Goal: Transaction & Acquisition: Book appointment/travel/reservation

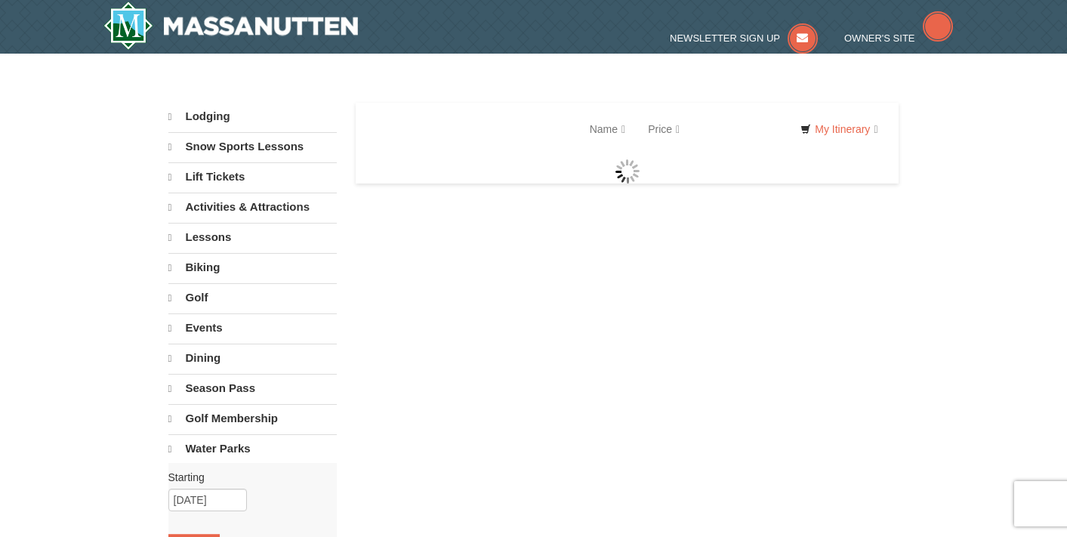
select select "10"
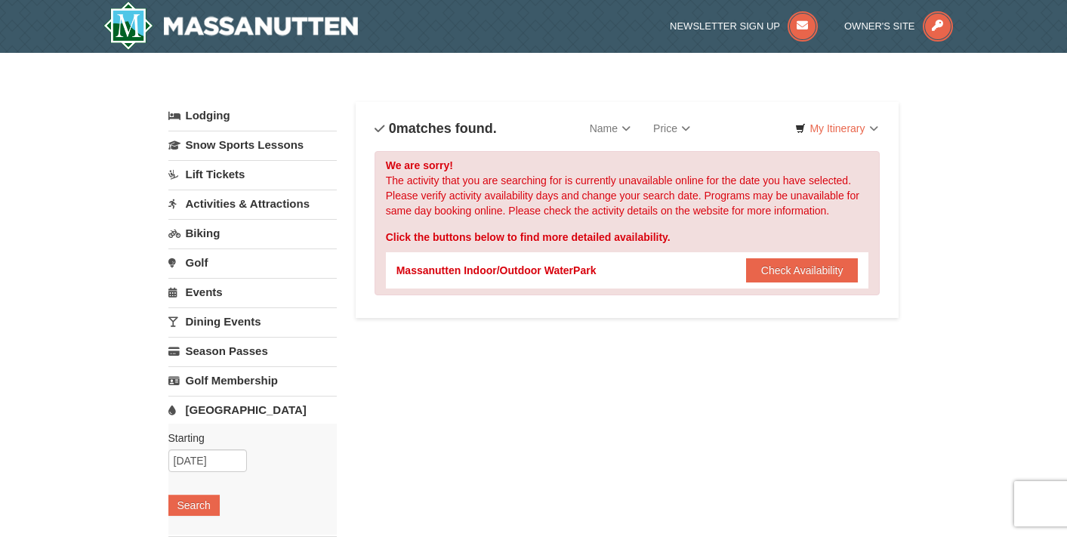
scroll to position [6, 0]
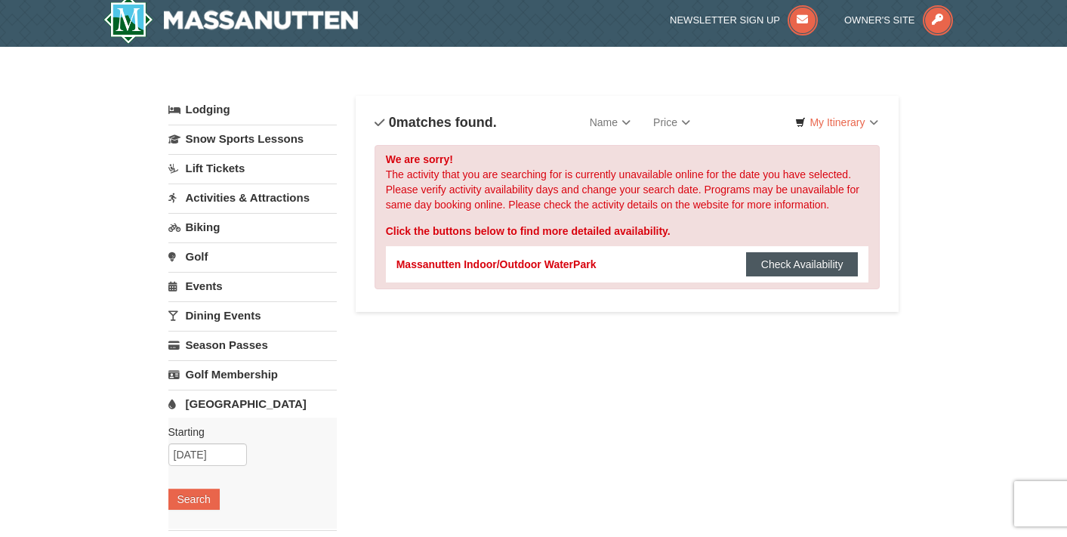
click at [786, 258] on button "Check Availability" at bounding box center [802, 264] width 113 height 24
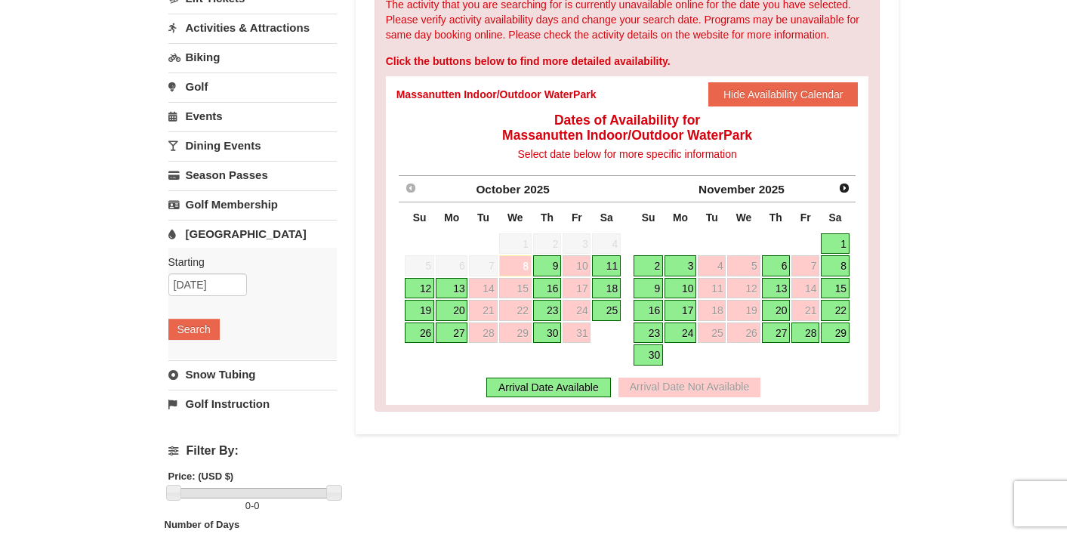
scroll to position [180, 0]
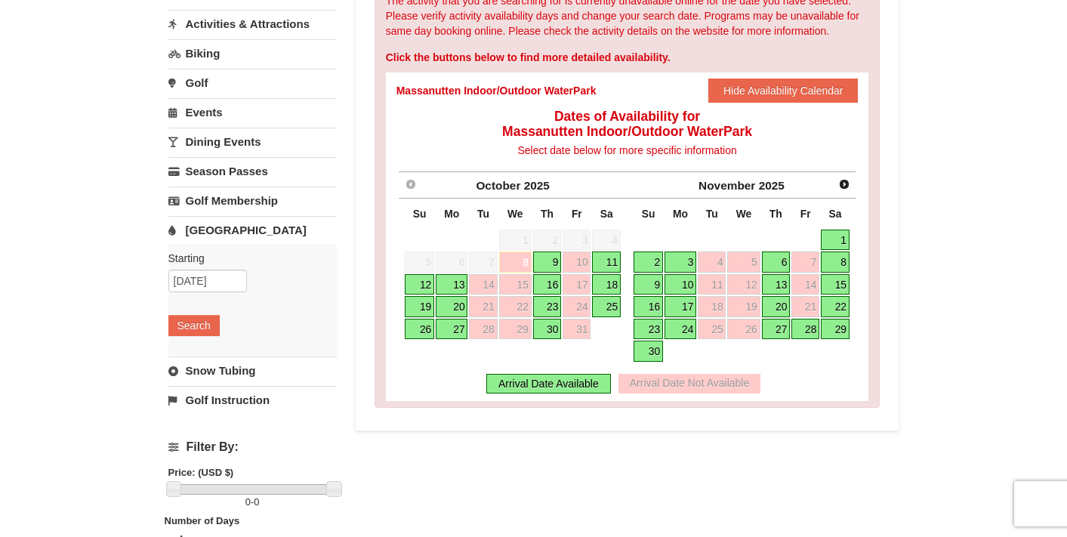
click at [611, 263] on link "11" at bounding box center [606, 261] width 29 height 21
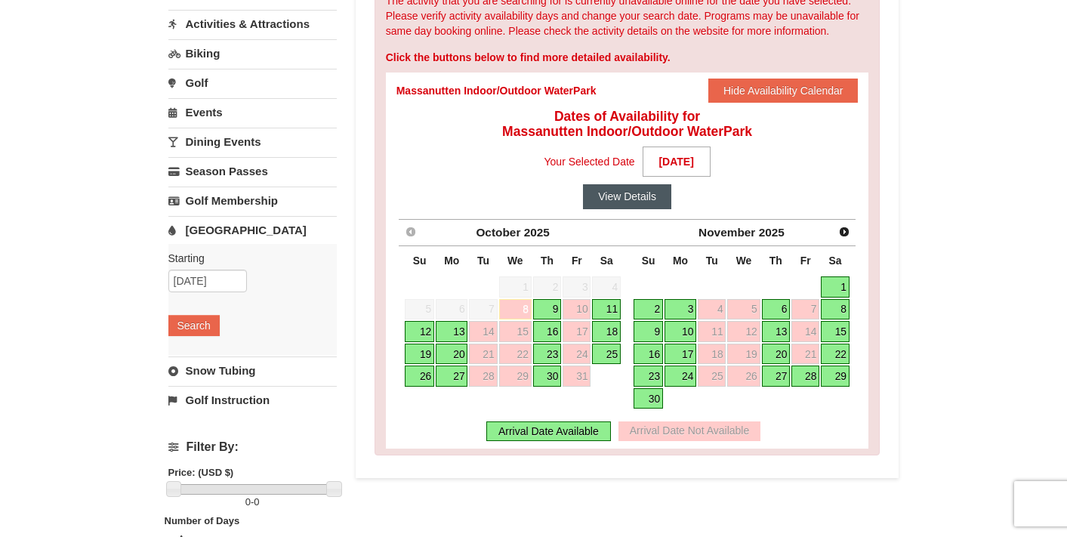
click at [640, 192] on button "View Details" at bounding box center [627, 196] width 88 height 24
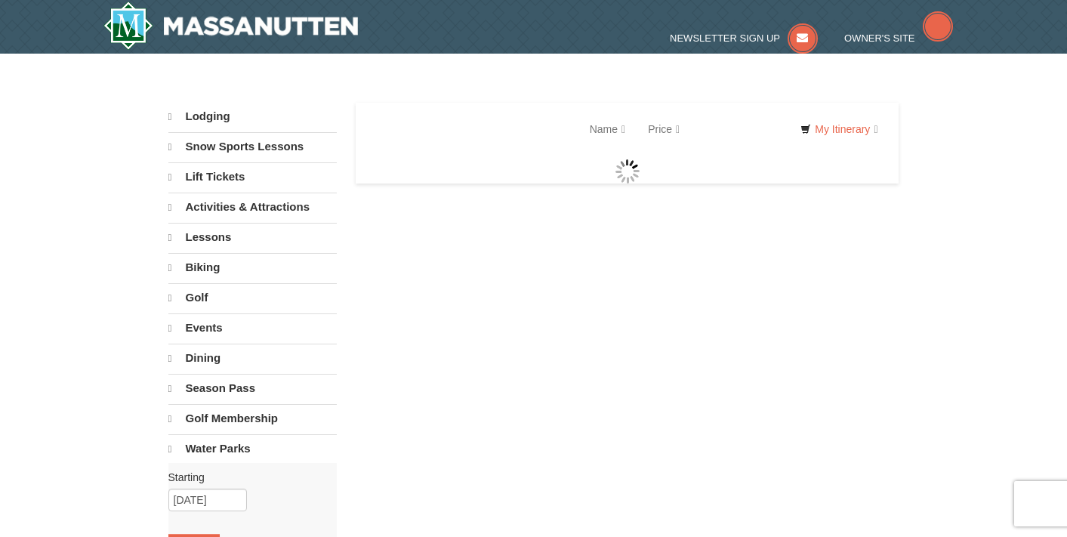
select select "10"
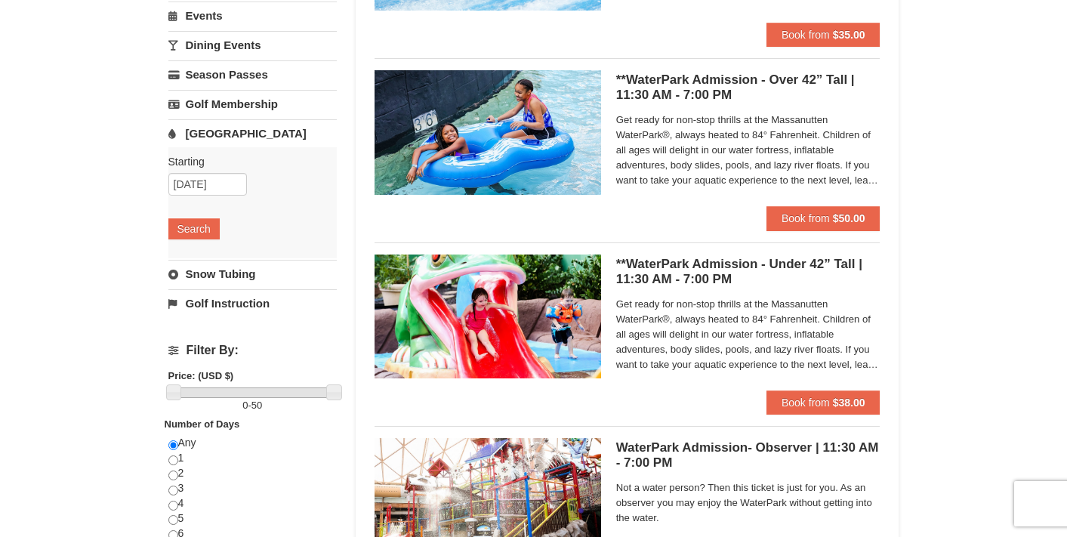
scroll to position [256, 0]
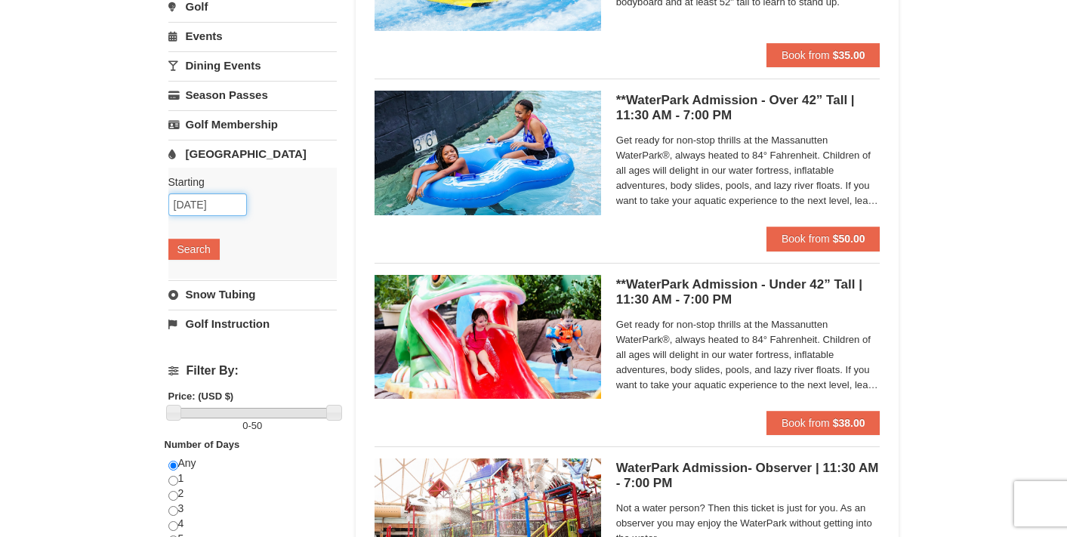
click at [206, 202] on input "[DATE]" at bounding box center [207, 204] width 79 height 23
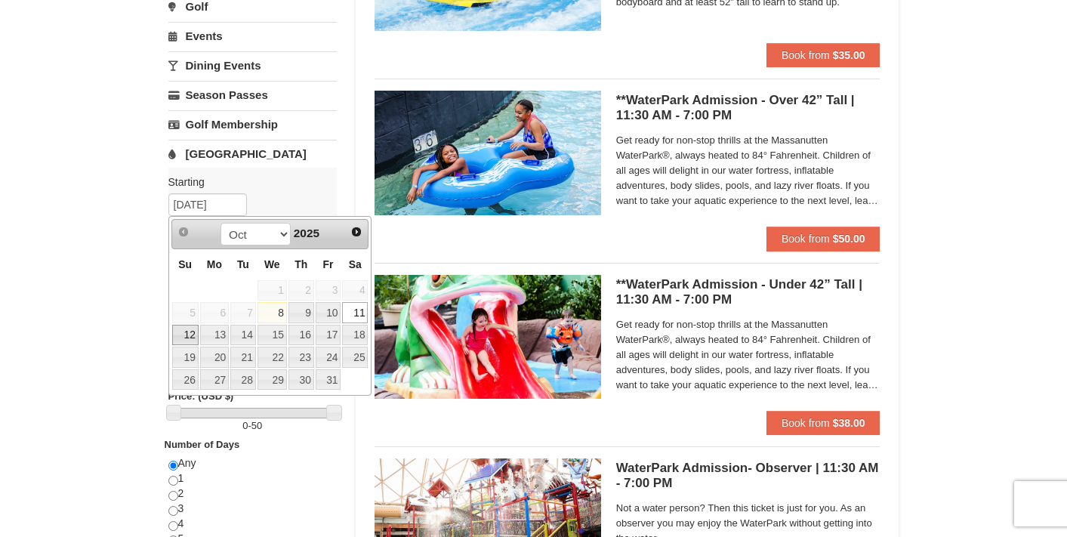
click at [191, 335] on link "12" at bounding box center [185, 335] width 26 height 21
type input "[DATE]"
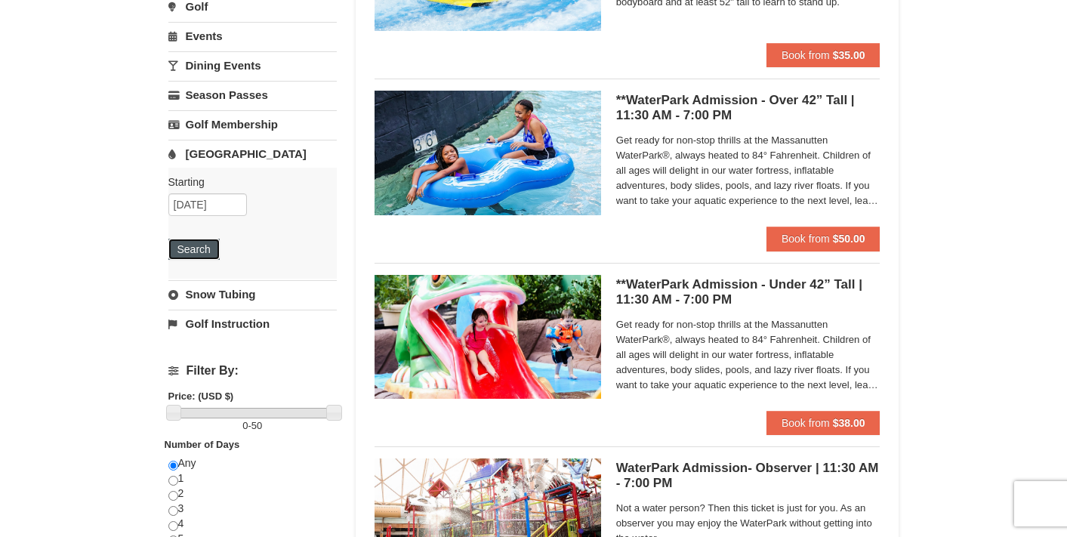
click at [193, 250] on button "Search" at bounding box center [193, 249] width 51 height 21
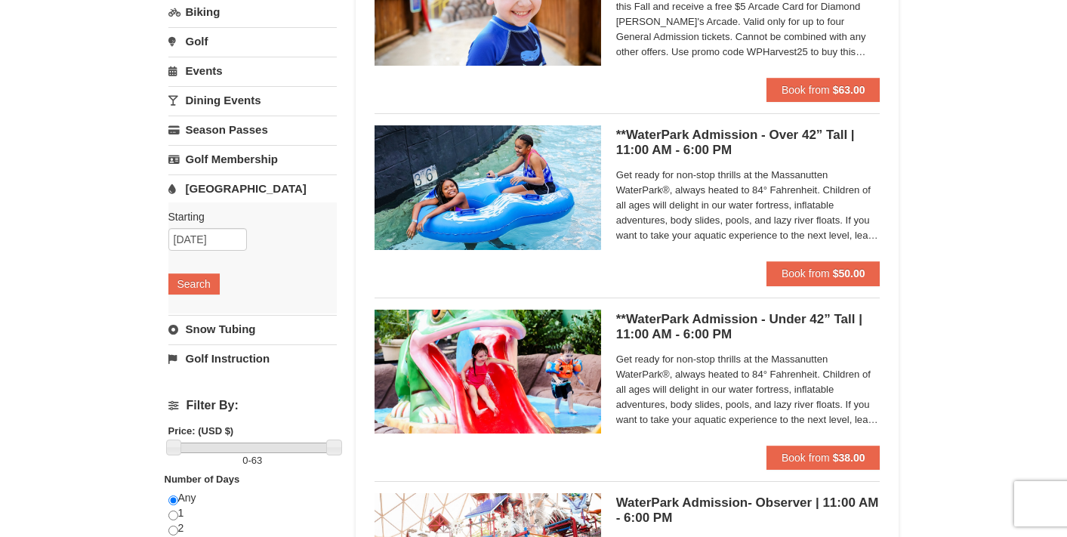
scroll to position [228, 0]
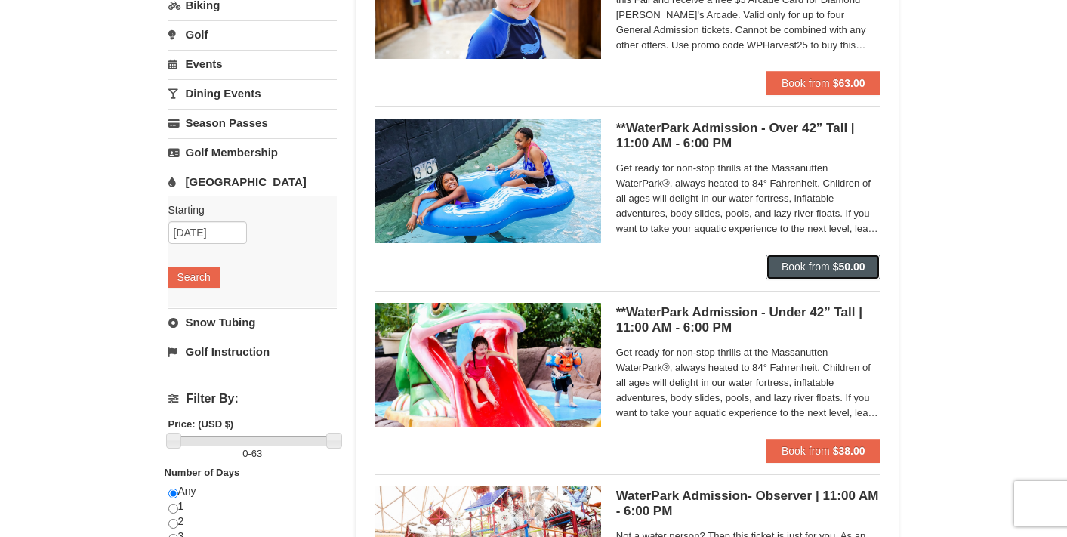
click at [822, 264] on span "Book from" at bounding box center [805, 266] width 48 height 12
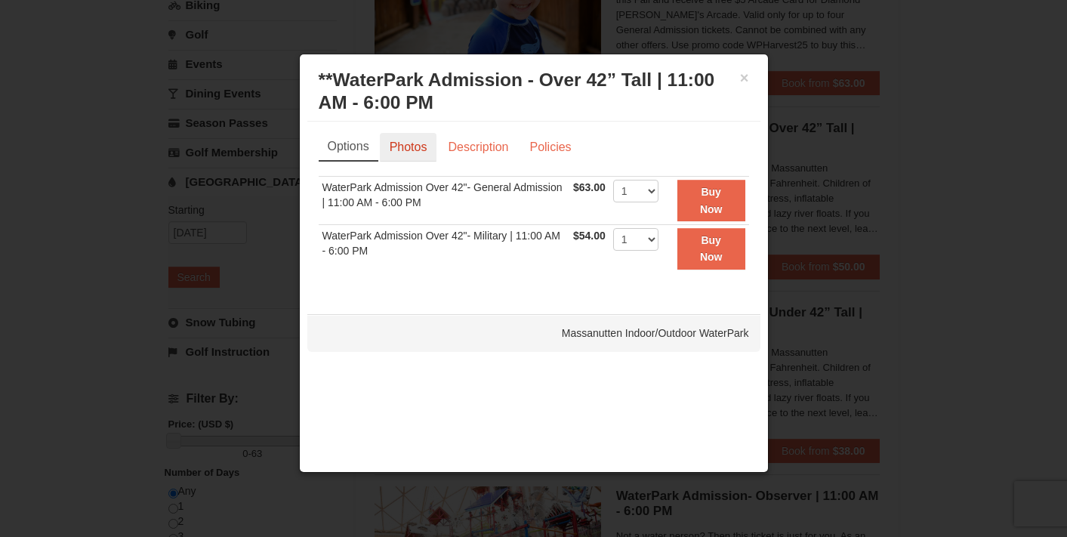
click at [406, 146] on link "Photos" at bounding box center [408, 147] width 57 height 29
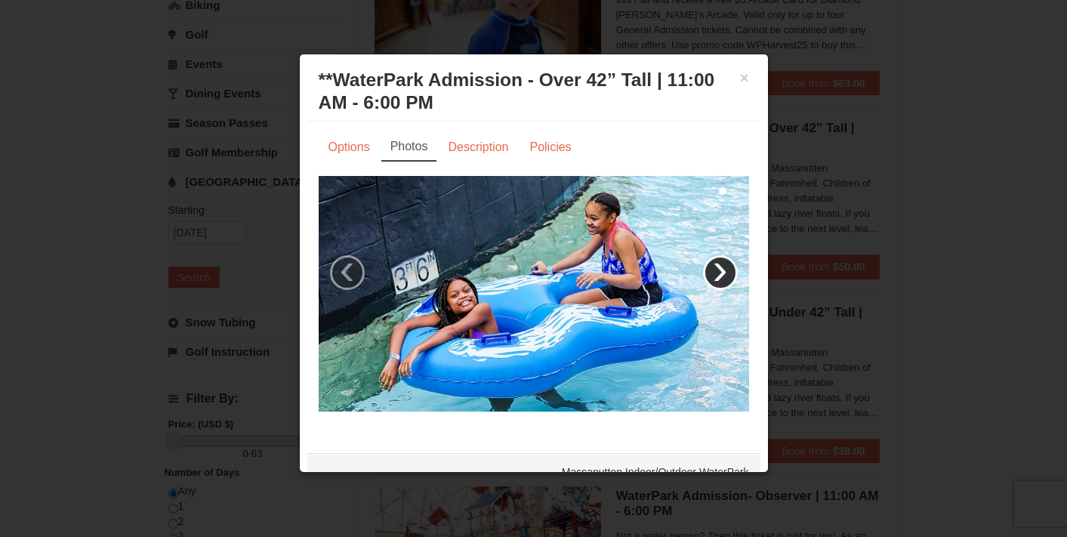
click at [722, 275] on link "›" at bounding box center [720, 272] width 35 height 35
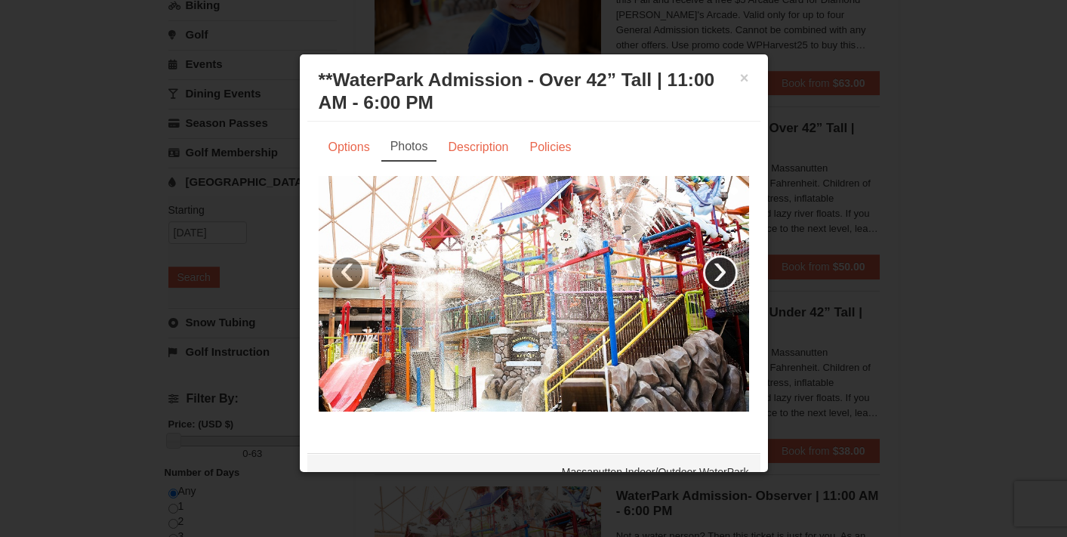
click at [722, 275] on link "›" at bounding box center [720, 272] width 35 height 35
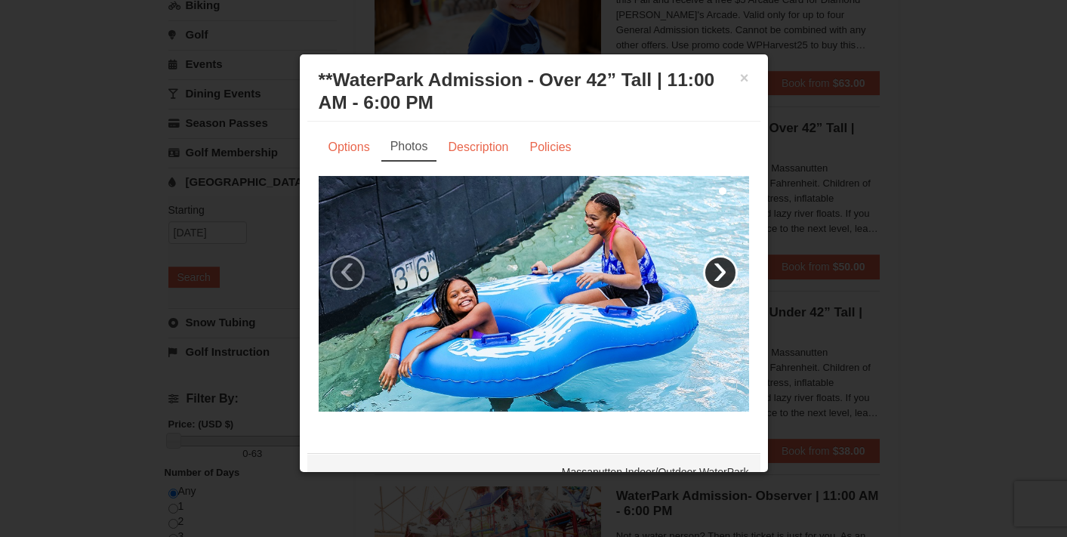
click at [722, 276] on link "›" at bounding box center [720, 272] width 35 height 35
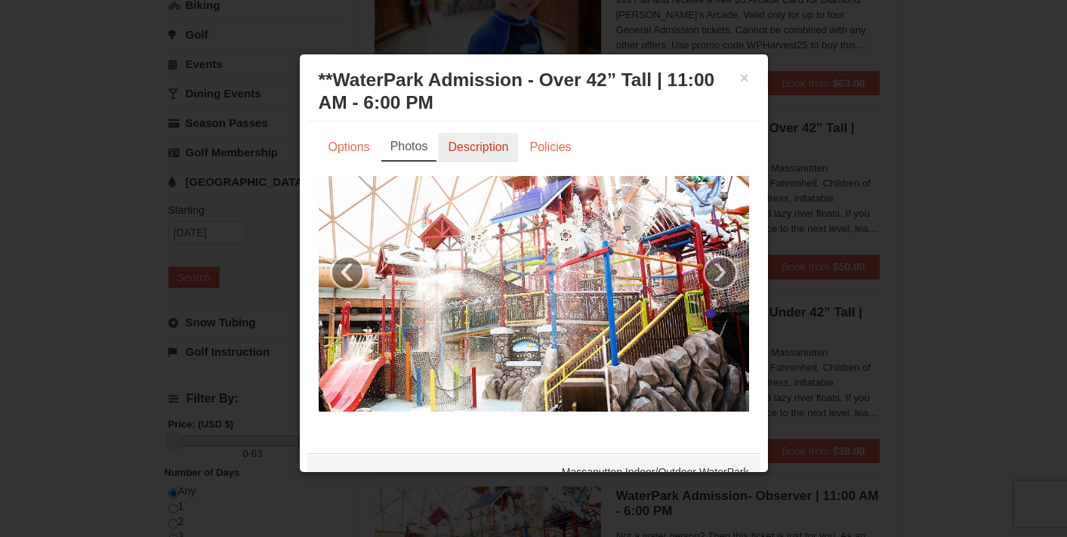
click at [477, 153] on link "Description" at bounding box center [478, 147] width 80 height 29
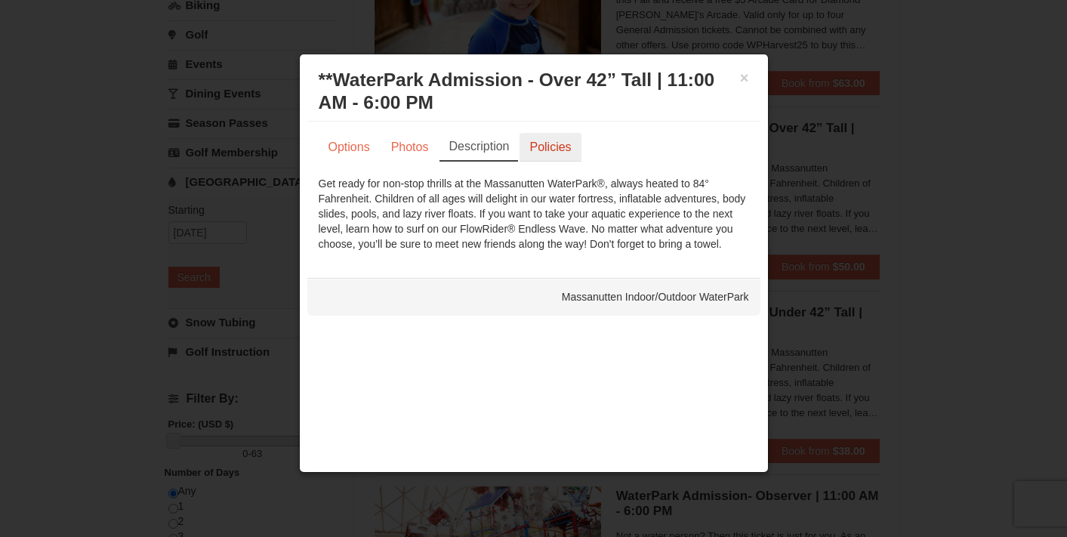
click at [555, 152] on link "Policies" at bounding box center [549, 147] width 61 height 29
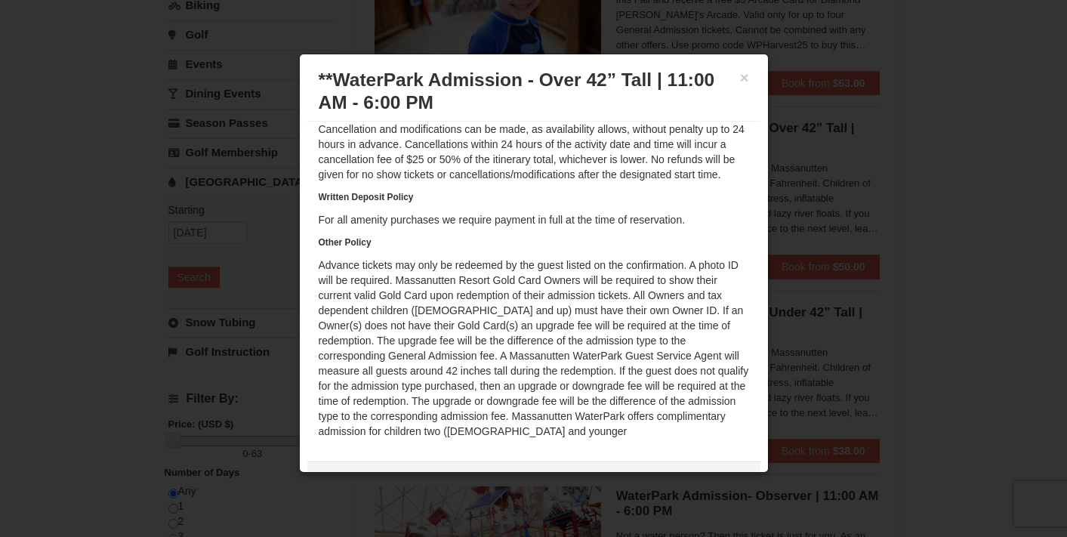
scroll to position [88, 0]
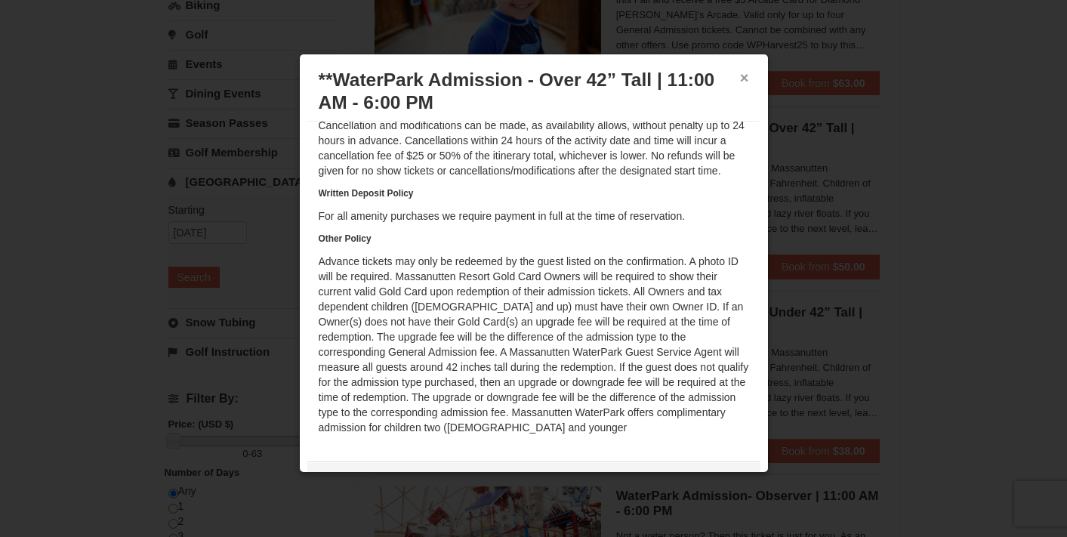
click at [746, 82] on button "×" at bounding box center [744, 77] width 9 height 15
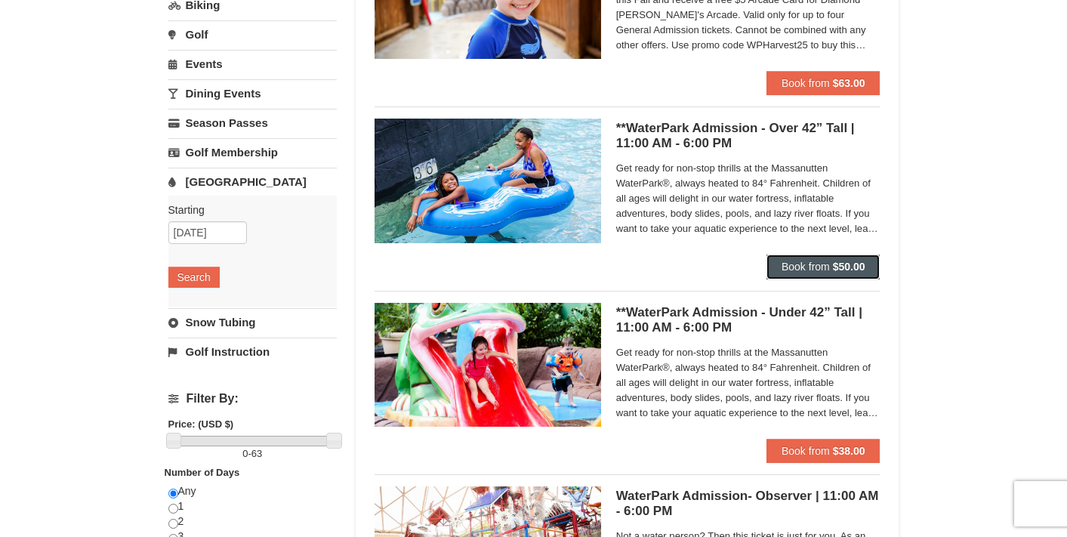
click at [825, 264] on span "Book from" at bounding box center [805, 266] width 48 height 12
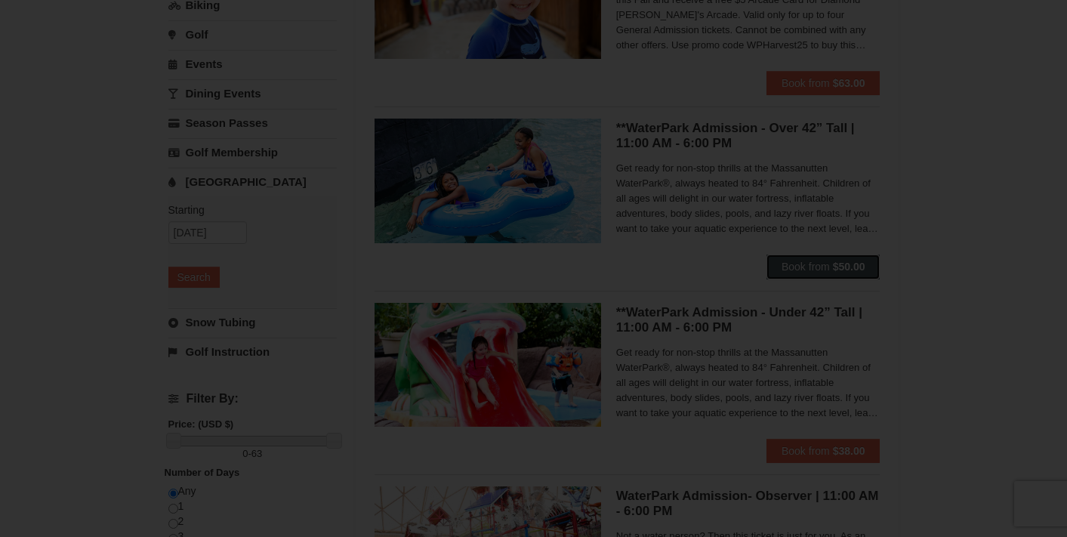
scroll to position [0, 0]
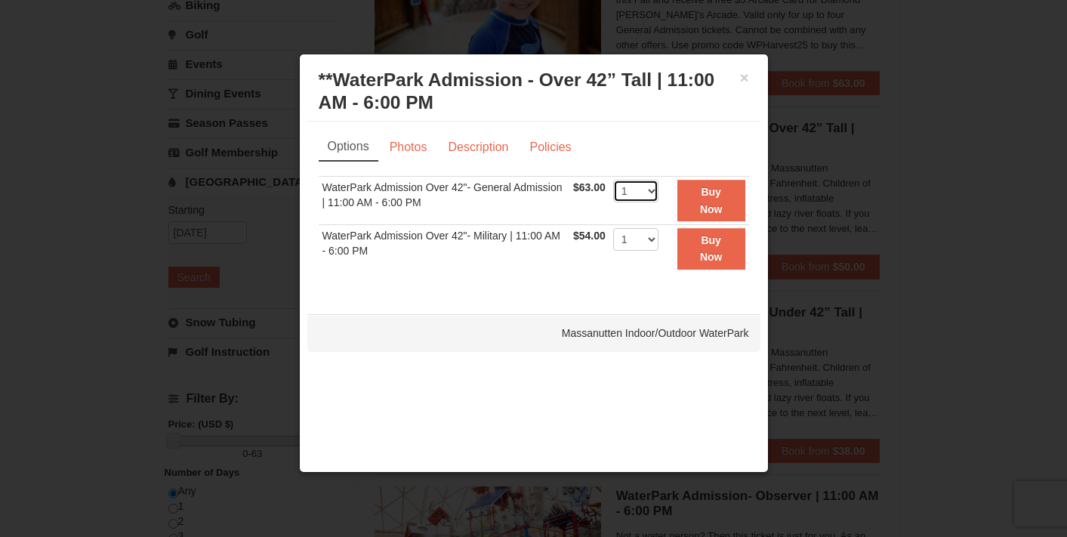
click at [651, 193] on select "1 2 3 4 5 6 7 8 9 10 11 12 13 14 15 16 17 18 19 20 21 22" at bounding box center [635, 191] width 45 height 23
click at [710, 248] on button "Buy Now" at bounding box center [711, 249] width 68 height 42
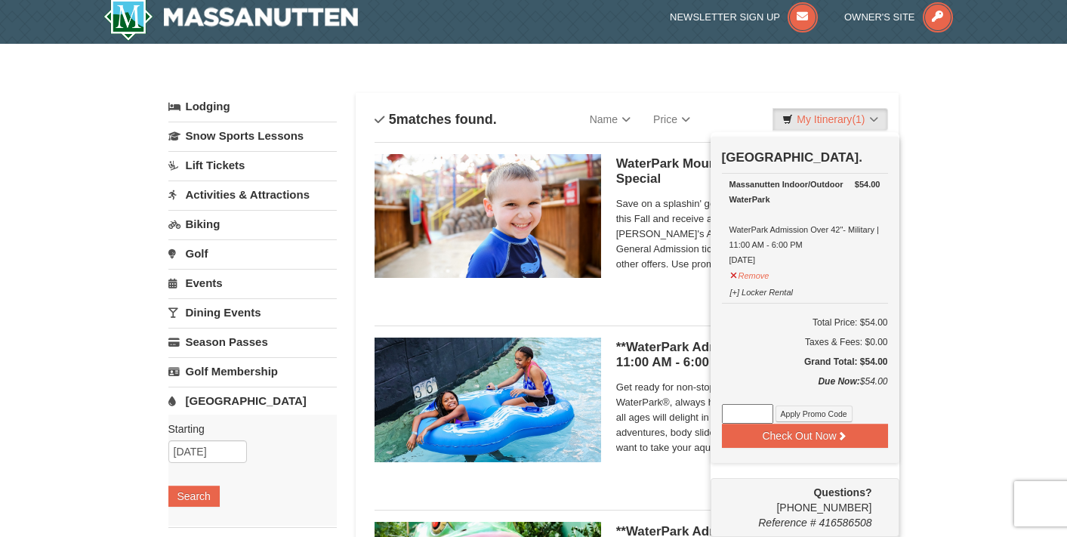
scroll to position [11, 0]
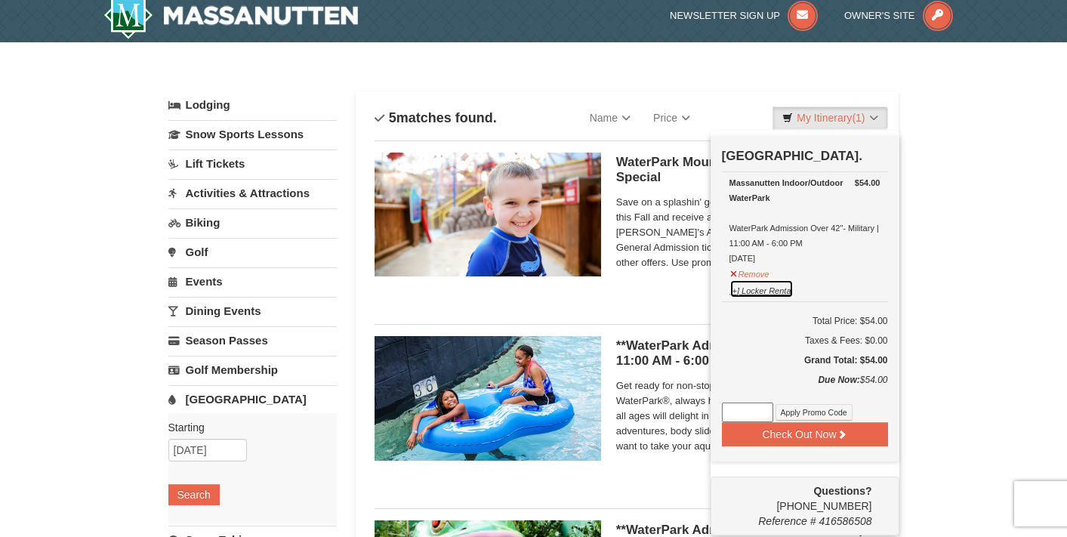
click at [734, 292] on button "[+] Locker Rental" at bounding box center [761, 288] width 64 height 19
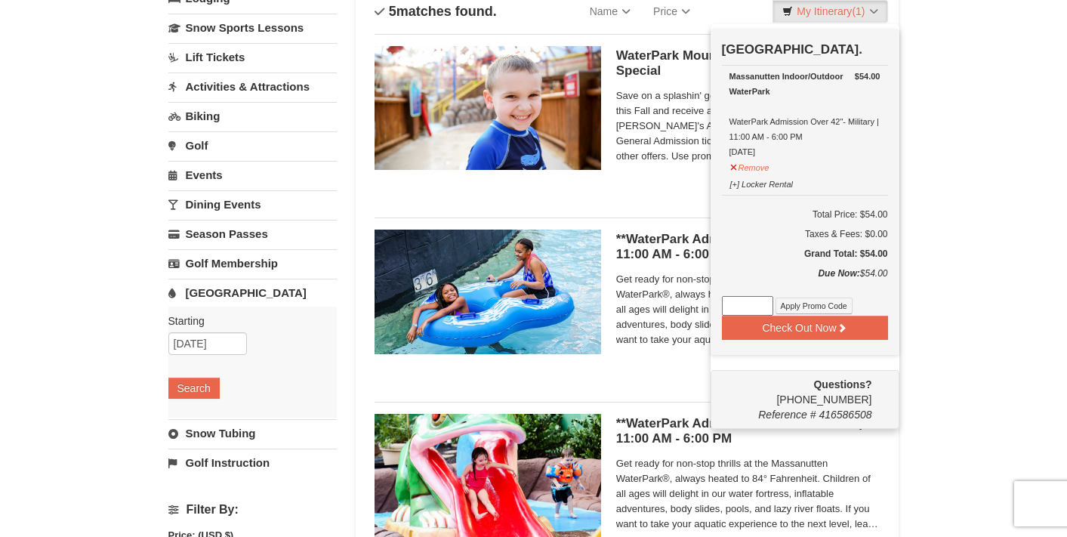
scroll to position [128, 0]
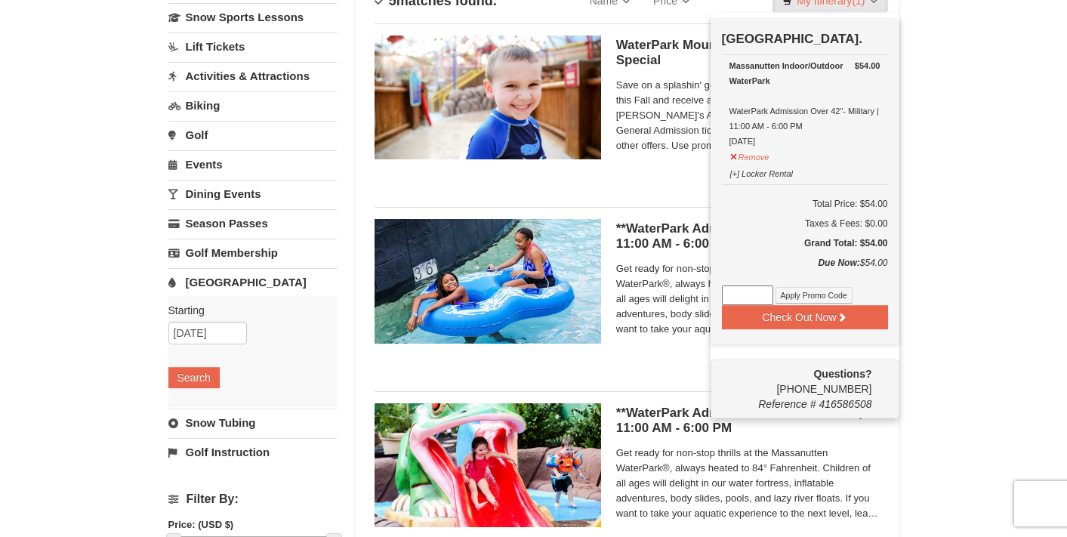
click at [965, 334] on div "× Categories List Filter My Itinerary (1) Check Out Now Water Park Pass. $54.00…" at bounding box center [533, 454] width 1067 height 1059
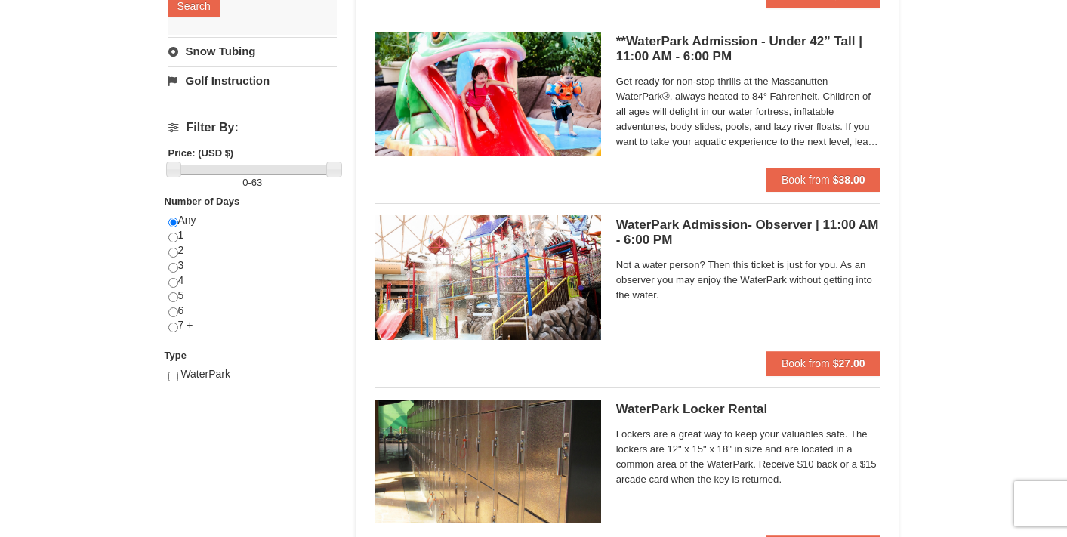
scroll to position [501, 0]
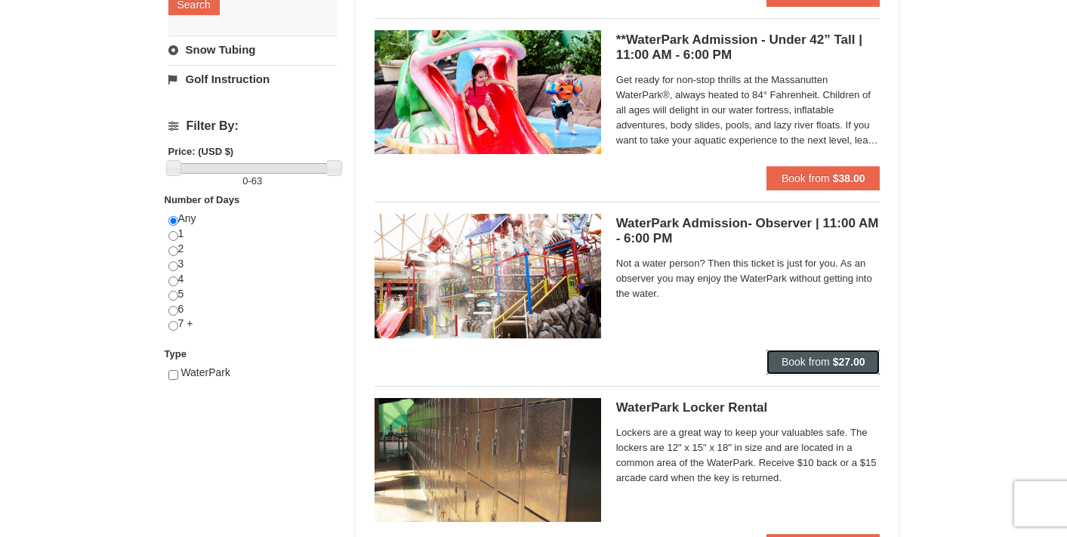
click at [807, 360] on span "Book from" at bounding box center [805, 362] width 48 height 12
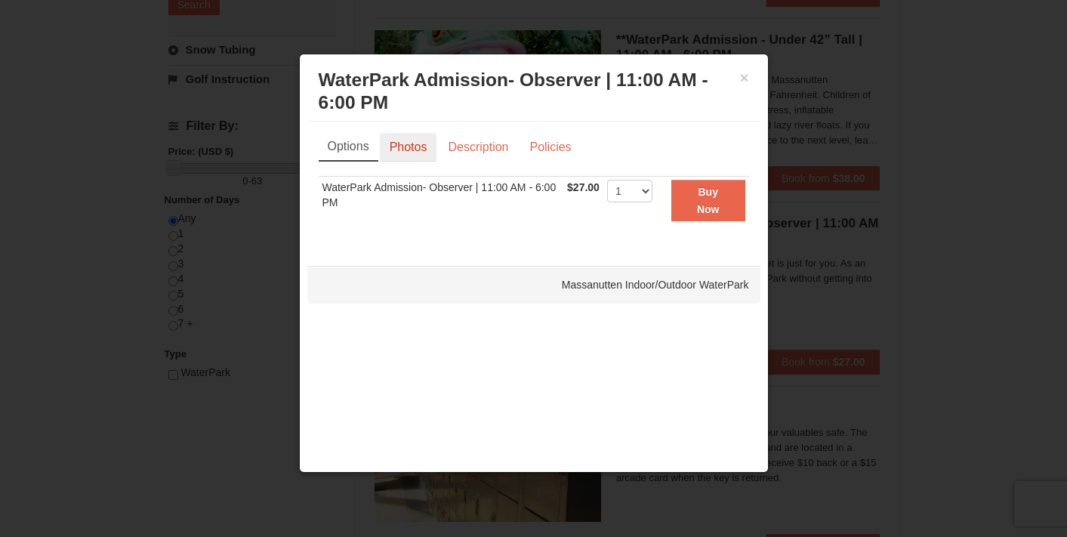
click at [423, 146] on link "Photos" at bounding box center [408, 147] width 57 height 29
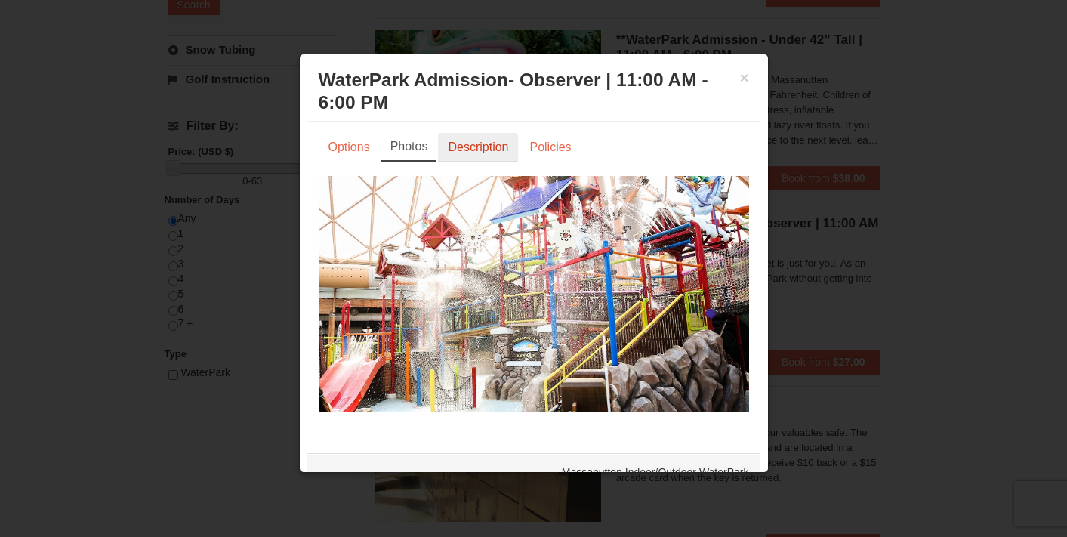
click at [464, 144] on link "Description" at bounding box center [478, 147] width 80 height 29
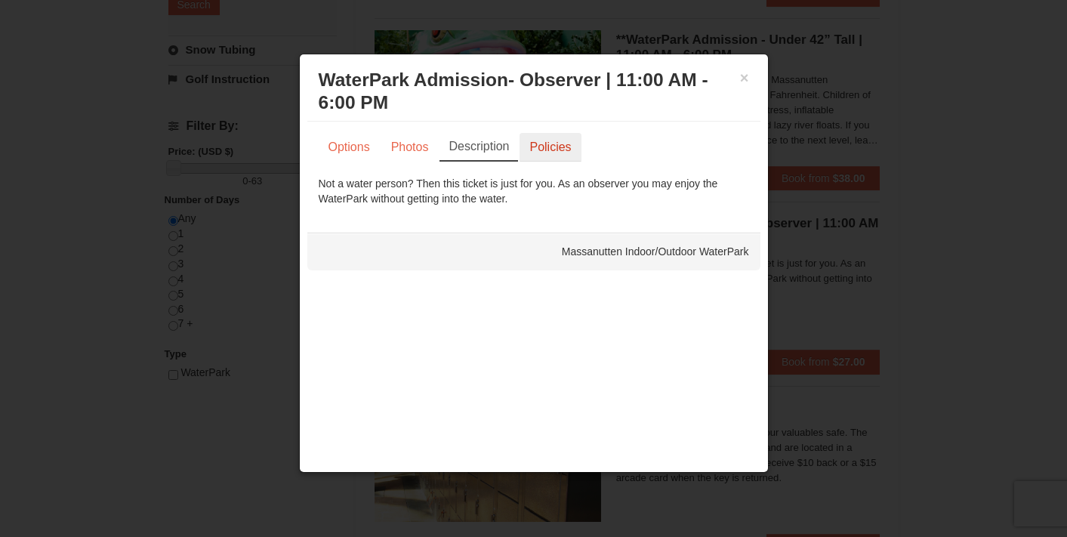
click at [542, 150] on link "Policies" at bounding box center [549, 147] width 61 height 29
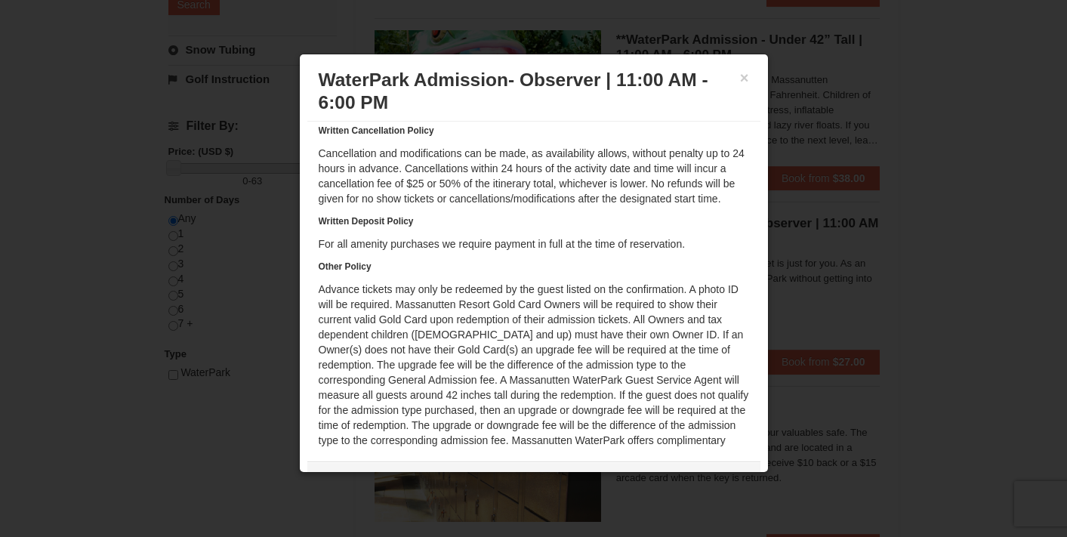
scroll to position [0, 0]
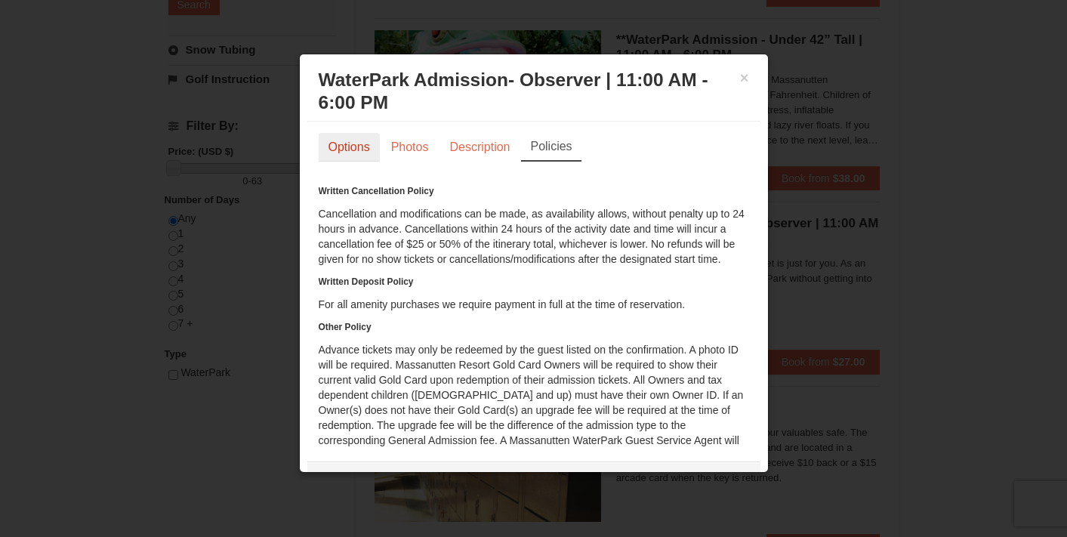
click at [353, 146] on link "Options" at bounding box center [349, 147] width 61 height 29
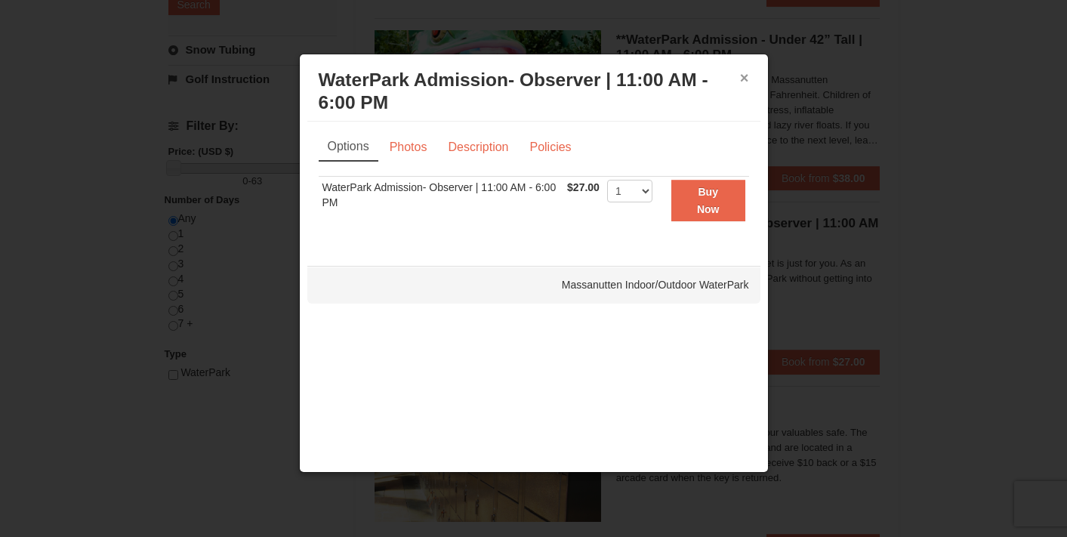
click at [741, 79] on button "×" at bounding box center [744, 77] width 9 height 15
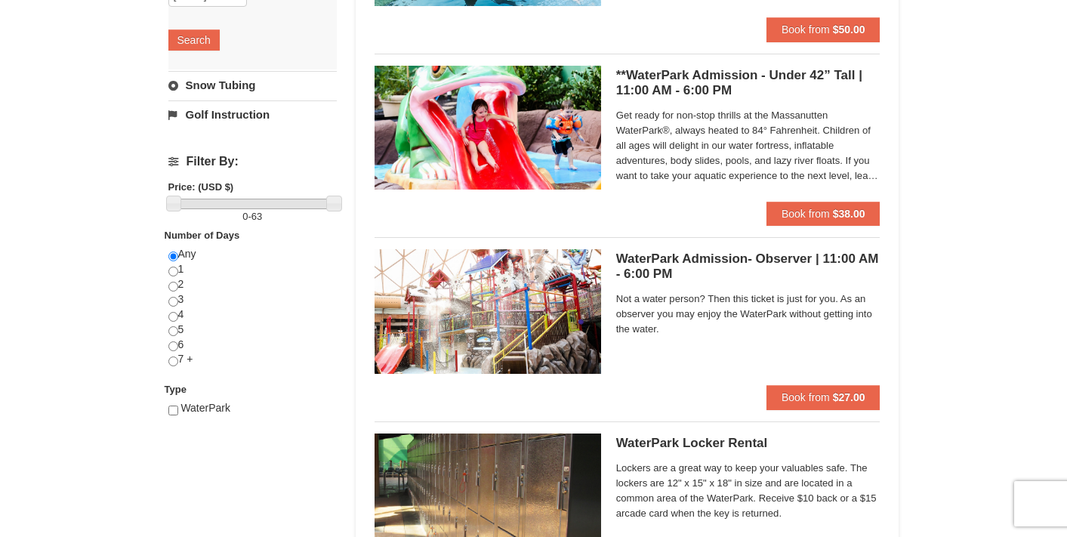
scroll to position [457, 0]
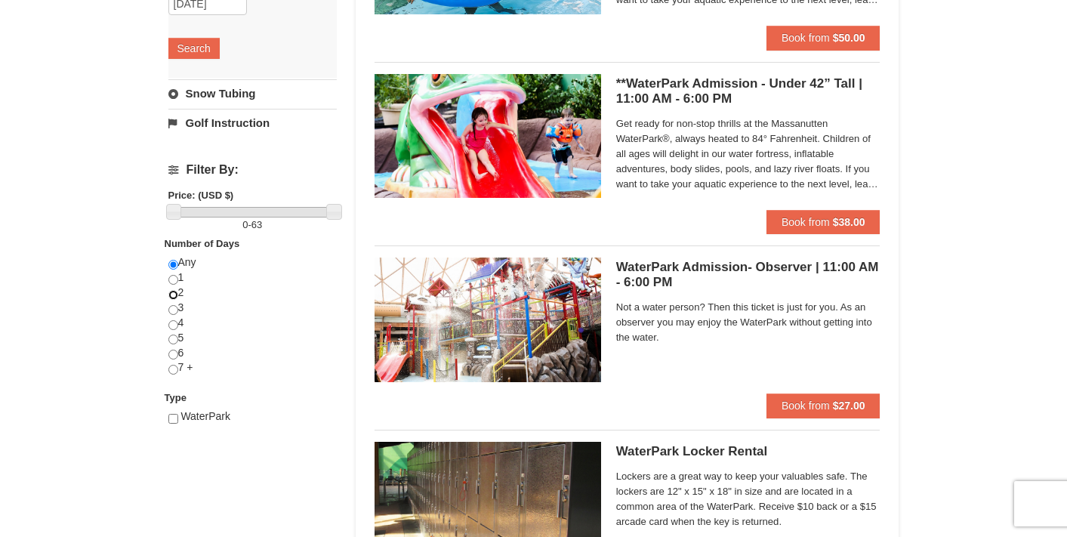
click at [172, 296] on input "radio" at bounding box center [173, 295] width 10 height 10
radio input "true"
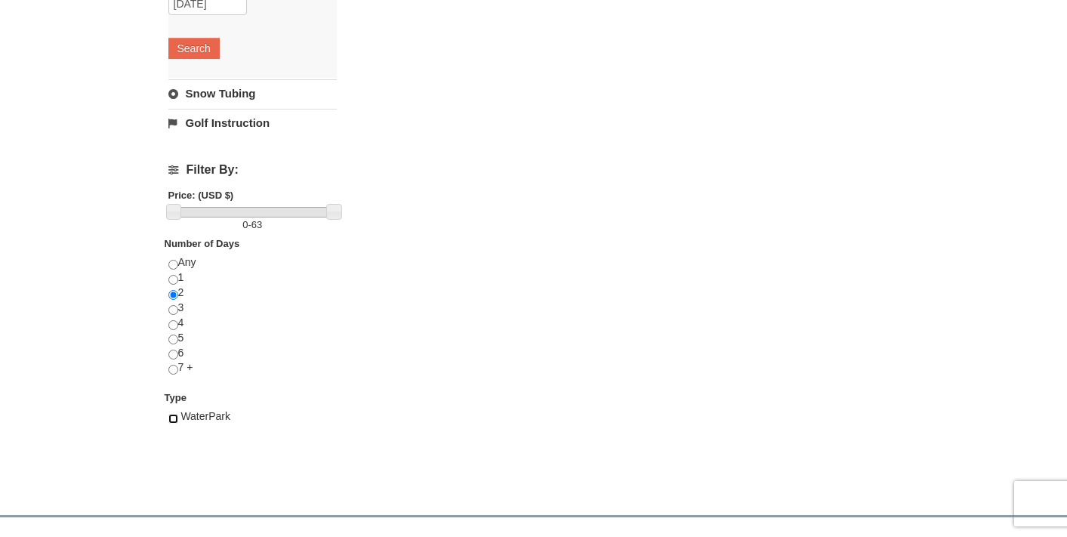
click at [174, 417] on input "checkbox" at bounding box center [173, 419] width 10 height 10
checkbox input "true"
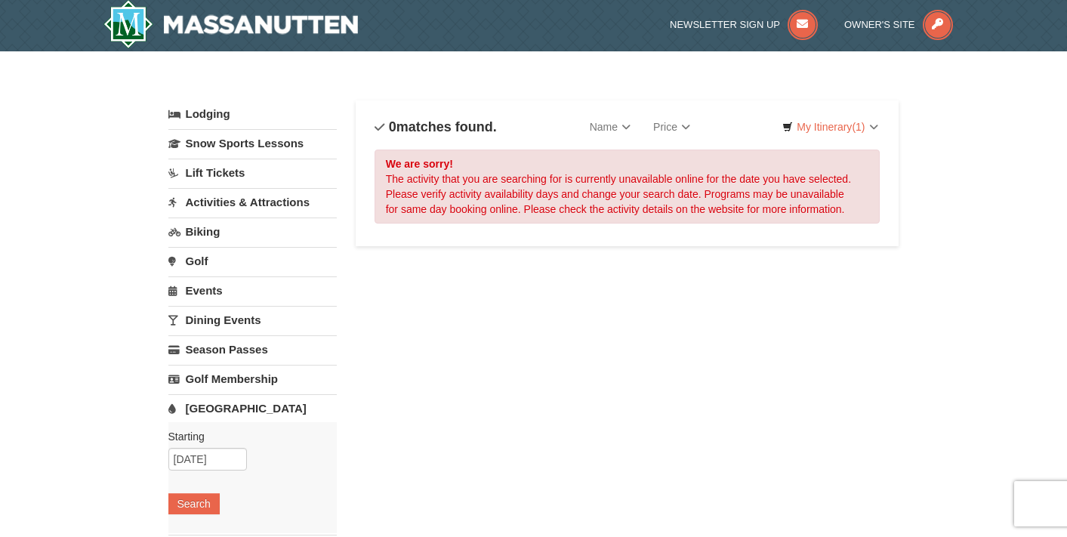
scroll to position [0, 0]
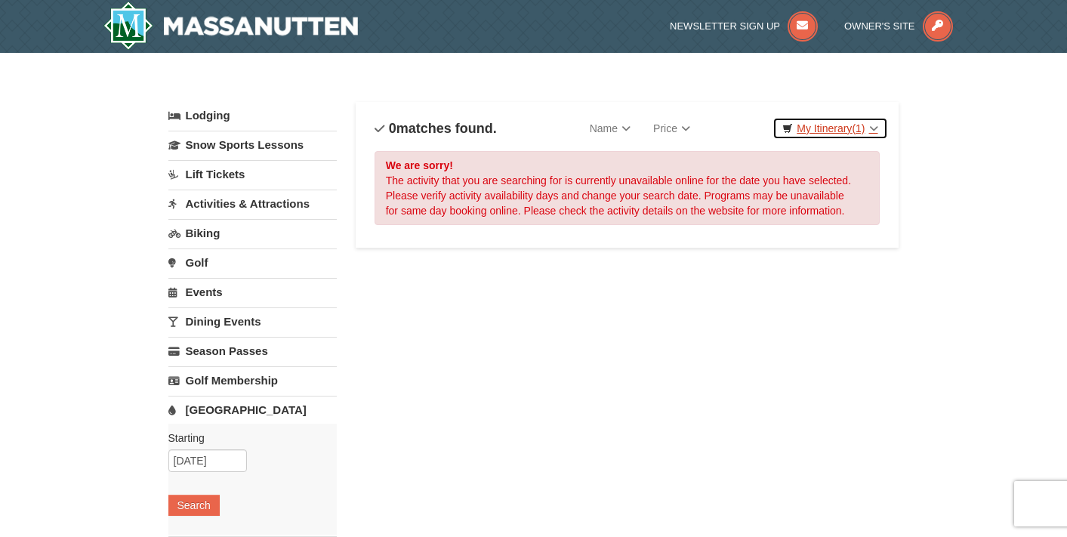
click at [829, 122] on link "My Itinerary (1)" at bounding box center [829, 128] width 115 height 23
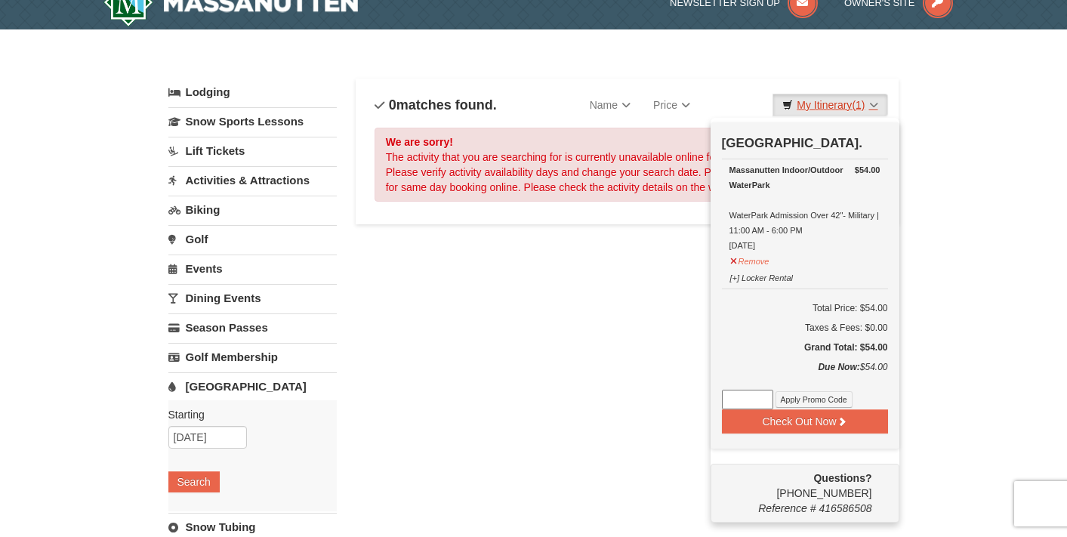
scroll to position [31, 0]
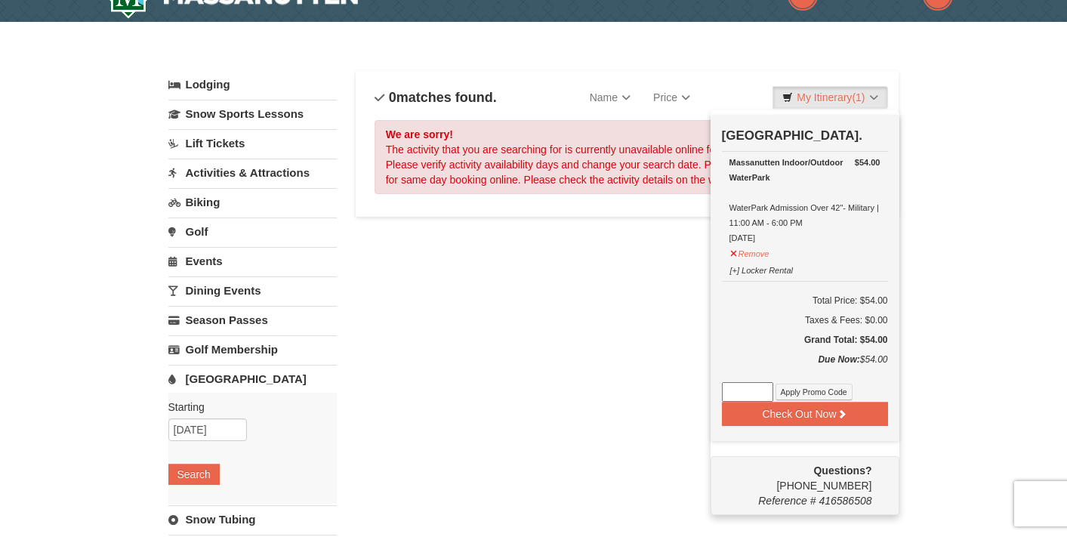
click at [626, 278] on div "Lodging Arrival Please format dates MM/DD/YYYY Please format dates MM/DD/YYYY 1…" at bounding box center [533, 481] width 731 height 821
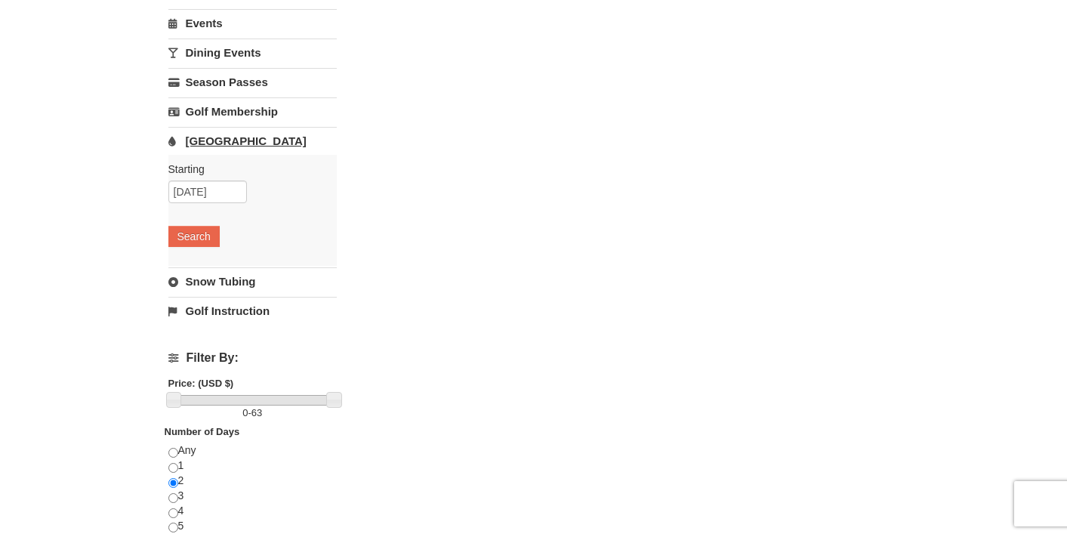
scroll to position [329, 0]
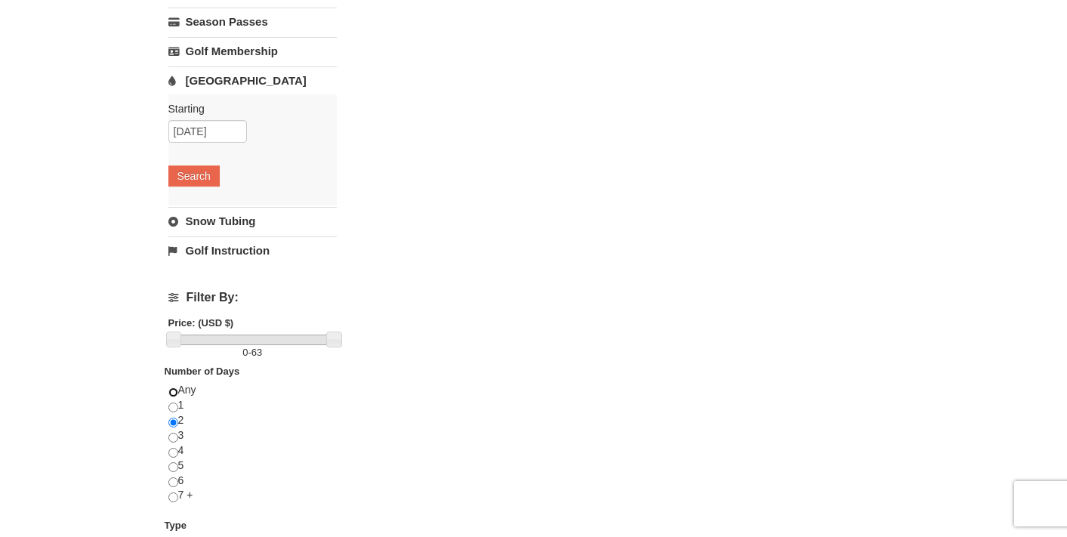
click at [175, 392] on input "radio" at bounding box center [173, 392] width 10 height 10
radio input "true"
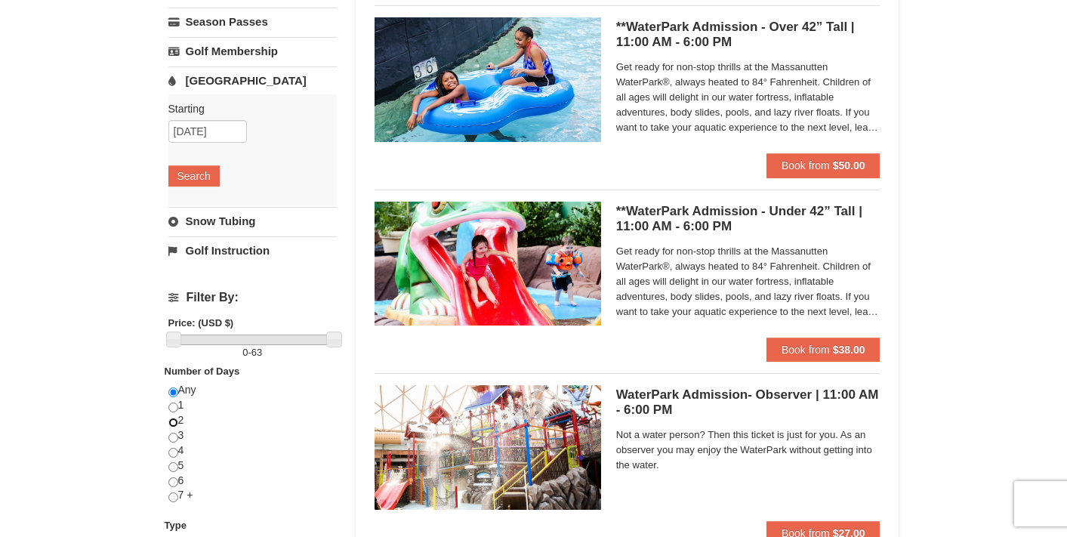
click at [174, 422] on input "radio" at bounding box center [173, 423] width 10 height 10
radio input "true"
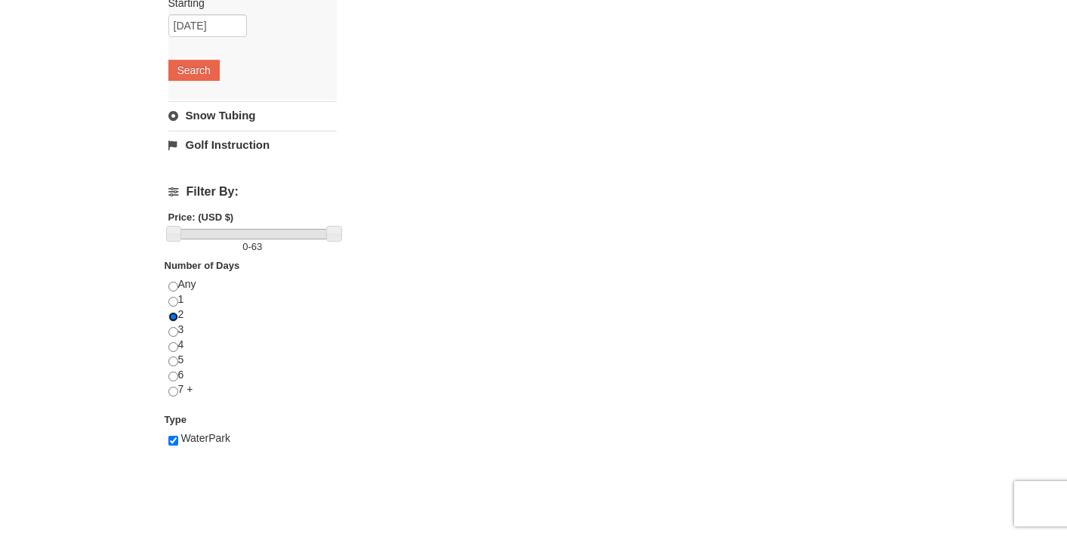
scroll to position [437, 0]
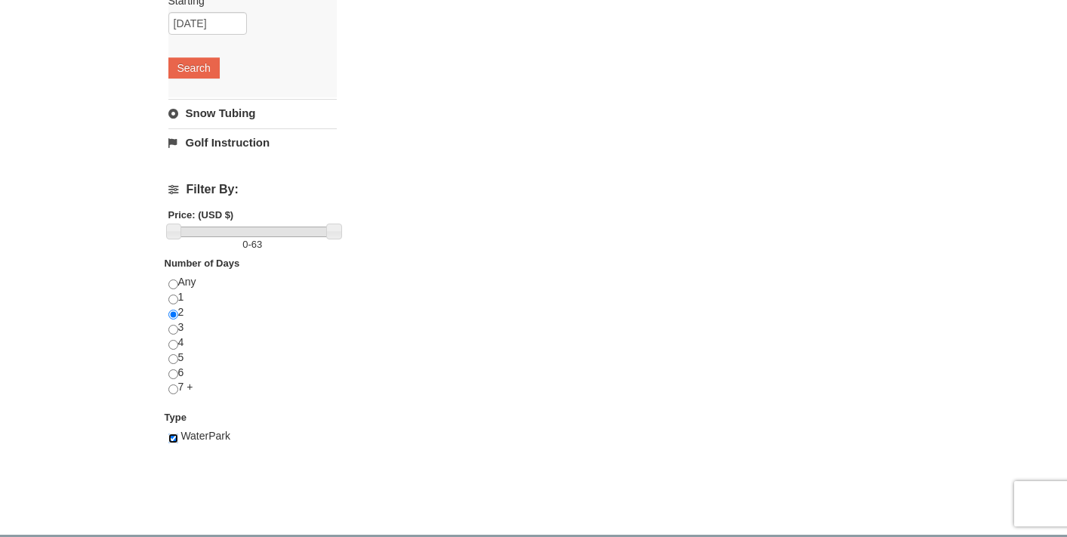
click at [174, 439] on input "checkbox" at bounding box center [173, 438] width 10 height 10
checkbox input "false"
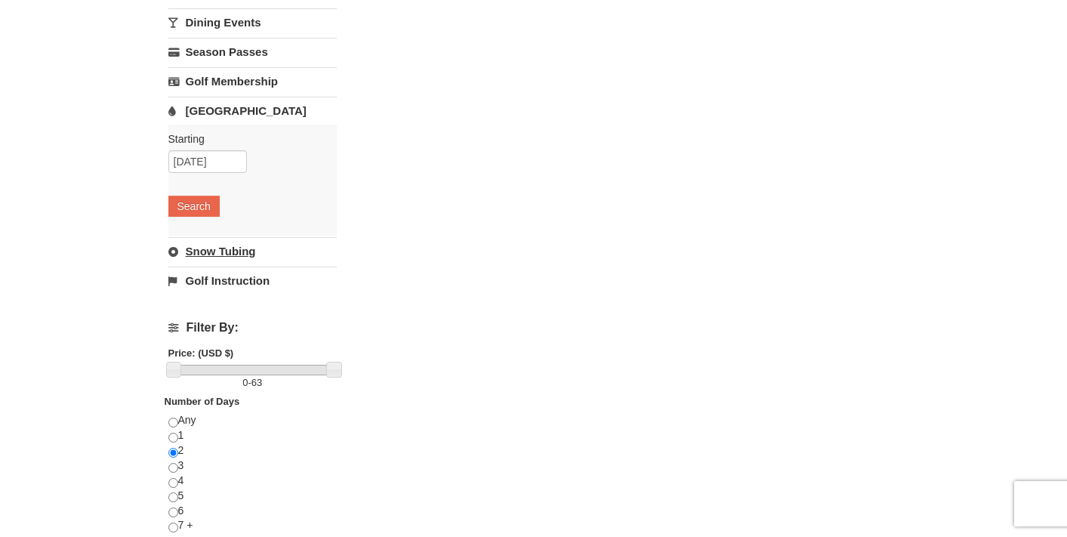
scroll to position [285, 0]
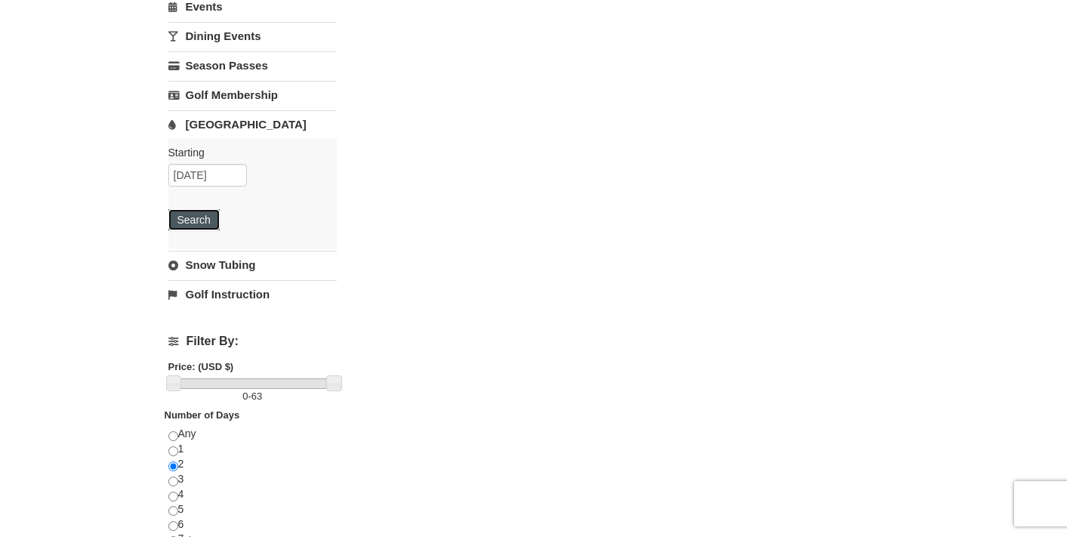
click at [202, 215] on button "Search" at bounding box center [193, 219] width 51 height 21
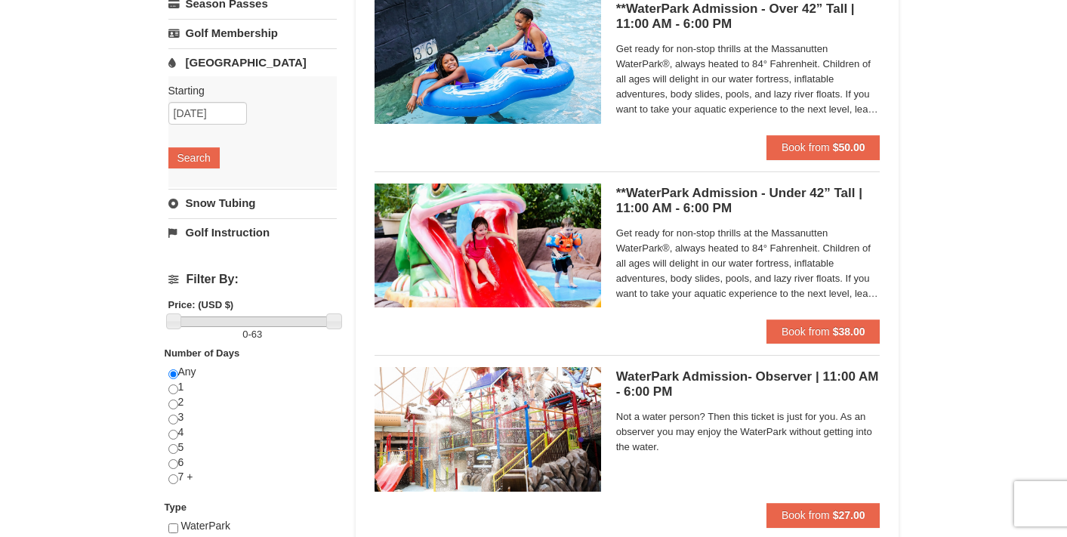
scroll to position [349, 0]
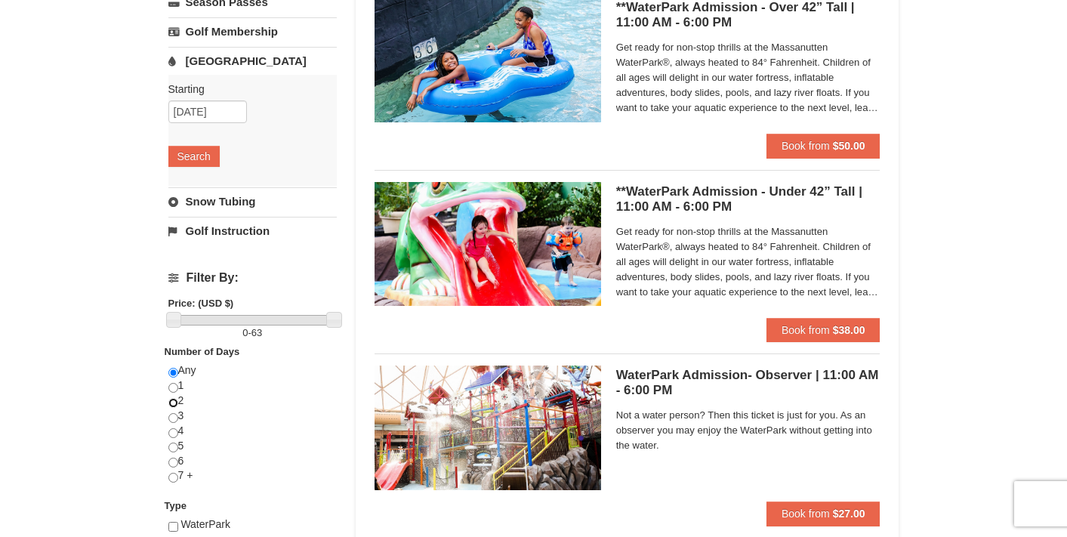
click at [174, 405] on input "radio" at bounding box center [173, 403] width 10 height 10
radio input "true"
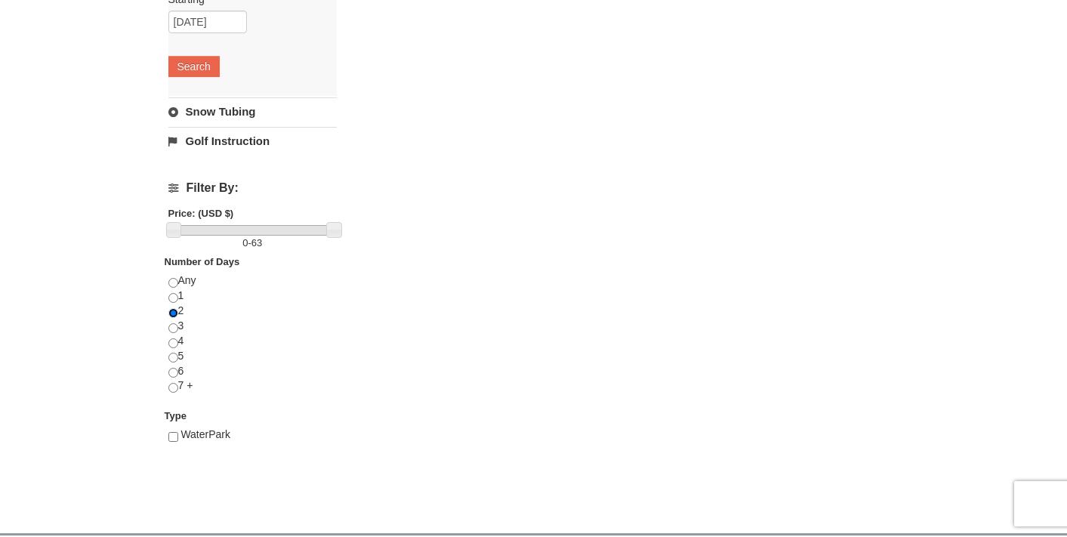
scroll to position [441, 0]
click at [177, 278] on input "radio" at bounding box center [173, 281] width 10 height 10
radio input "true"
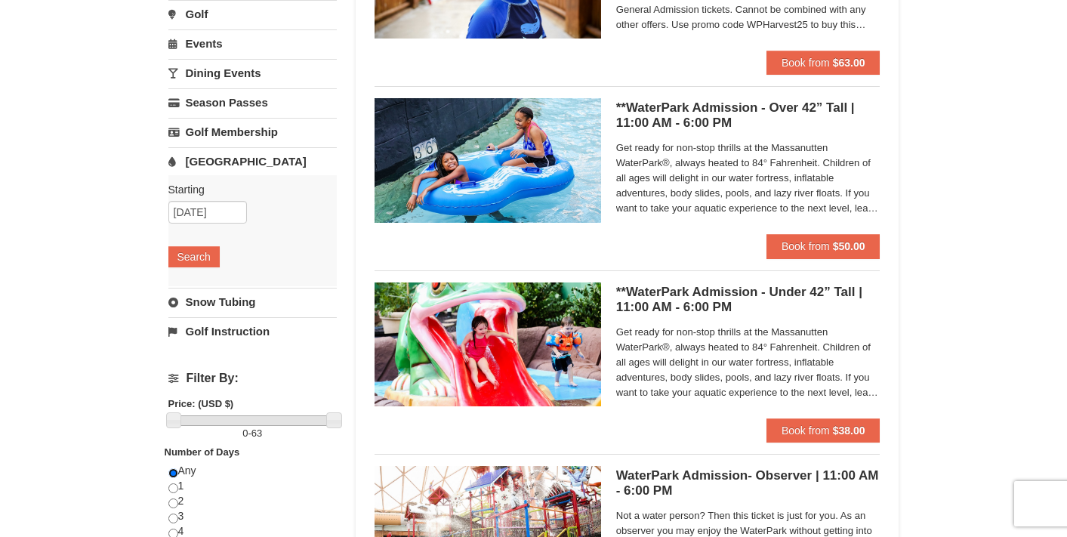
scroll to position [239, 0]
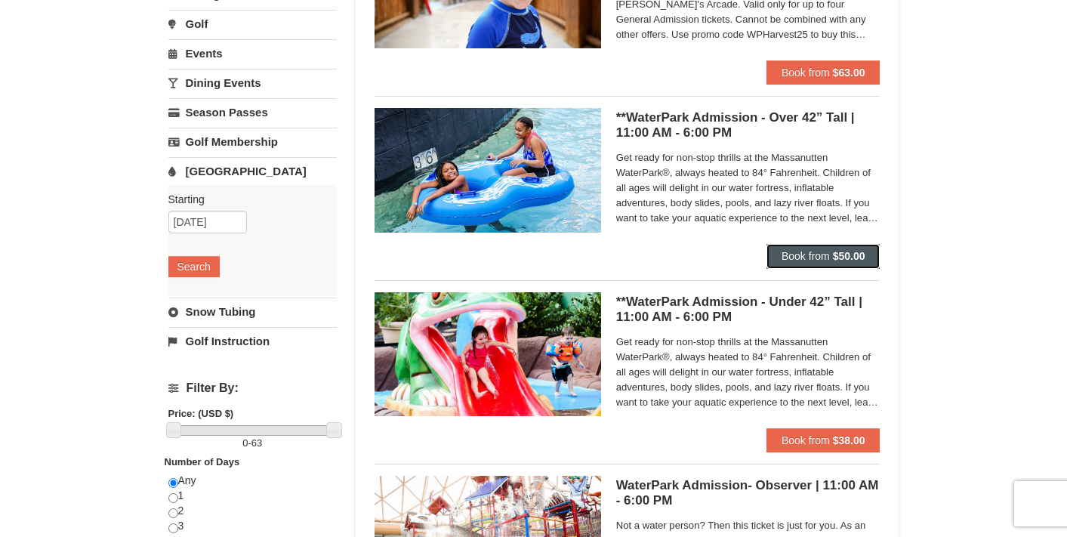
click at [826, 259] on span "Book from" at bounding box center [805, 256] width 48 height 12
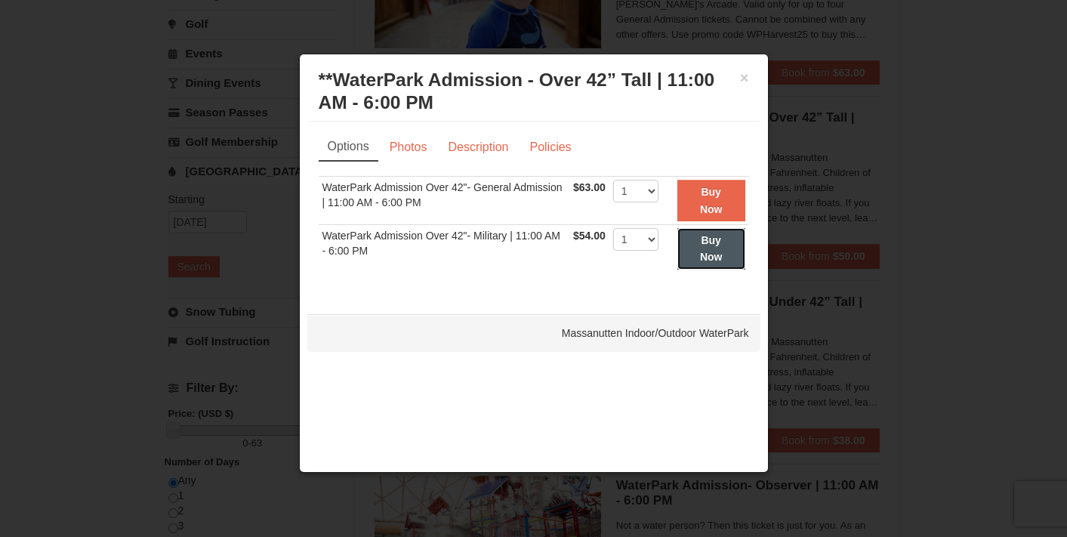
click at [707, 257] on strong "Buy Now" at bounding box center [711, 248] width 23 height 29
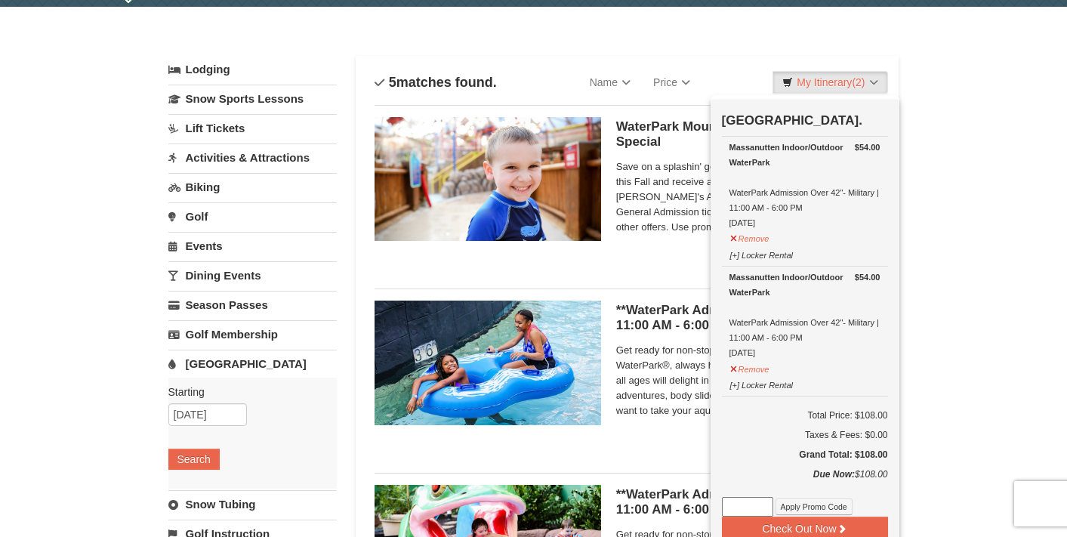
scroll to position [51, 0]
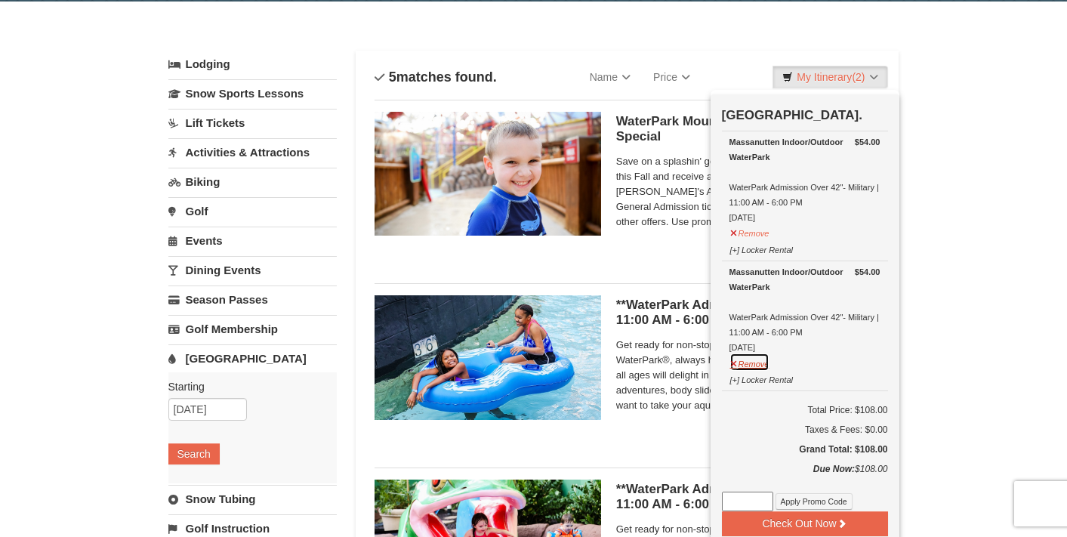
click at [733, 360] on button "Remove" at bounding box center [749, 362] width 41 height 19
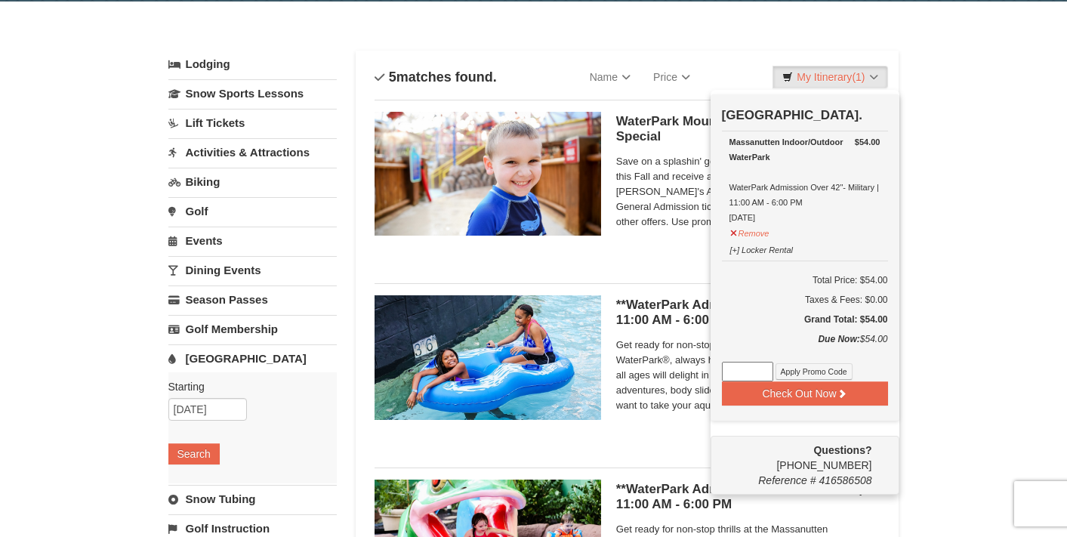
click at [939, 230] on div "× Categories List Filter My Itinerary (1) Check Out Now Water Park Pass. $54.00…" at bounding box center [533, 531] width 1067 height 1059
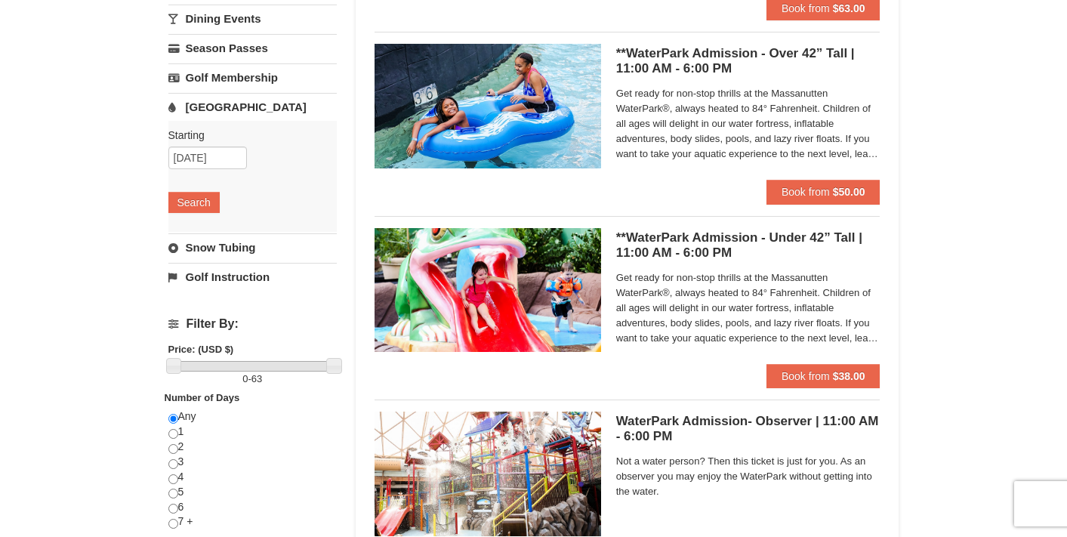
scroll to position [304, 0]
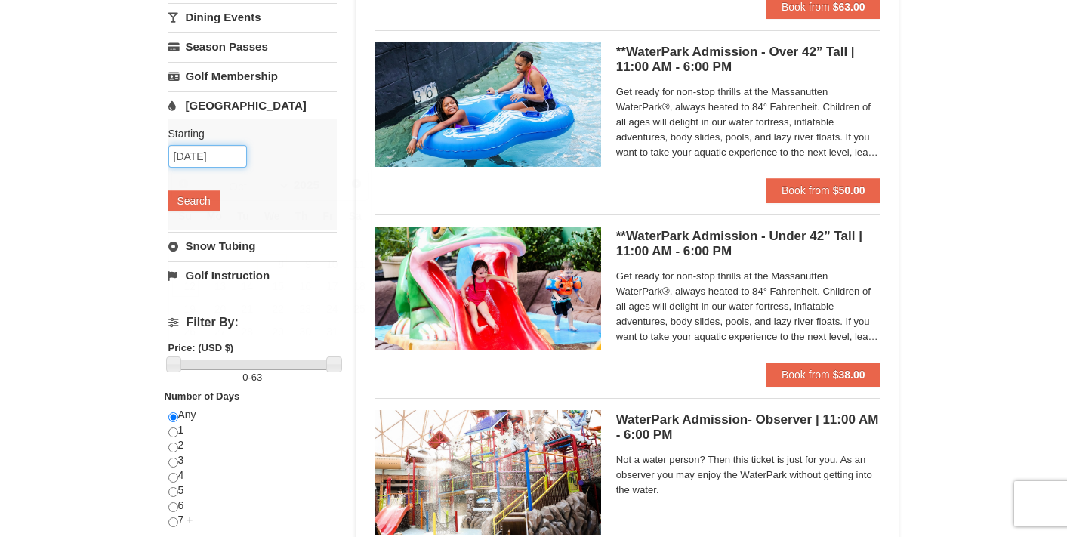
click at [212, 157] on input "[DATE]" at bounding box center [207, 156] width 79 height 23
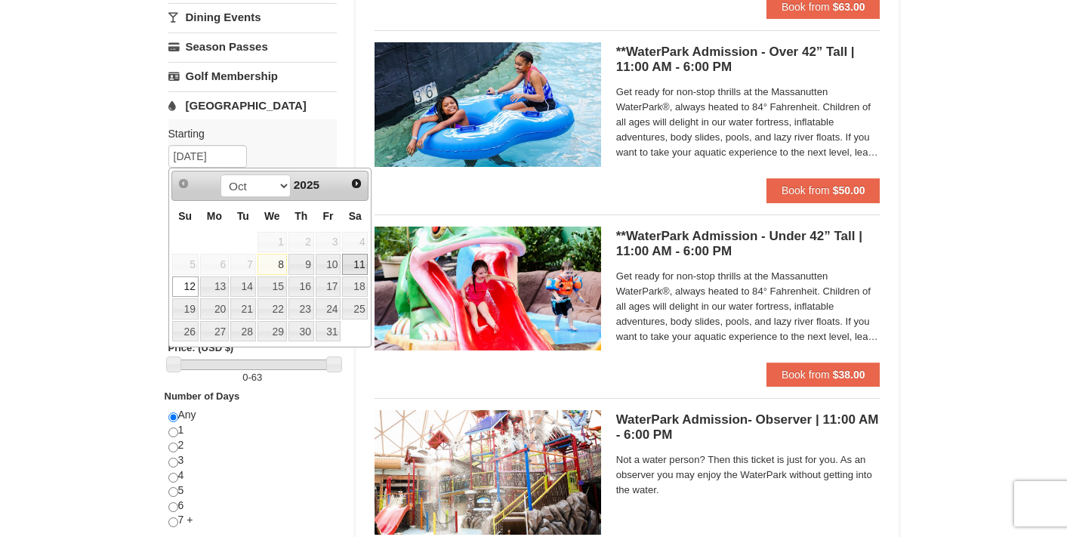
click at [356, 257] on link "11" at bounding box center [355, 264] width 26 height 21
type input "[DATE]"
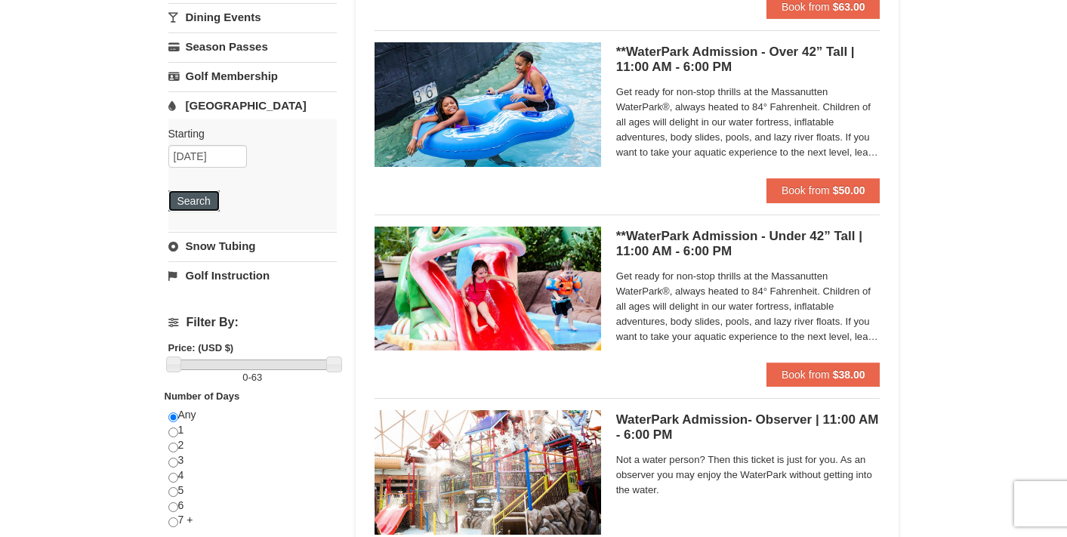
click at [200, 202] on button "Search" at bounding box center [193, 200] width 51 height 21
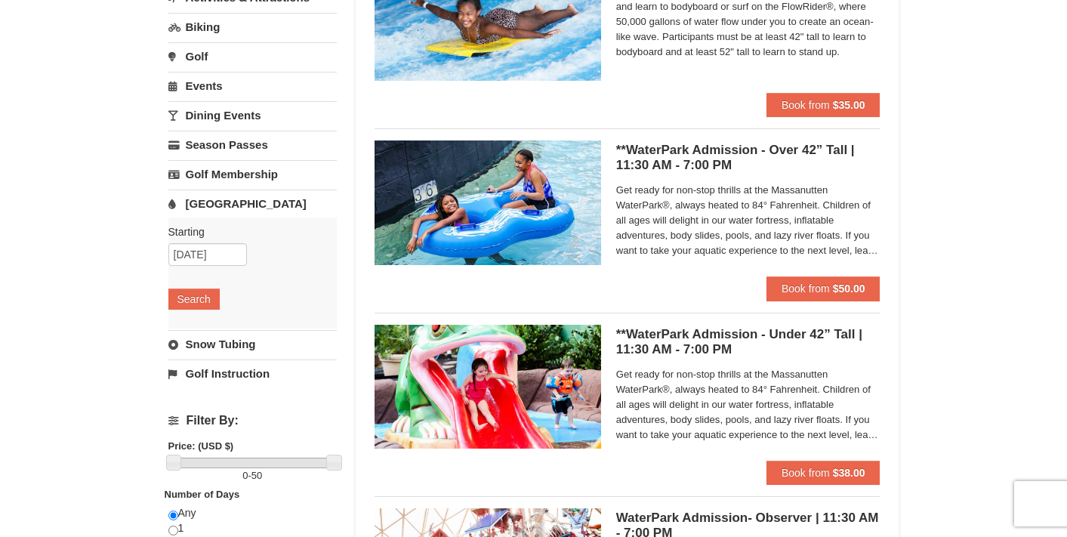
scroll to position [219, 0]
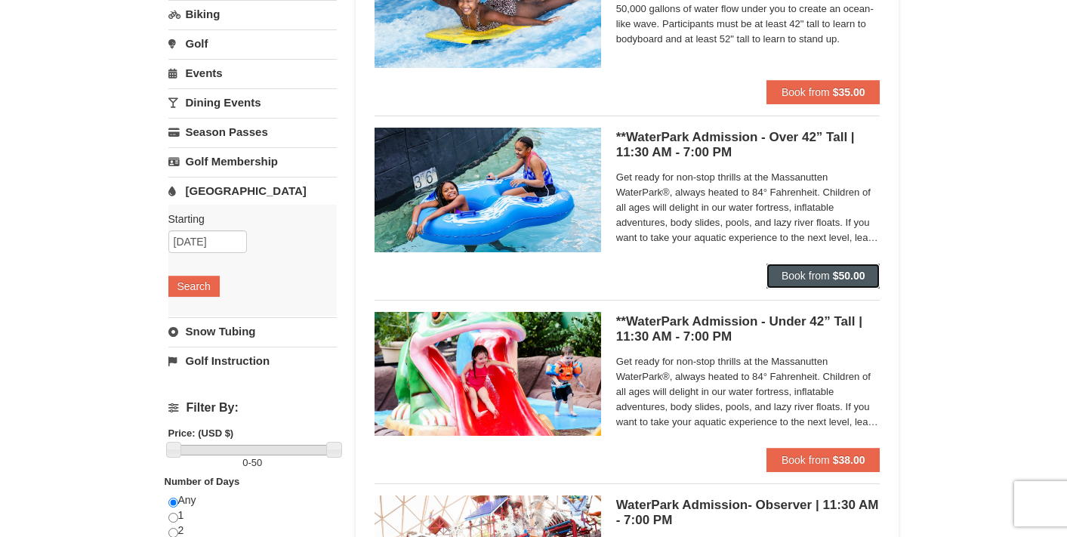
click at [803, 270] on span "Book from" at bounding box center [805, 276] width 48 height 12
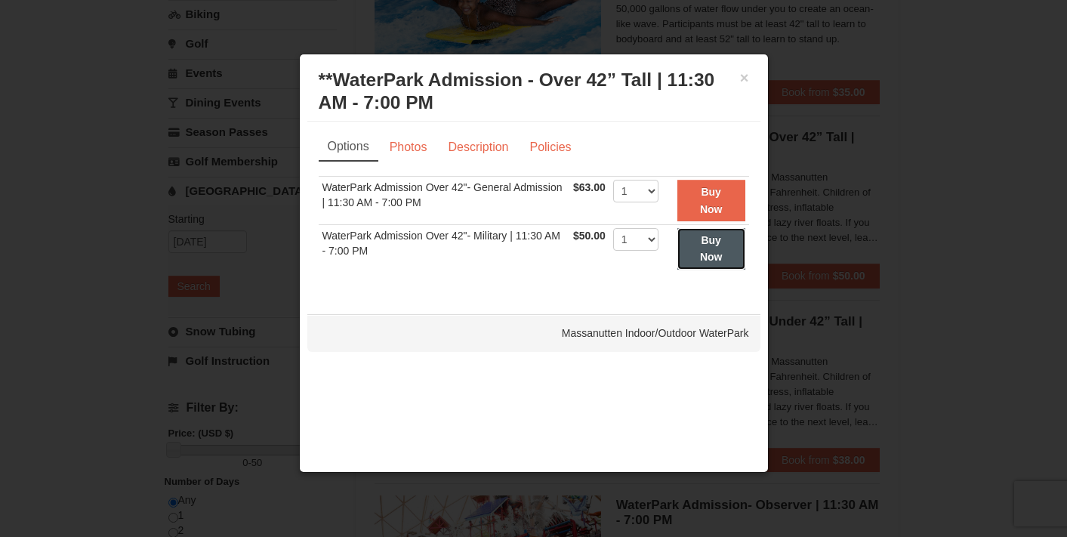
click at [710, 252] on strong "Buy Now" at bounding box center [711, 248] width 23 height 29
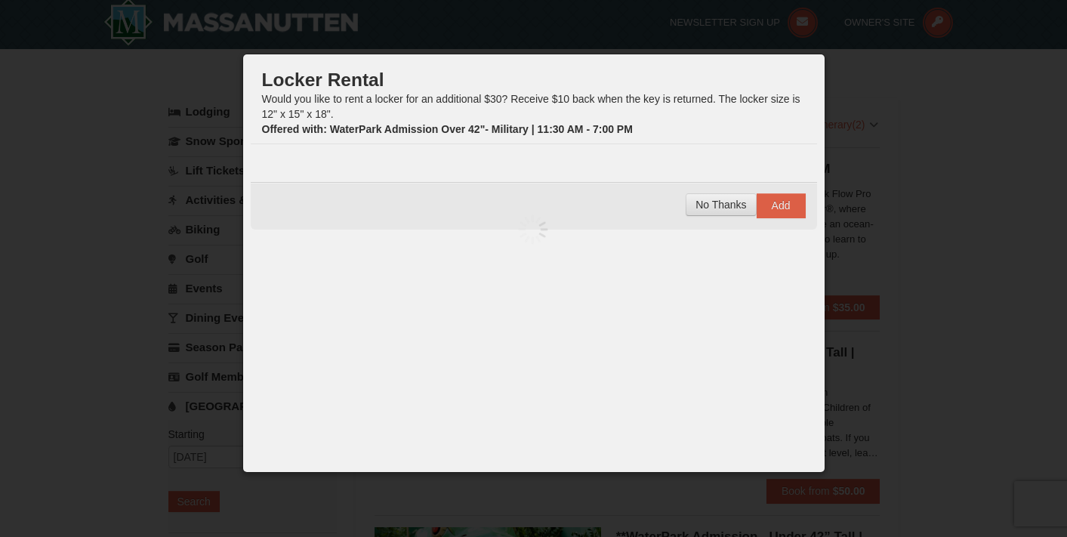
scroll to position [5, 0]
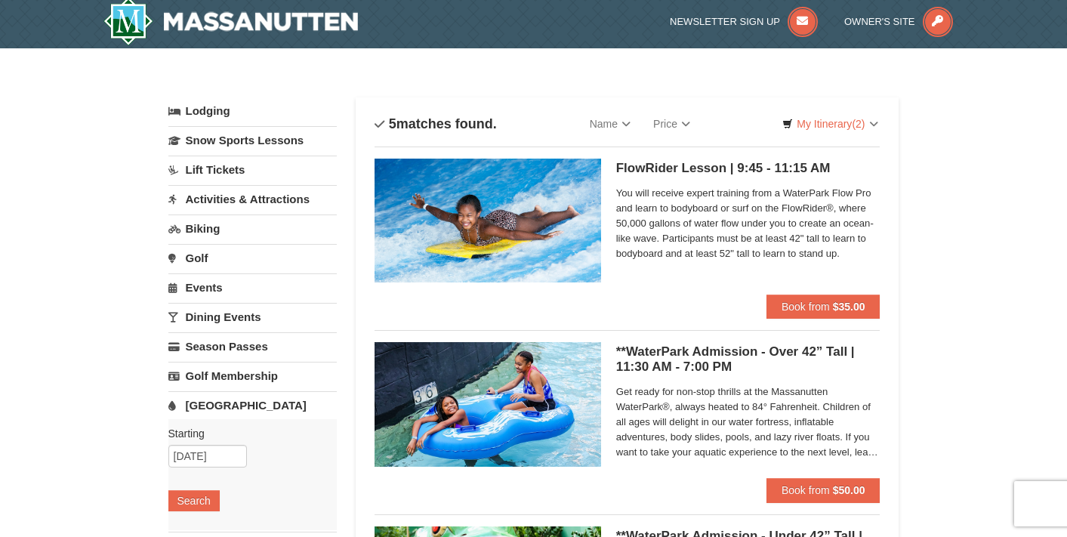
click at [234, 202] on link "Activities & Attractions" at bounding box center [252, 199] width 168 height 28
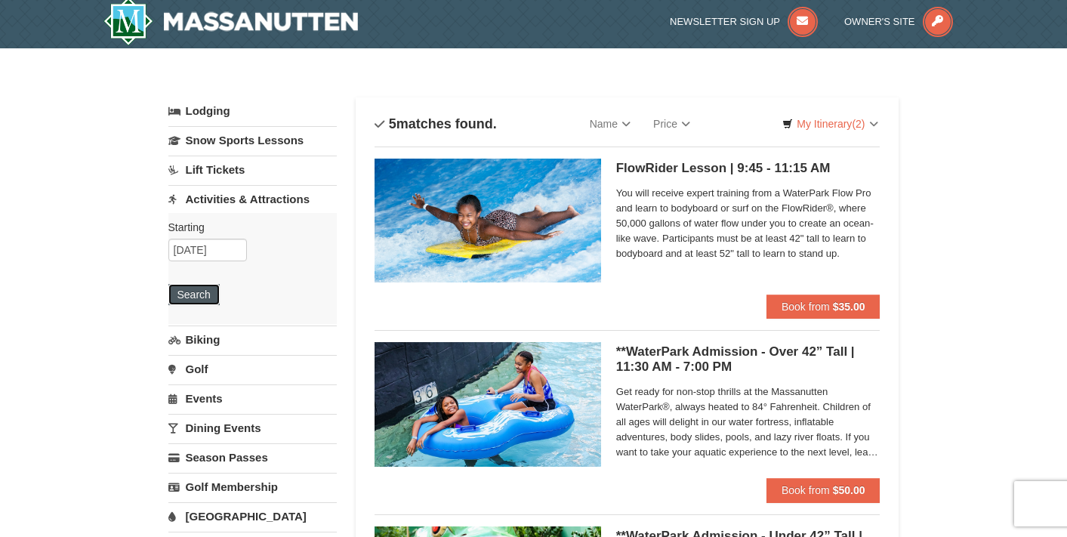
click at [190, 294] on button "Search" at bounding box center [193, 294] width 51 height 21
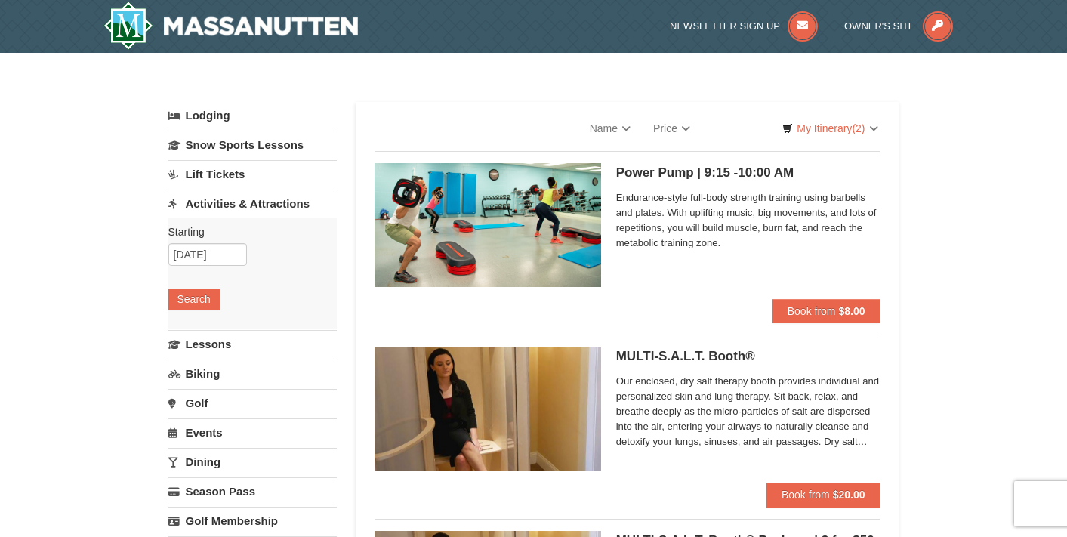
select select "10"
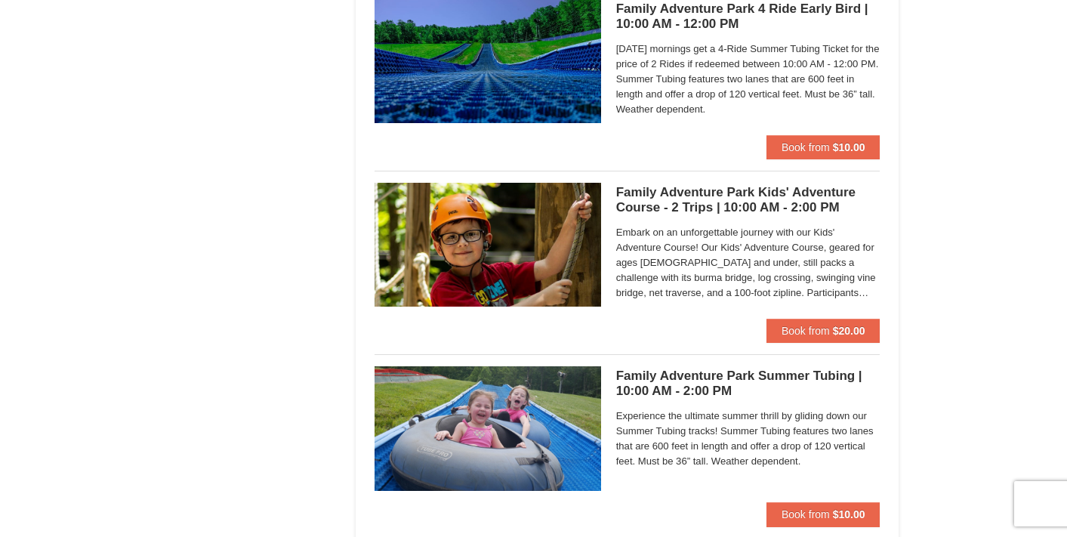
scroll to position [3109, 0]
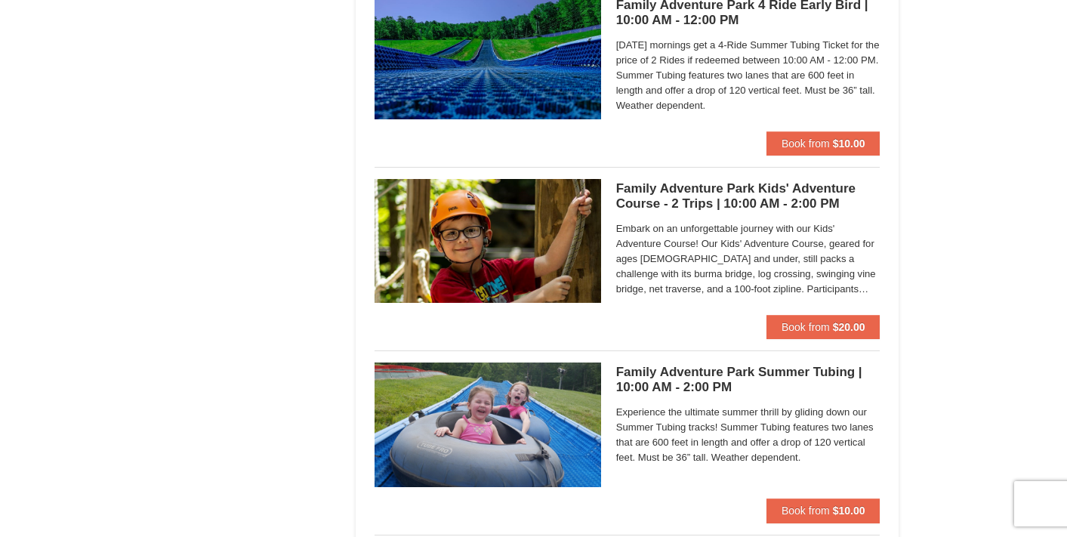
click at [674, 202] on h5 "Family Adventure Park Kids' Adventure Course - 2 Trips | 10:00 AM - 2:00 PM Mas…" at bounding box center [748, 196] width 264 height 30
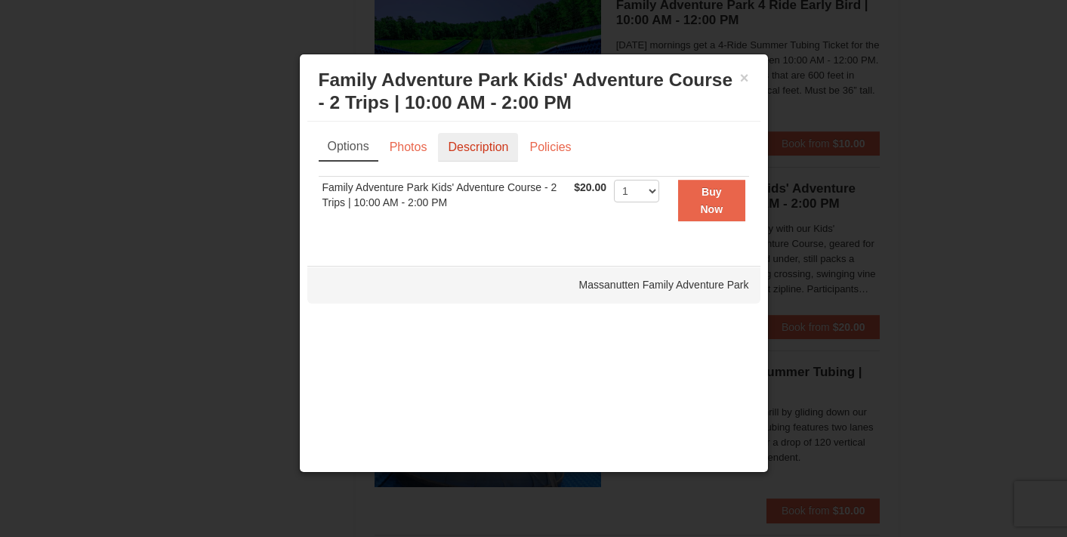
click at [482, 146] on link "Description" at bounding box center [478, 147] width 80 height 29
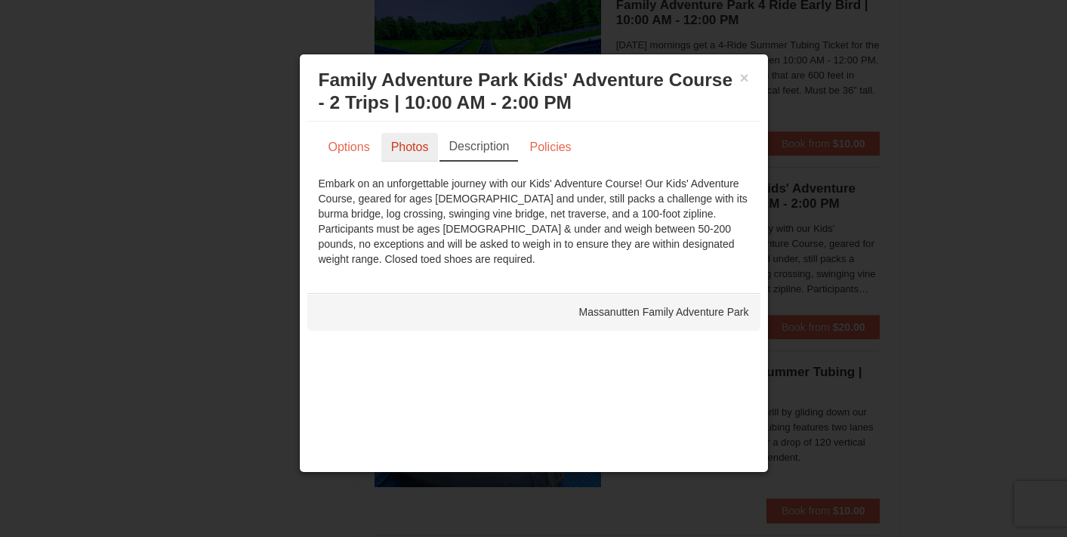
click at [422, 146] on link "Photos" at bounding box center [409, 147] width 57 height 29
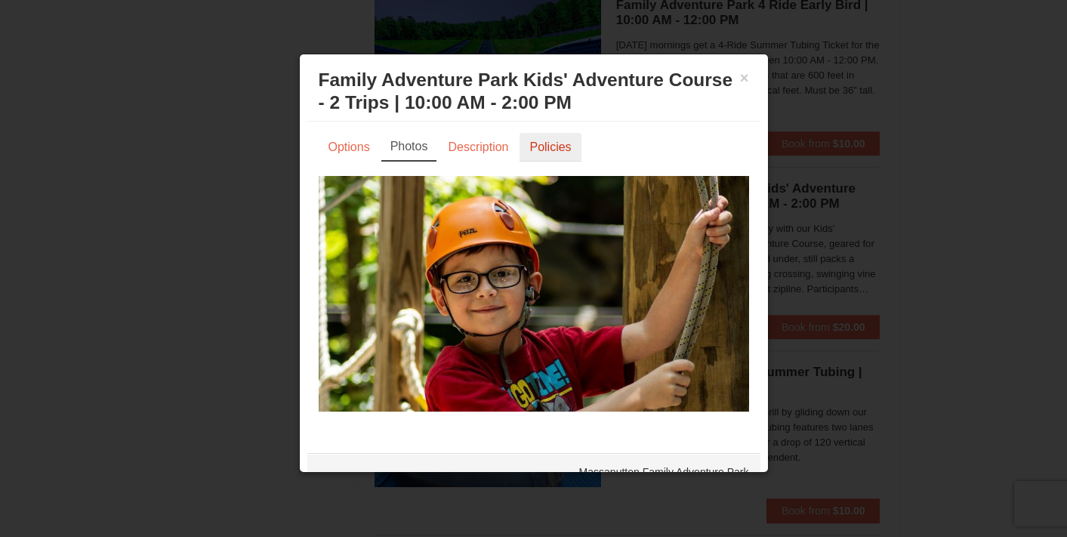
click at [544, 149] on link "Policies" at bounding box center [549, 147] width 61 height 29
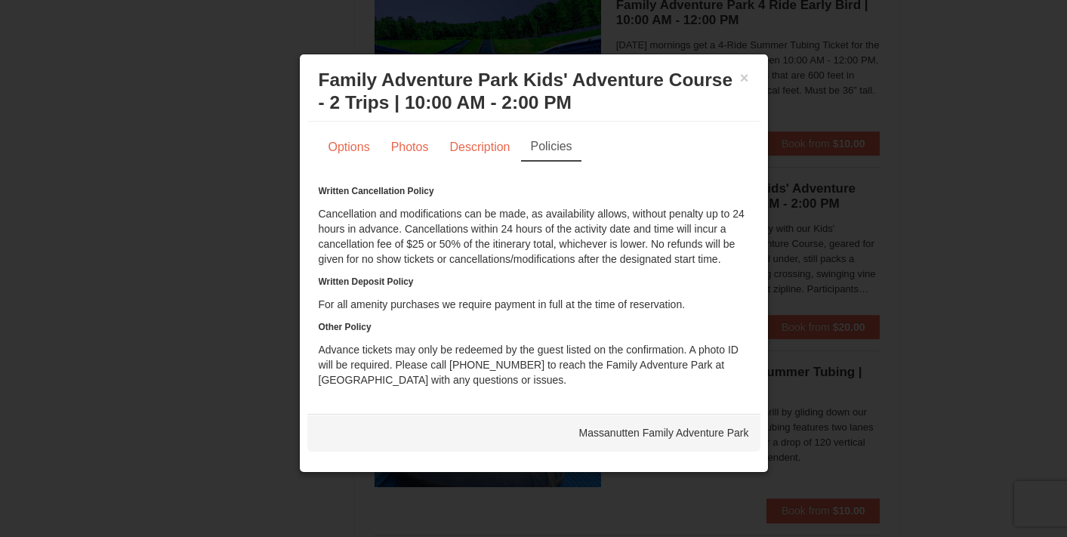
click at [750, 82] on div "× Family Adventure Park Kids' Adventure Course - 2 Trips | 10:00 AM - 2:00 PM M…" at bounding box center [533, 92] width 453 height 60
click at [747, 79] on button "×" at bounding box center [744, 77] width 9 height 15
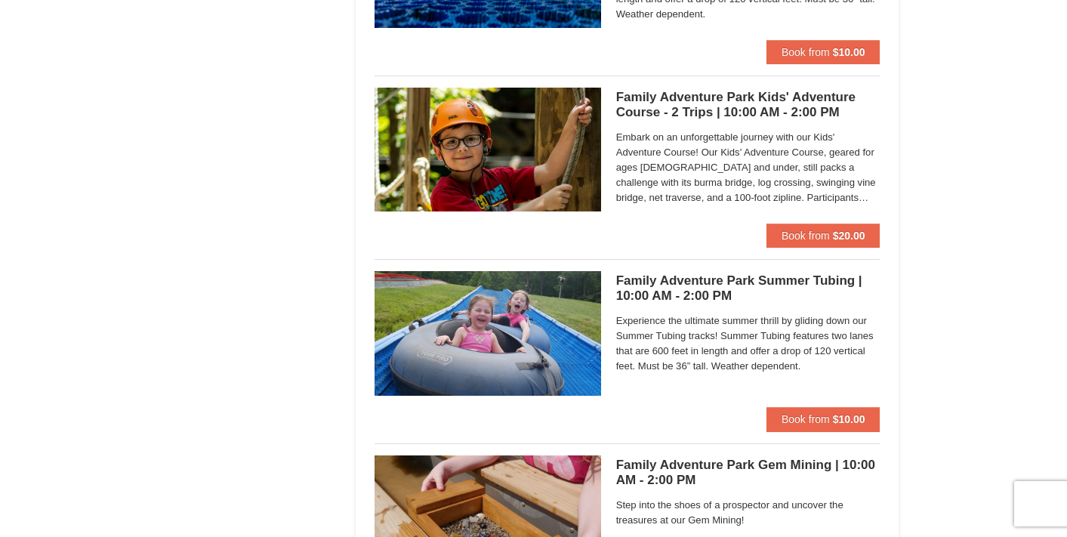
scroll to position [3233, 0]
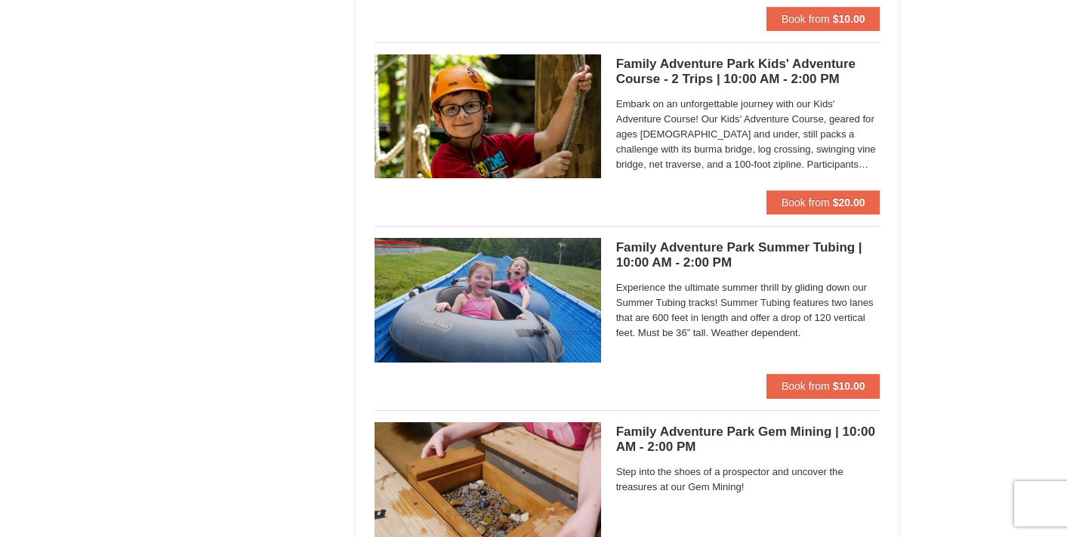
click at [700, 251] on h5 "Family Adventure Park Summer Tubing | 10:00 AM - 2:00 PM Massanutten Family Adv…" at bounding box center [748, 255] width 264 height 30
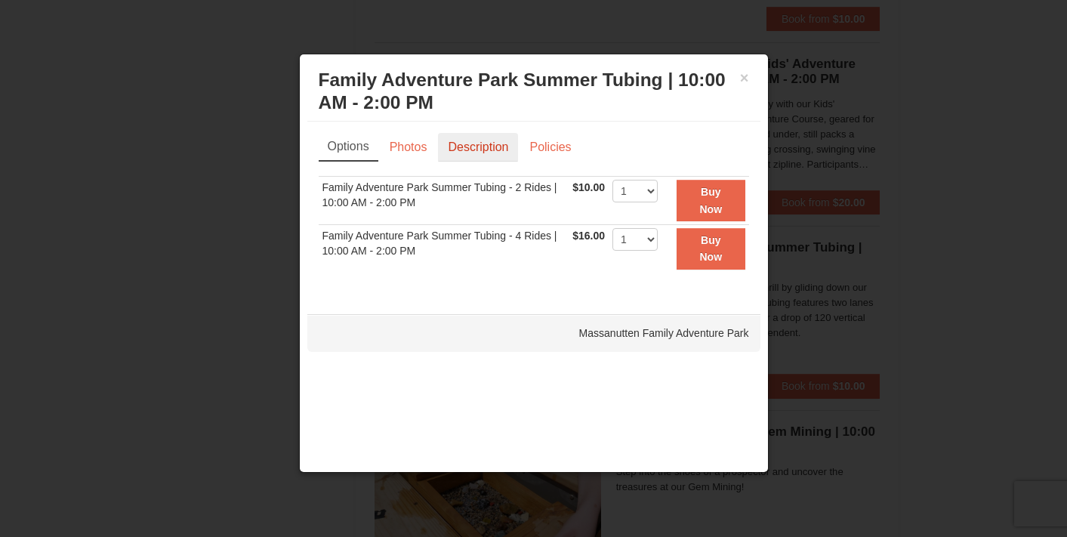
click at [482, 147] on link "Description" at bounding box center [478, 147] width 80 height 29
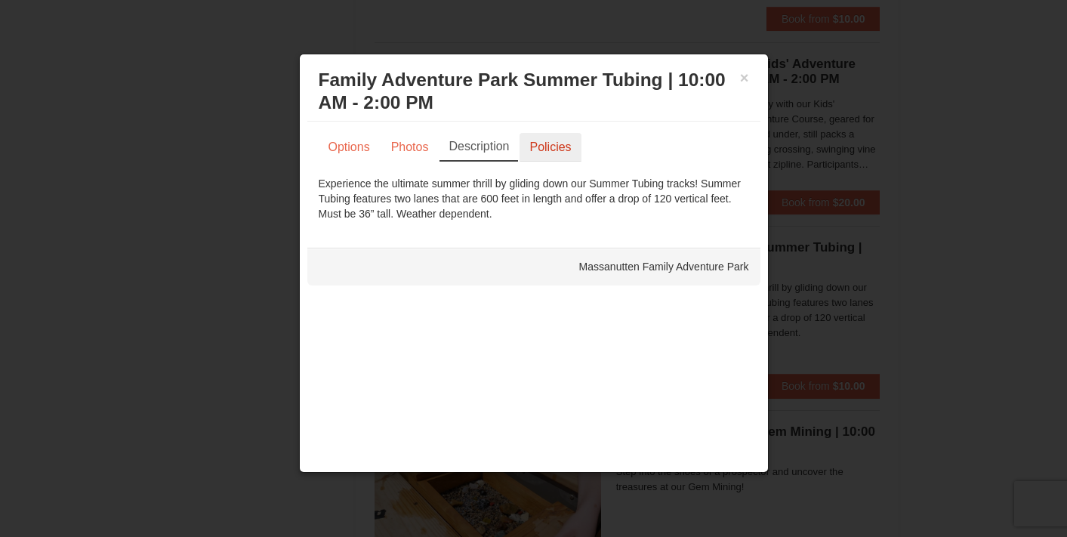
click at [549, 154] on link "Policies" at bounding box center [549, 147] width 61 height 29
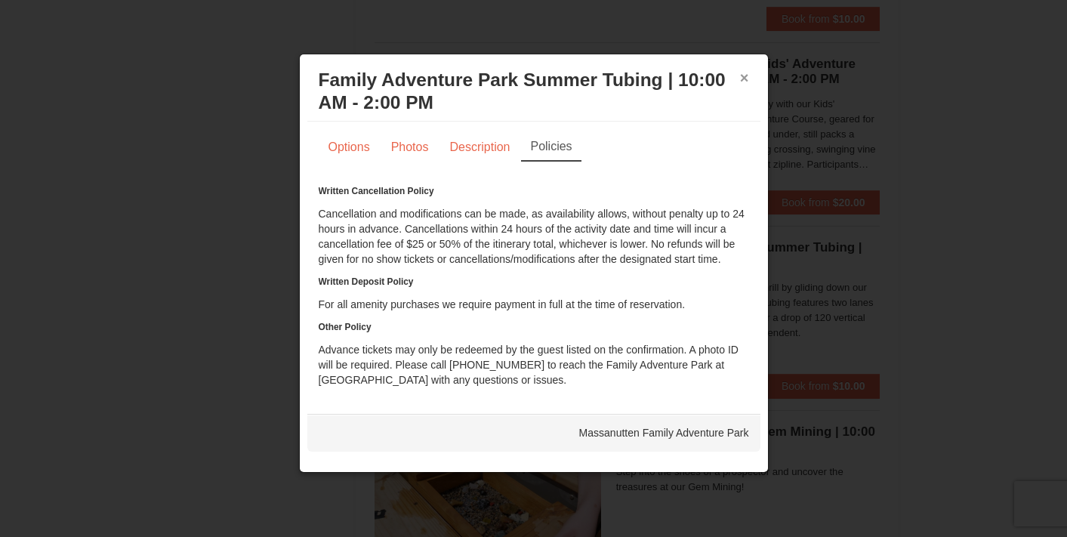
click at [744, 79] on button "×" at bounding box center [744, 77] width 9 height 15
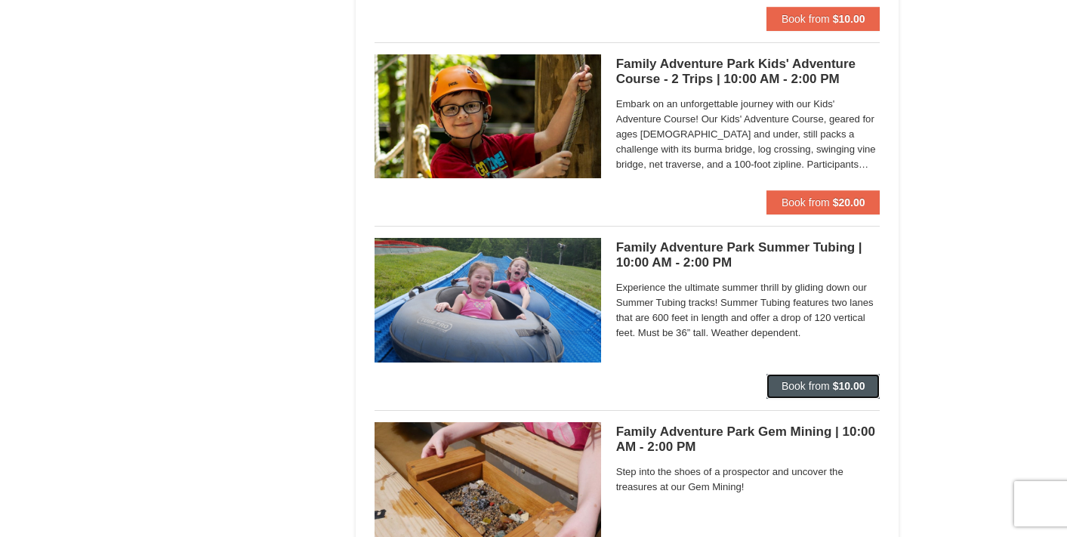
click at [807, 386] on span "Book from" at bounding box center [805, 386] width 48 height 12
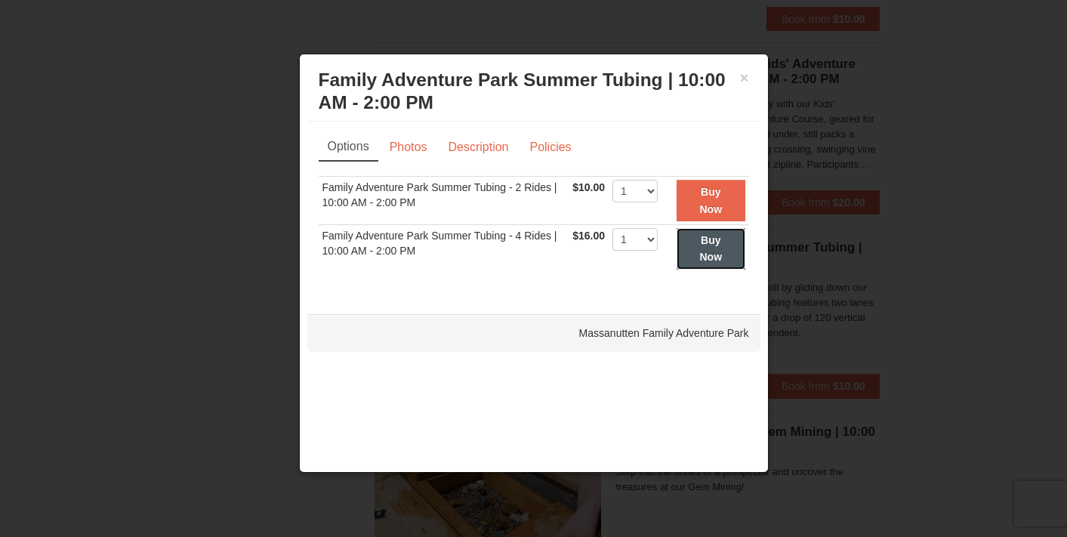
click at [709, 251] on strong "Buy Now" at bounding box center [711, 248] width 23 height 29
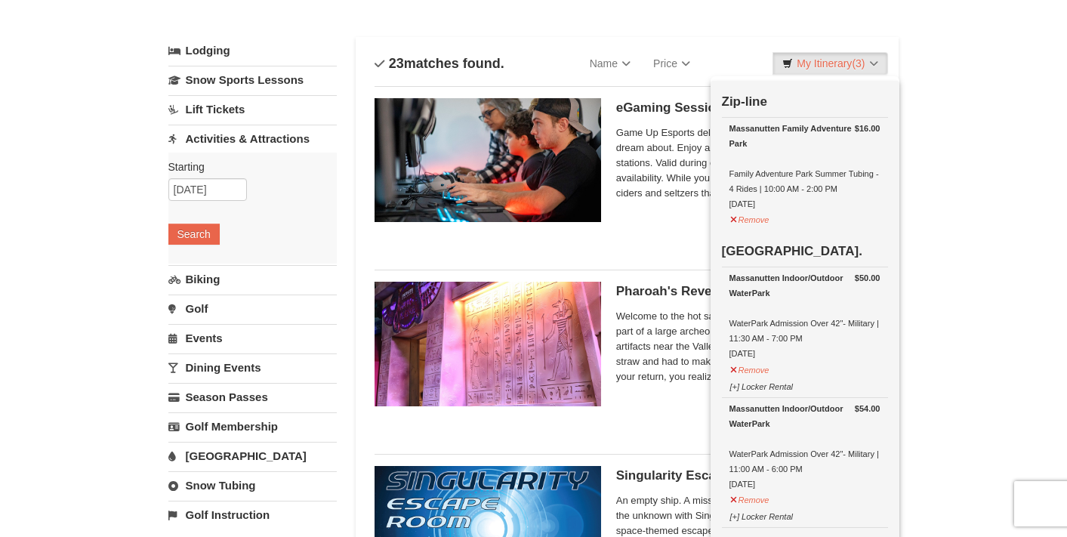
scroll to position [96, 0]
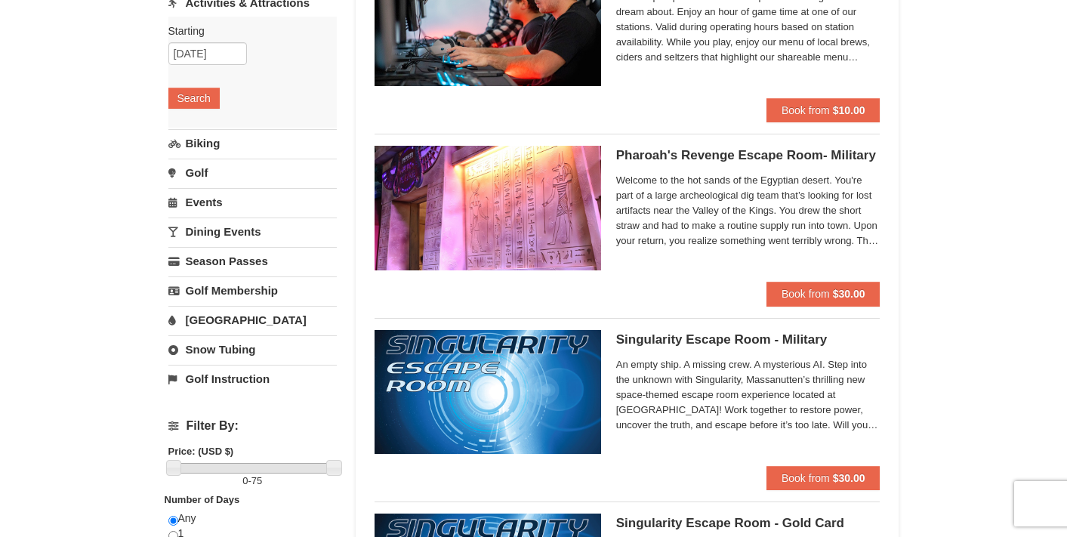
scroll to position [209, 0]
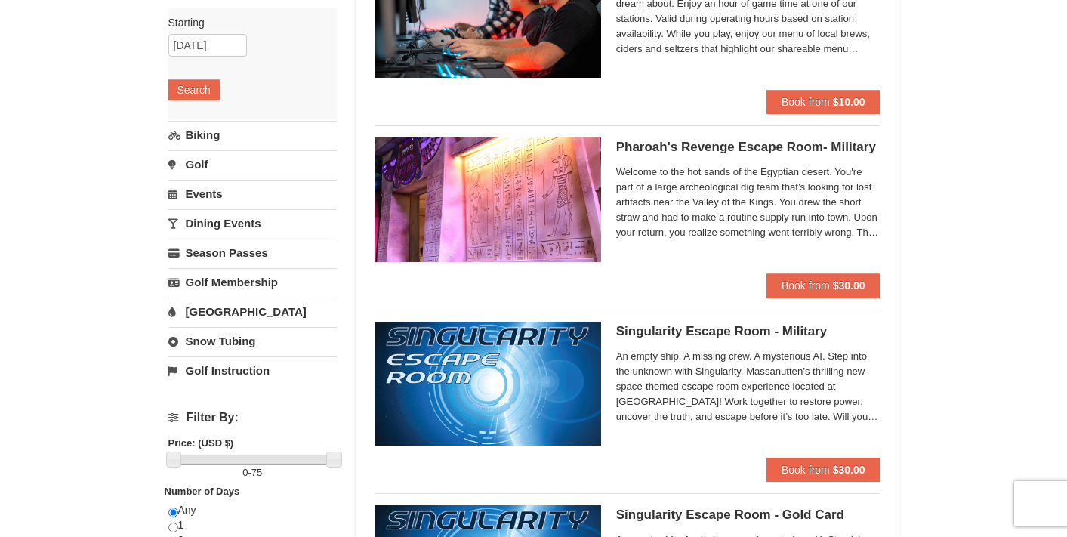
click at [203, 310] on link "[GEOGRAPHIC_DATA]" at bounding box center [252, 311] width 168 height 28
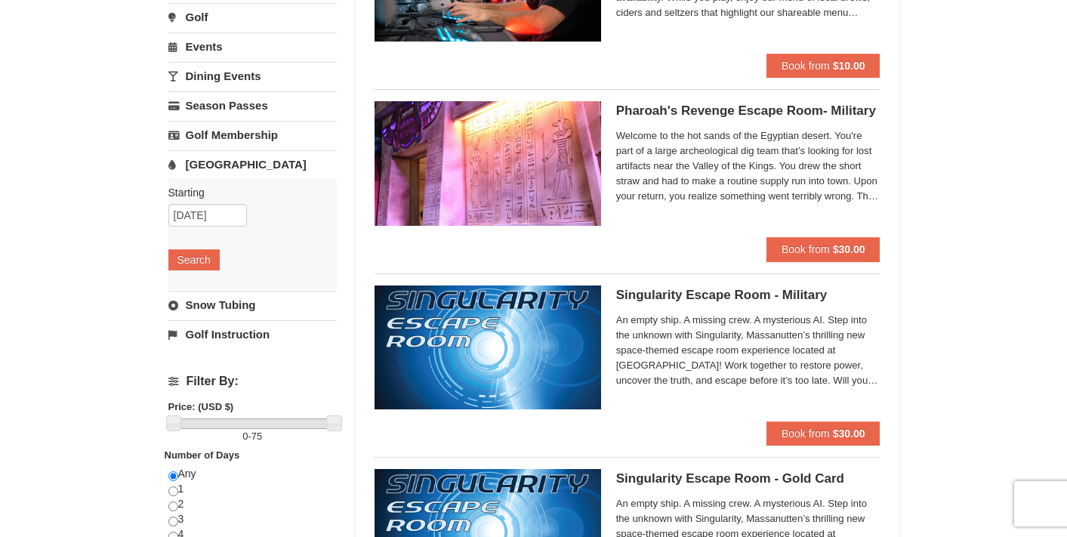
scroll to position [0, 0]
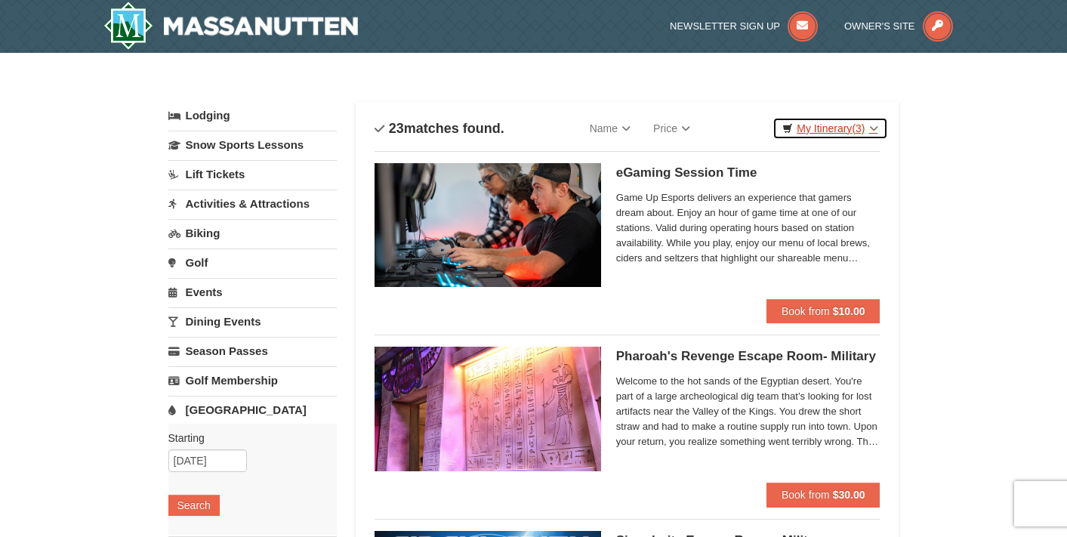
click at [871, 128] on link "My Itinerary (3)" at bounding box center [829, 128] width 115 height 23
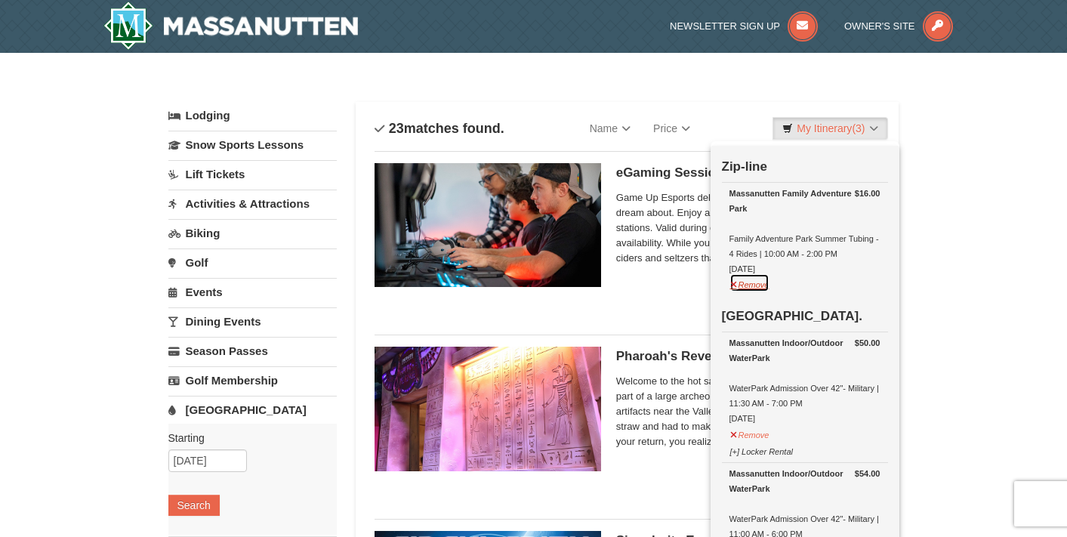
click at [738, 284] on button "Remove" at bounding box center [749, 282] width 41 height 19
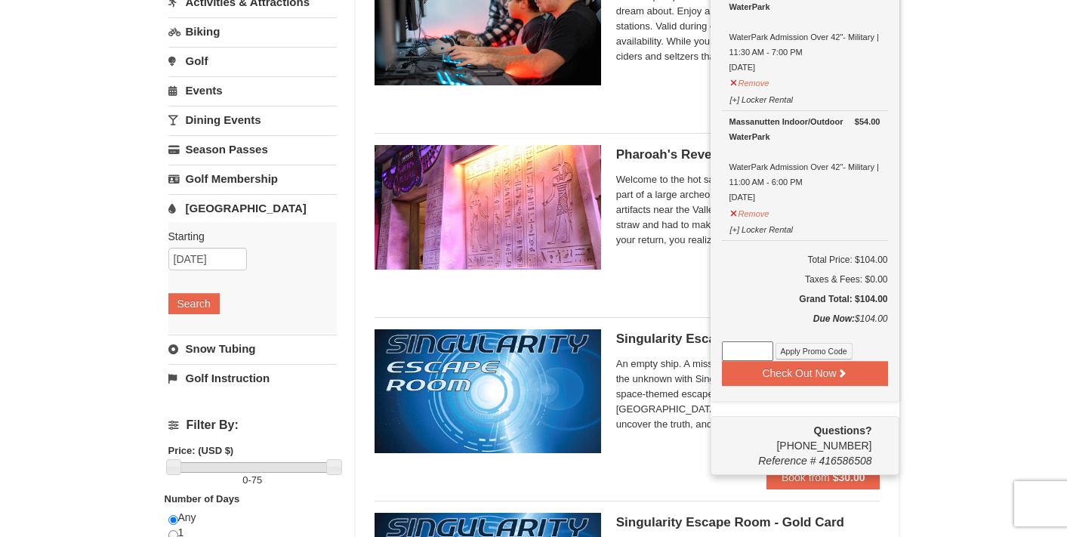
scroll to position [219, 0]
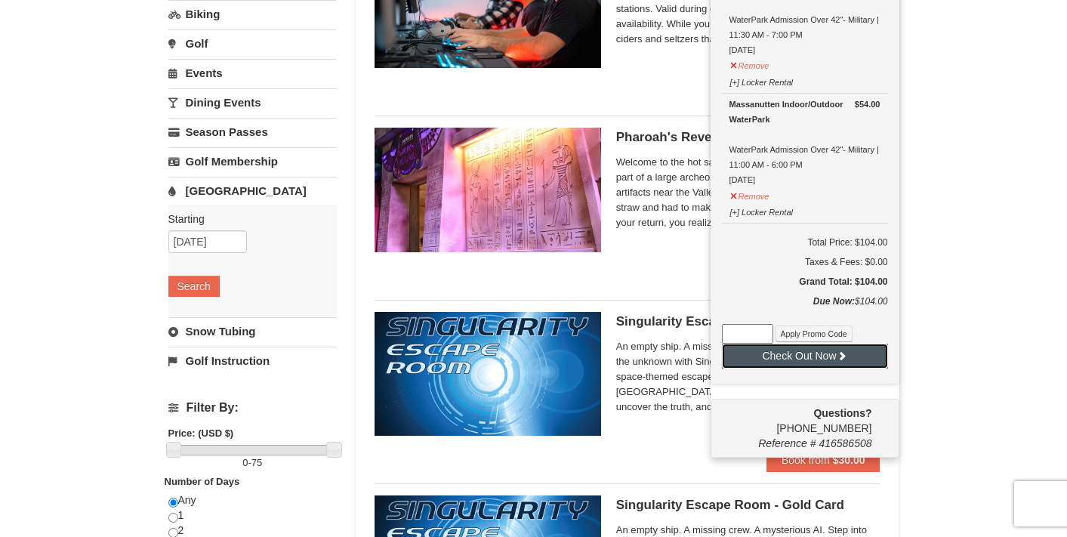
click at [788, 356] on button "Check Out Now" at bounding box center [805, 356] width 166 height 24
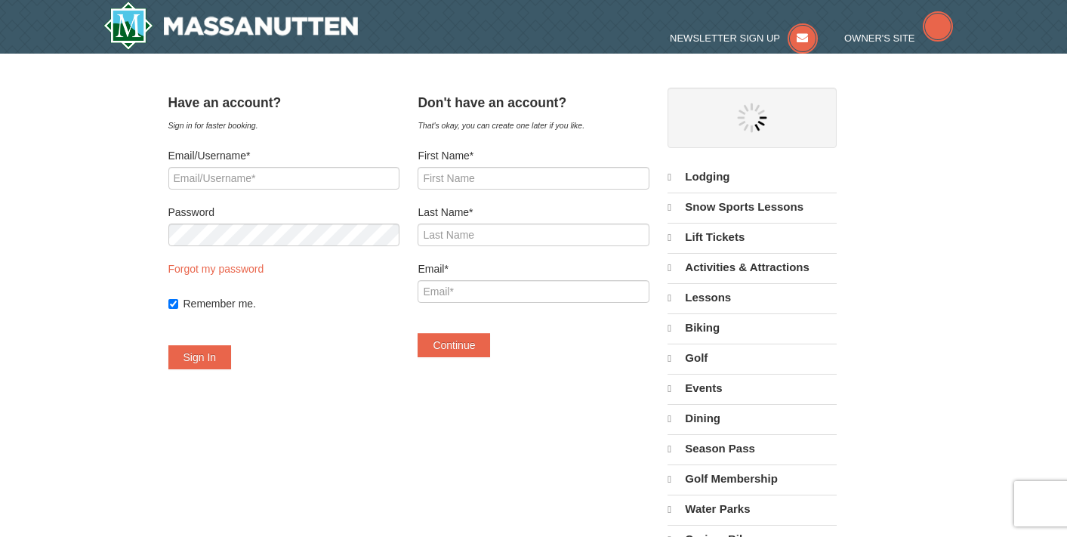
select select "10"
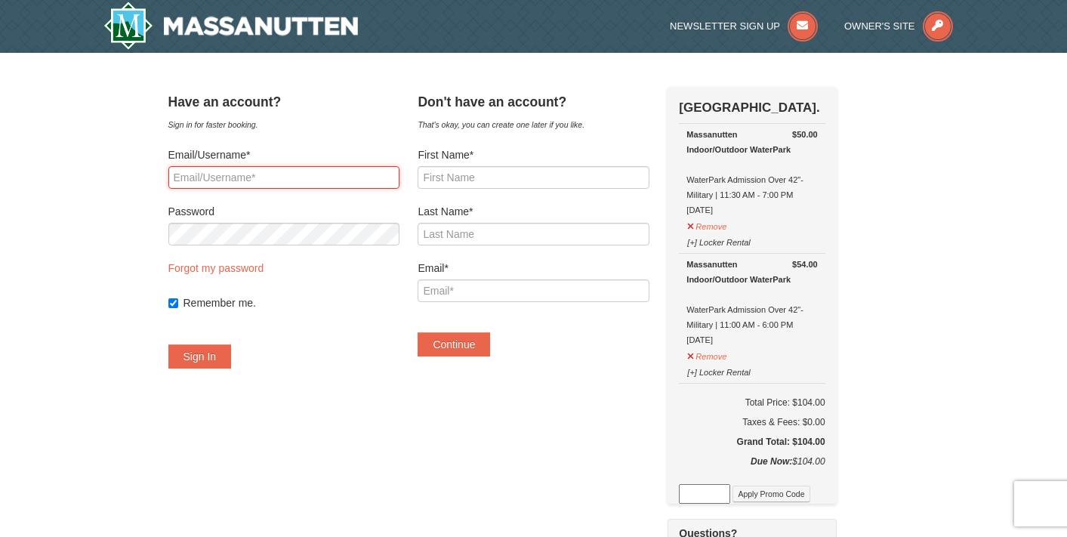
click at [325, 179] on input "Email/Username*" at bounding box center [283, 177] width 231 height 23
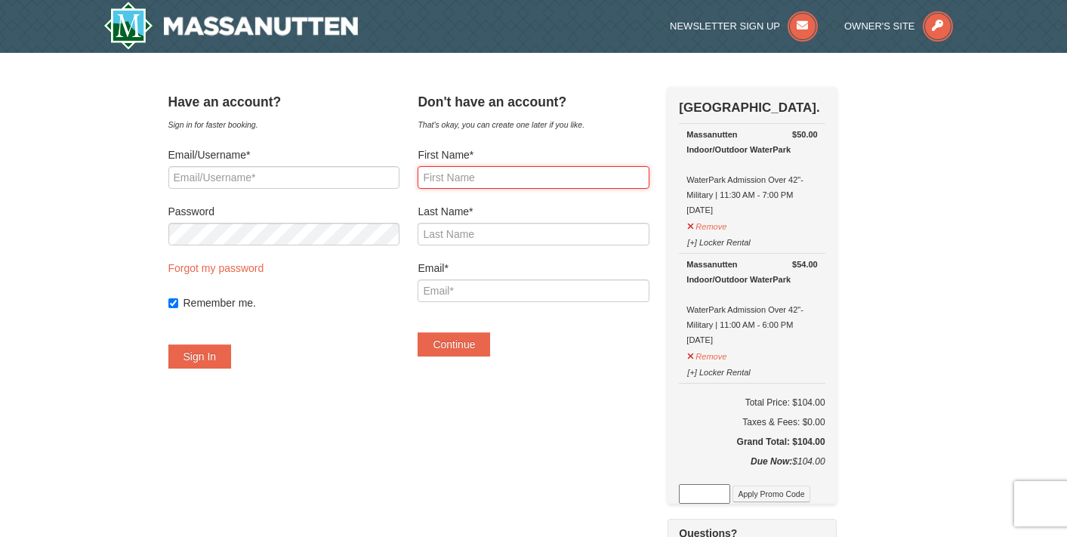
click at [533, 174] on input "First Name*" at bounding box center [533, 177] width 231 height 23
type input "Asel"
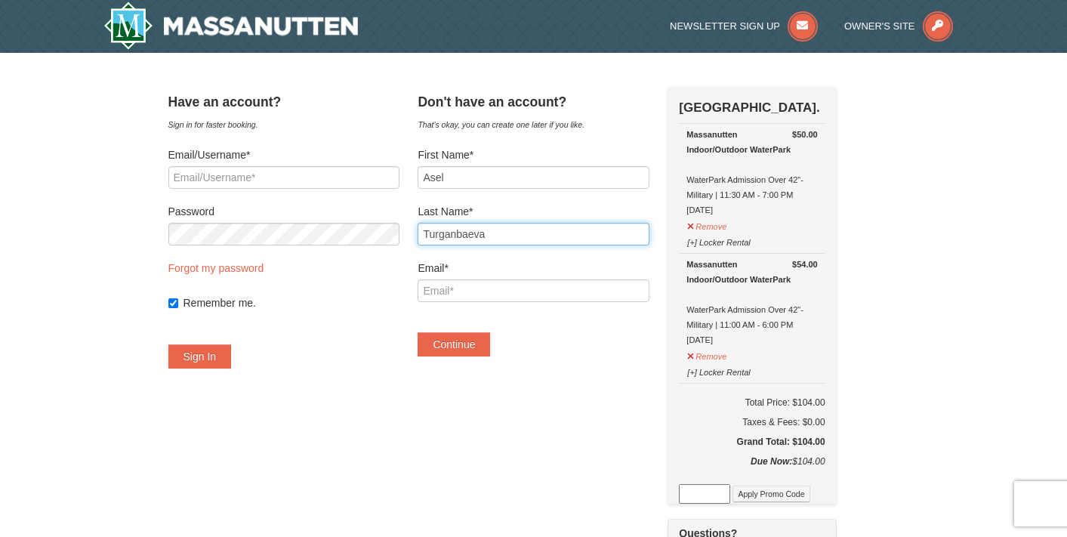
type input "Turganbaeva"
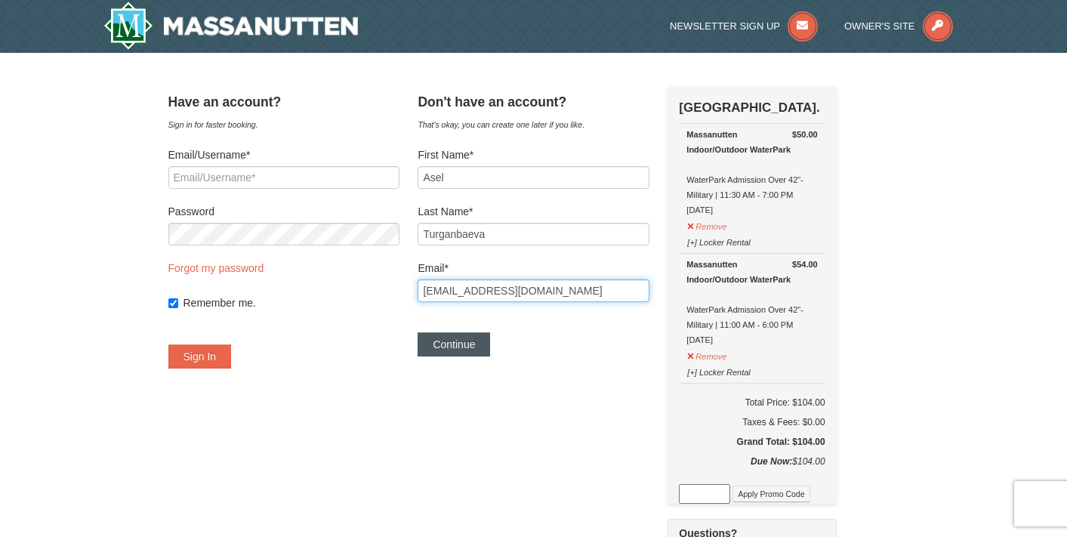
type input "[EMAIL_ADDRESS][DOMAIN_NAME]"
click at [473, 350] on button "Continue" at bounding box center [454, 344] width 72 height 24
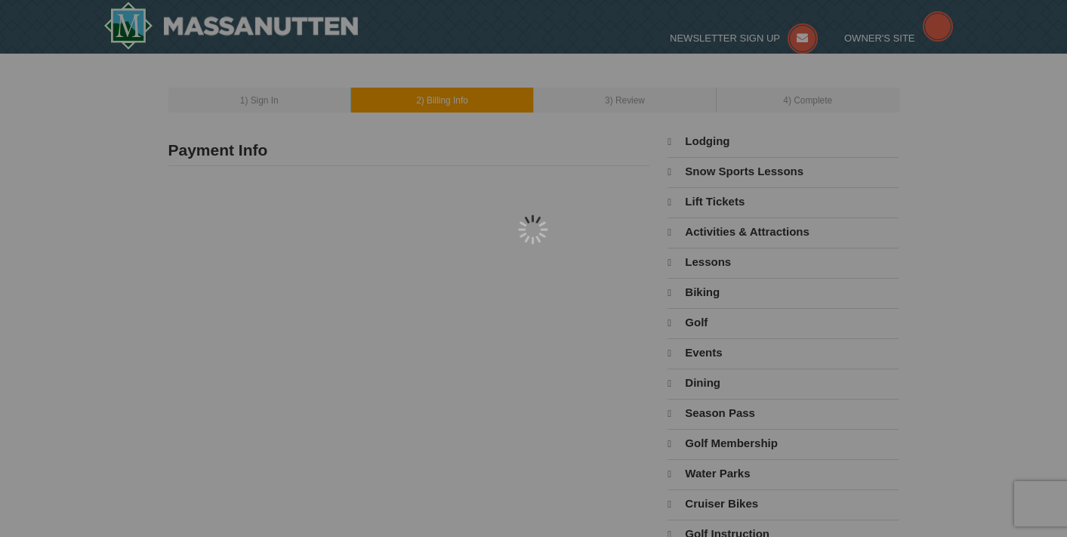
type input "[PERSON_NAME]"
type input "[EMAIL_ADDRESS][DOMAIN_NAME]"
select select "10"
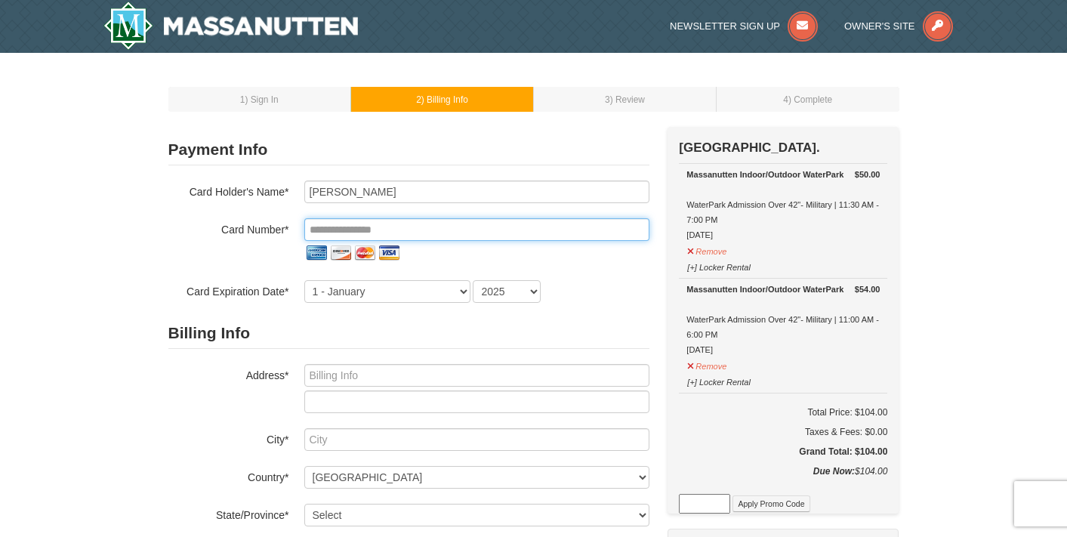
click at [446, 231] on input "tel" at bounding box center [476, 229] width 345 height 23
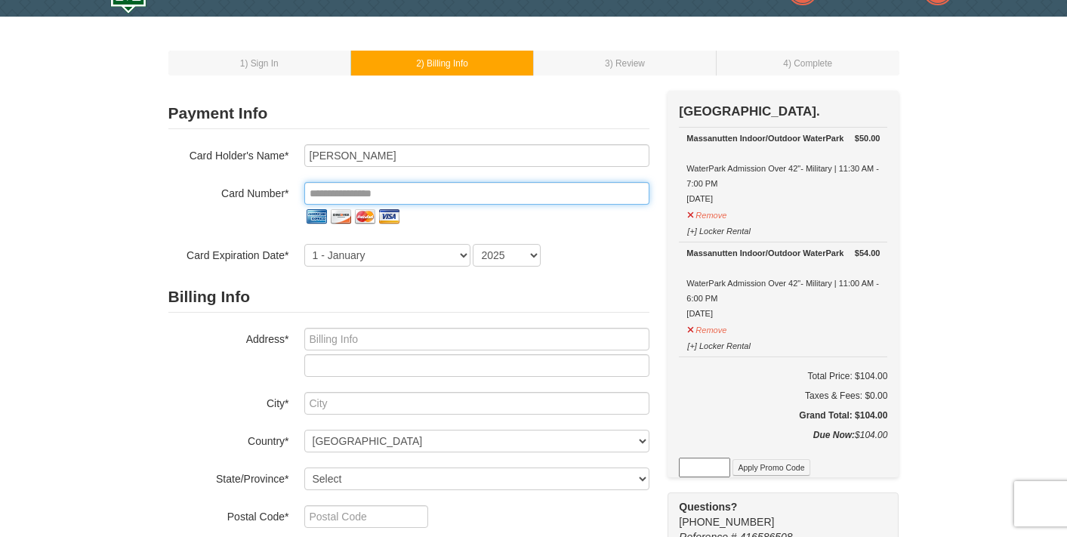
scroll to position [26, 0]
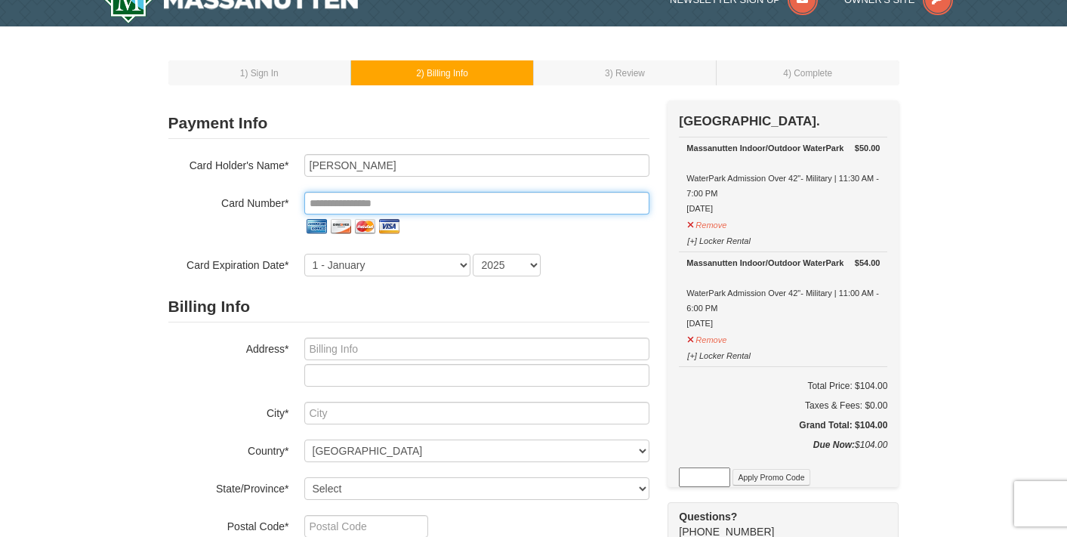
click at [439, 207] on input "tel" at bounding box center [476, 203] width 345 height 23
click at [452, 206] on input "tel" at bounding box center [476, 203] width 345 height 23
click at [427, 202] on input "tel" at bounding box center [476, 203] width 345 height 23
paste input "**********"
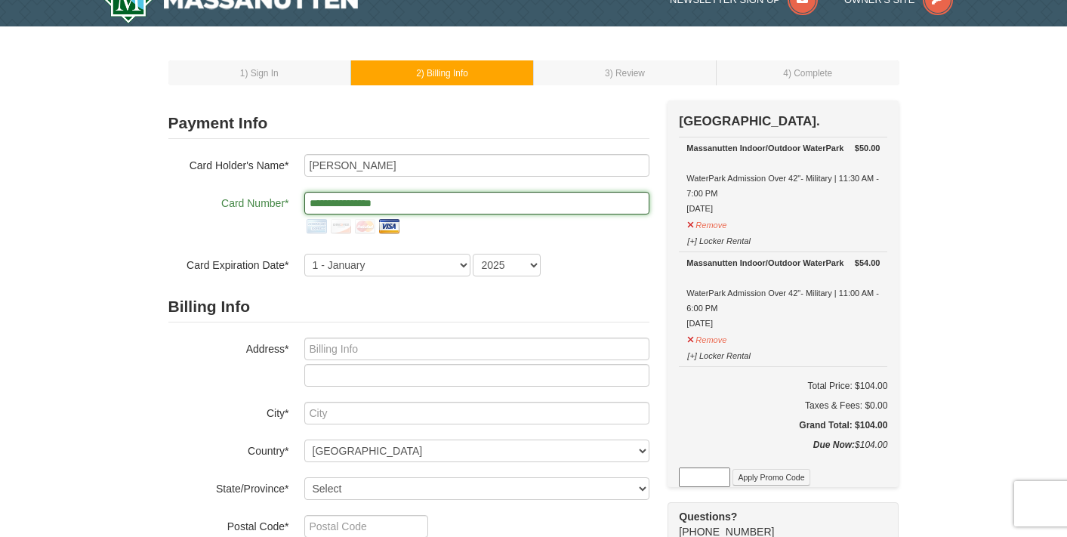
type input "**********"
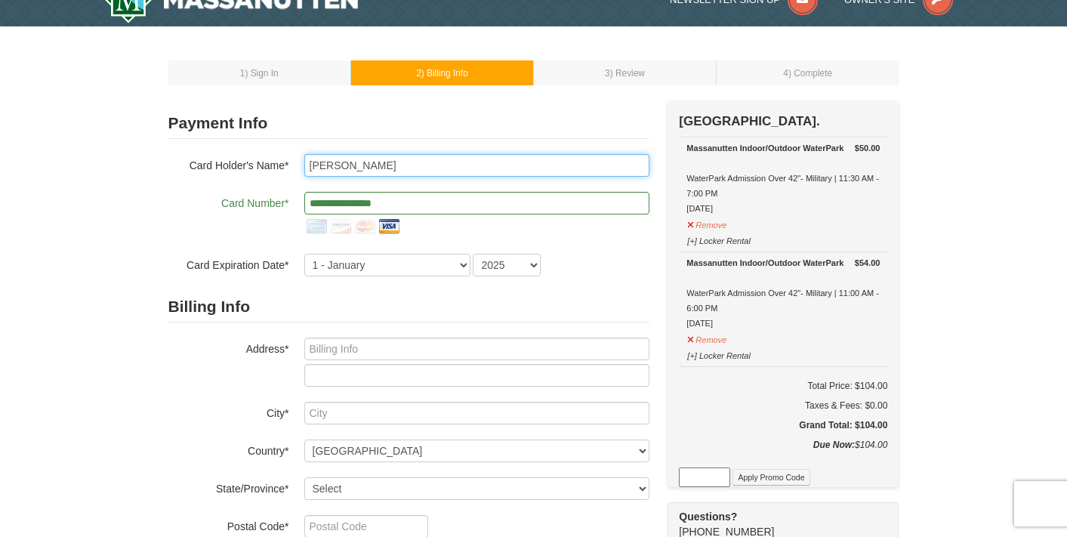
click at [426, 168] on input "[PERSON_NAME]" at bounding box center [476, 165] width 345 height 23
type input "[PERSON_NAME]"
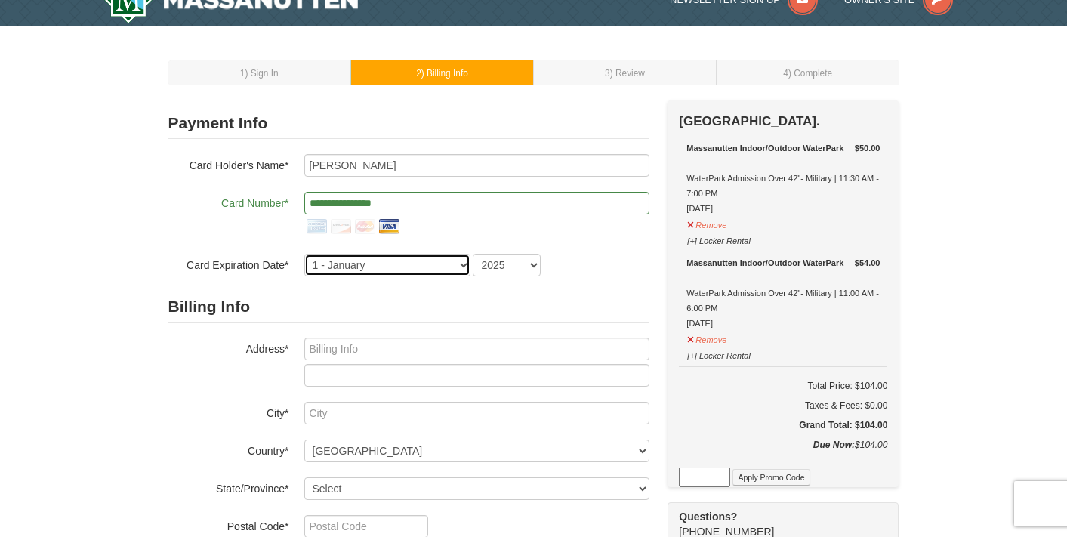
click at [396, 262] on select "1 - [DATE] - [DATE] - [DATE] - [DATE] - [DATE] - [DATE] - [DATE] - [DATE] - [DA…" at bounding box center [387, 265] width 166 height 23
click at [387, 270] on select "1 - [DATE] - [DATE] - [DATE] - [DATE] - [DATE] - [DATE] - [DATE] - [DATE] - [DA…" at bounding box center [387, 265] width 166 height 23
select select "9"
click at [304, 254] on select "1 - [DATE] - [DATE] - [DATE] - [DATE] - [DATE] - [DATE] - [DATE] - [DATE] - [DA…" at bounding box center [387, 265] width 166 height 23
click at [510, 273] on select "2025 2026 2027 2028 2029 2030 2031 2032 2033 2034" at bounding box center [507, 265] width 68 height 23
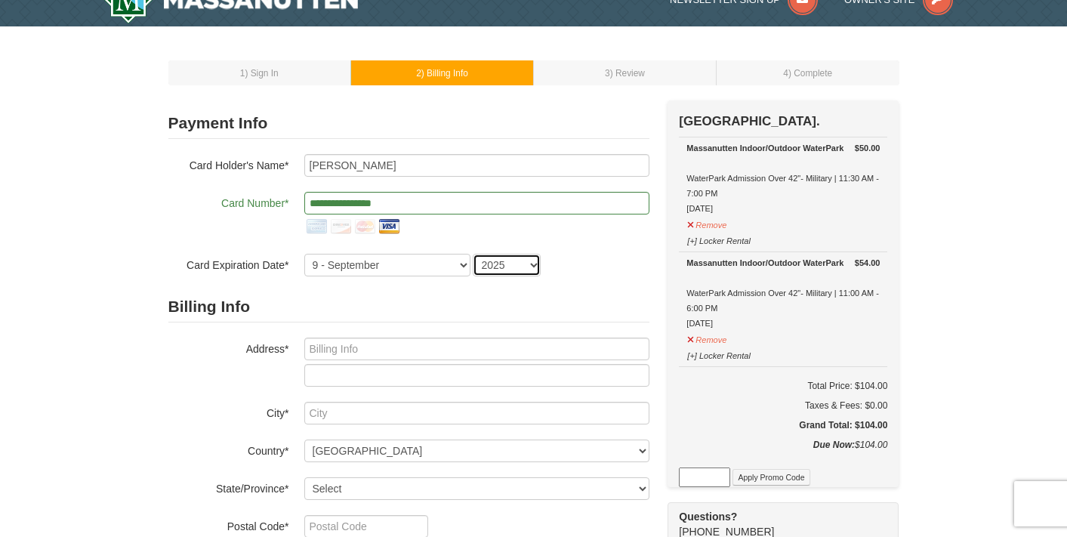
select select "2030"
click at [473, 254] on select "2025 2026 2027 2028 2029 2030 2031 2032 2033 2034" at bounding box center [507, 265] width 68 height 23
click at [427, 345] on input "text" at bounding box center [476, 349] width 345 height 23
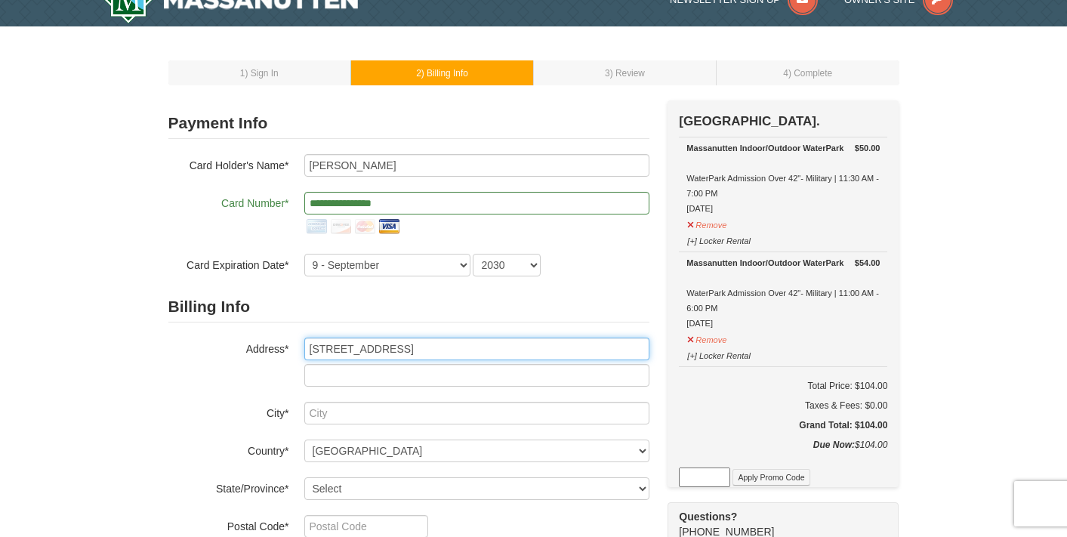
type input "[STREET_ADDRESS]"
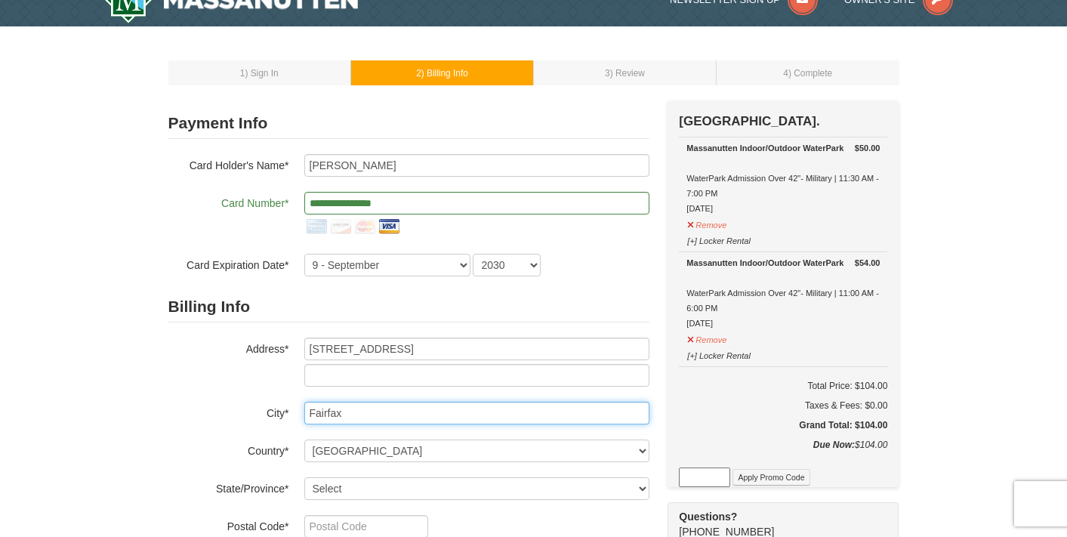
type input "Fairfax"
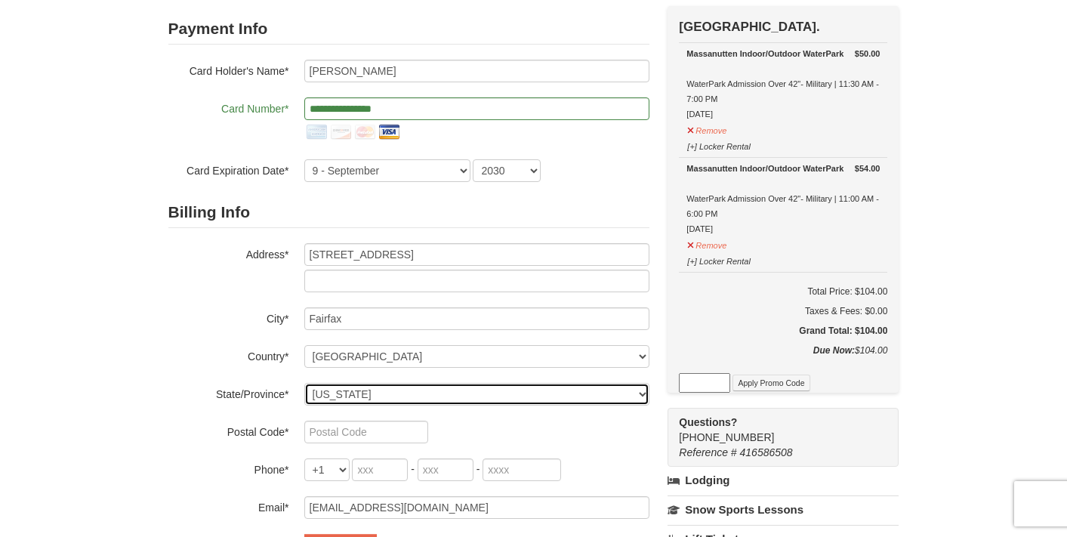
scroll to position [162, 0]
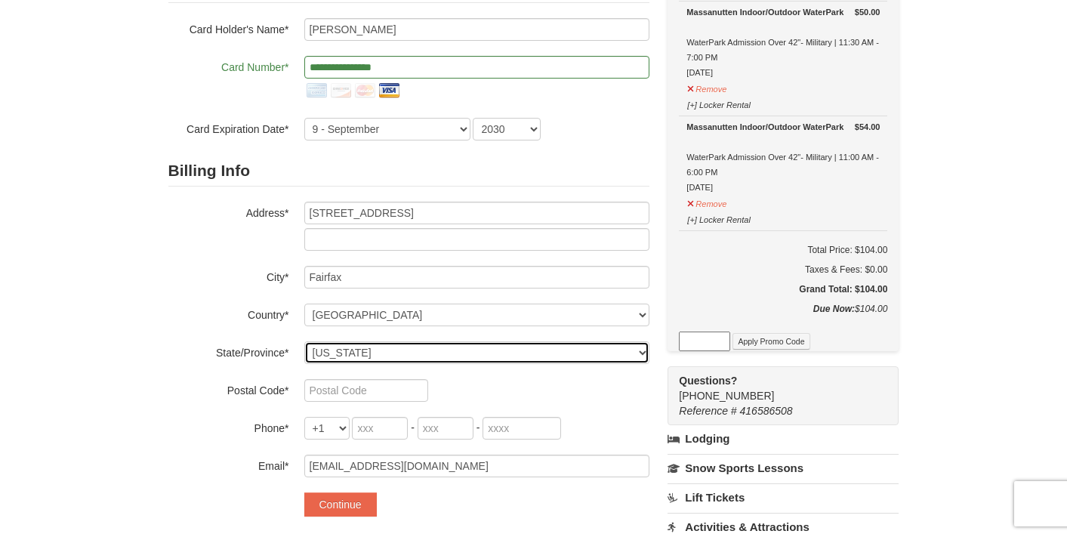
click at [387, 346] on select "Select [US_STATE] [US_STATE] [US_STATE] [US_STATE] [US_STATE] [US_STATE] [US_ST…" at bounding box center [476, 352] width 345 height 23
select select "VA"
click at [304, 341] on select "Select [US_STATE] [US_STATE] [US_STATE] [US_STATE] [US_STATE] [US_STATE] [US_ST…" at bounding box center [476, 352] width 345 height 23
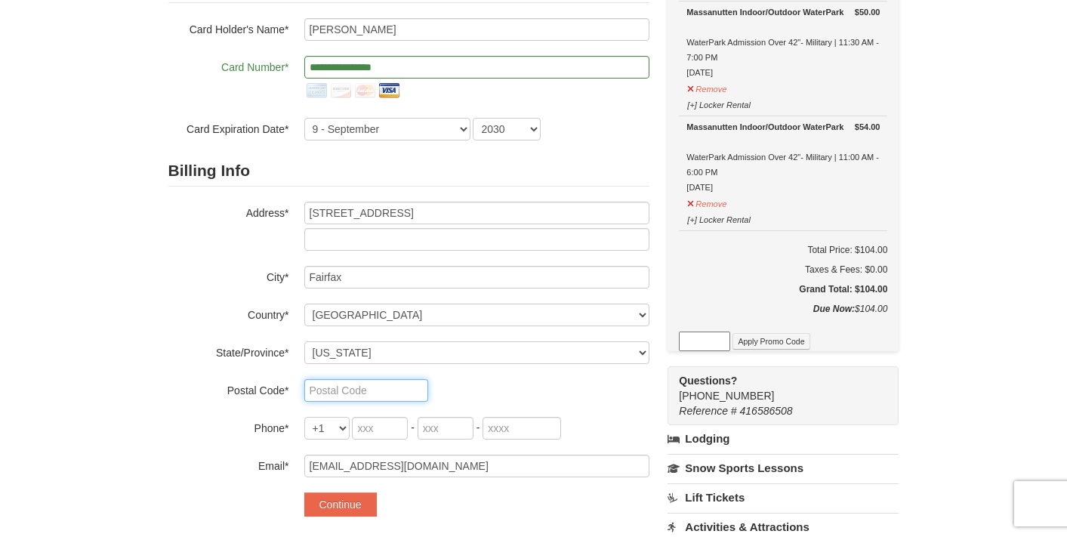
click at [332, 389] on input "text" at bounding box center [366, 390] width 124 height 23
type input "22031"
click at [324, 430] on select "+1 +20 +212 +213 +216 +218 +220 +221 +222 +223 +224 +225 +226 +227 +228 +229 +2…" at bounding box center [326, 428] width 45 height 23
click at [304, 417] on select "+1 +20 +212 +213 +216 +218 +220 +221 +222 +223 +224 +225 +226 +227 +228 +229 +2…" at bounding box center [326, 428] width 45 height 23
click at [390, 427] on input "tel" at bounding box center [380, 428] width 56 height 23
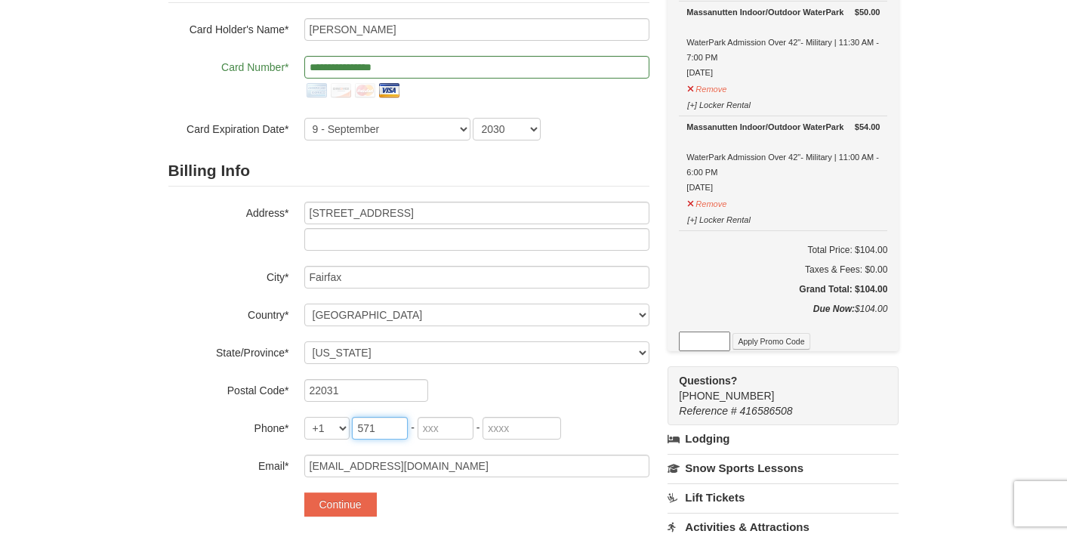
type input "571"
type input "524"
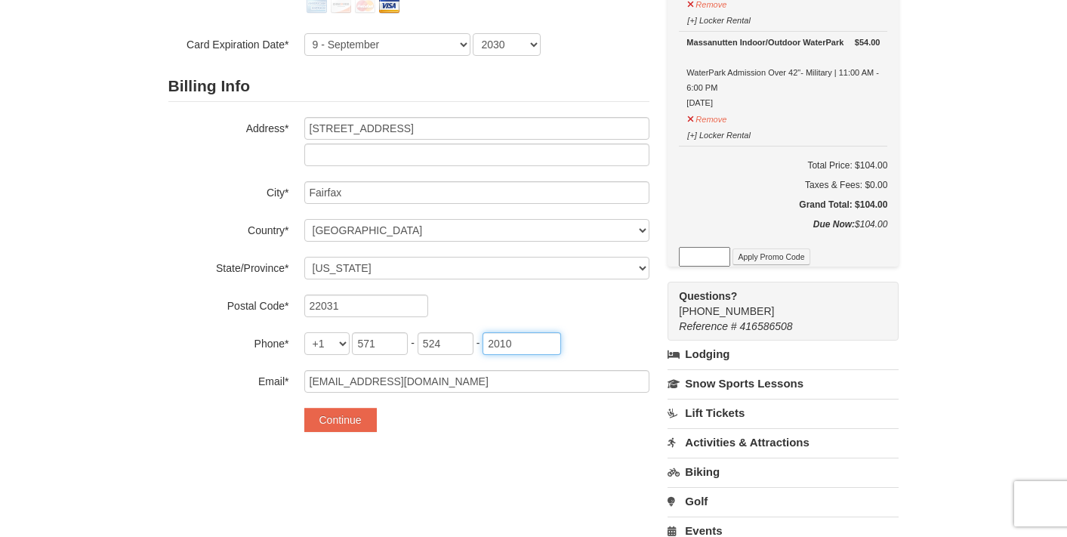
scroll to position [290, 0]
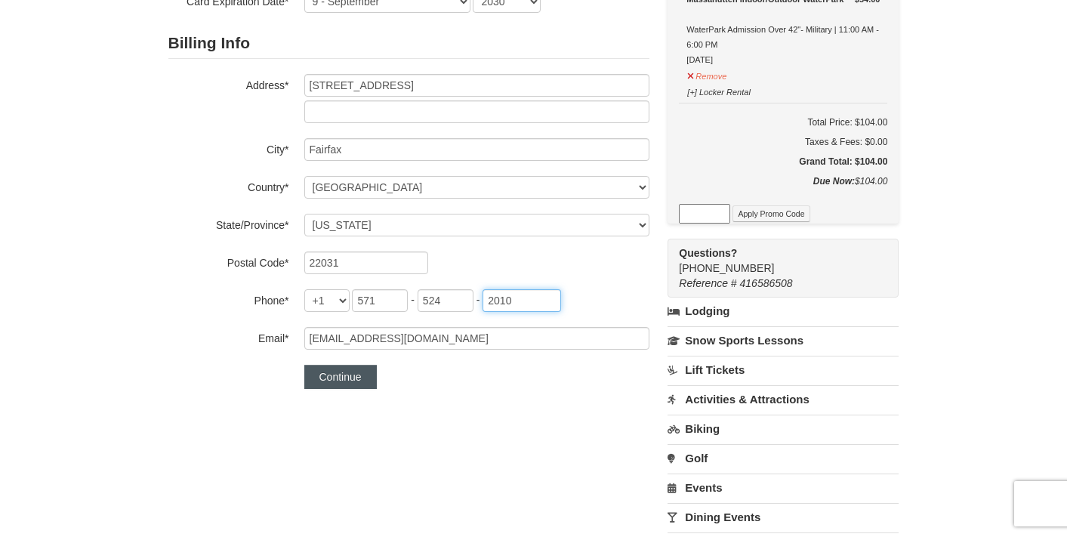
type input "2010"
click at [342, 376] on button "Continue" at bounding box center [340, 377] width 72 height 24
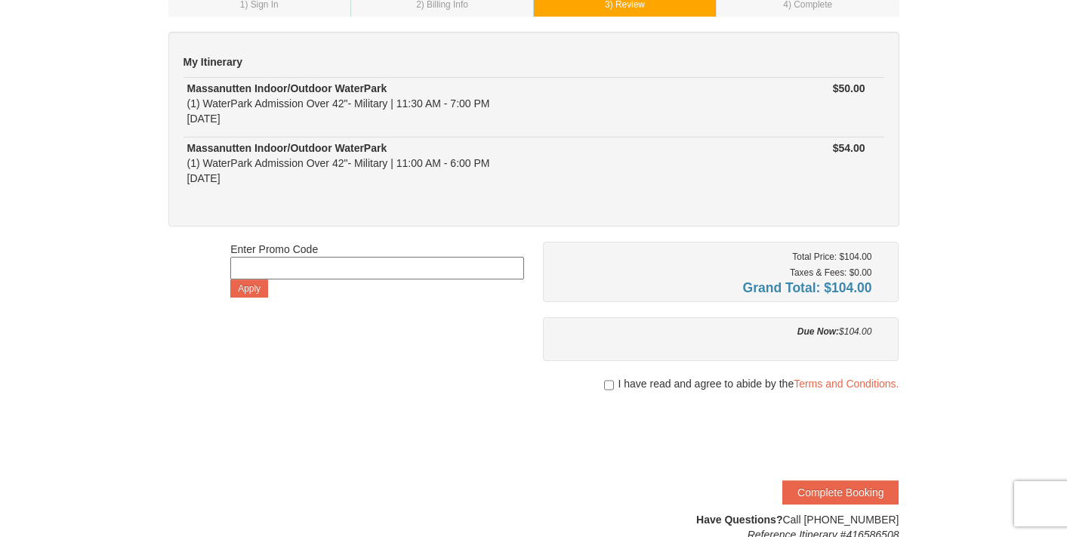
scroll to position [124, 0]
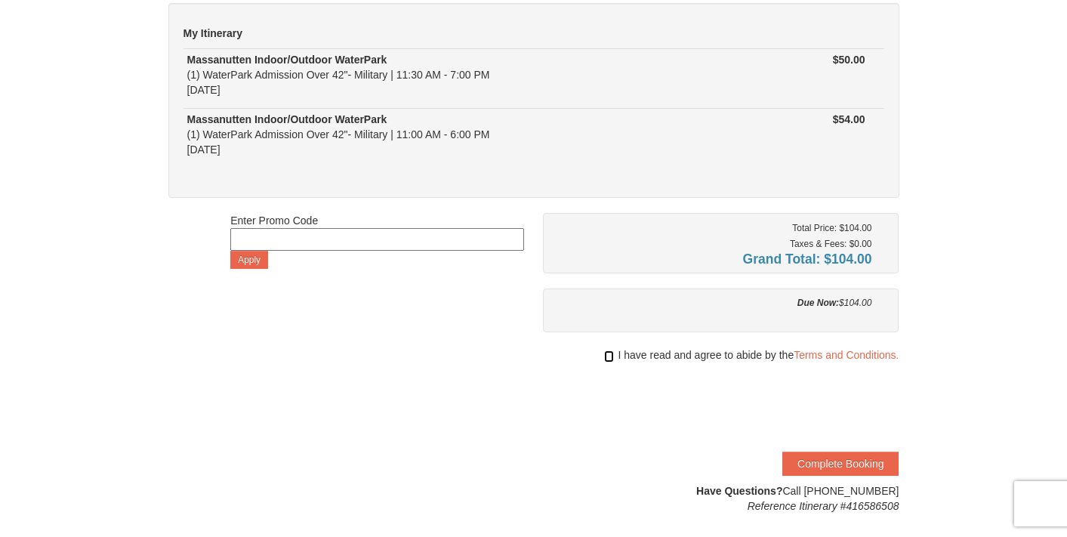
click at [606, 356] on input "checkbox" at bounding box center [609, 356] width 10 height 12
checkbox input "true"
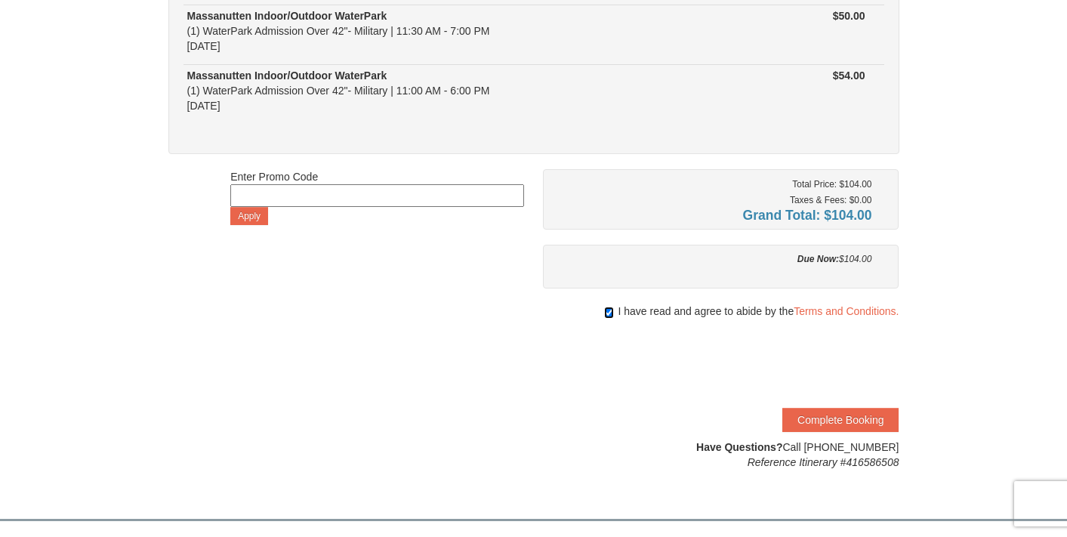
scroll to position [171, 0]
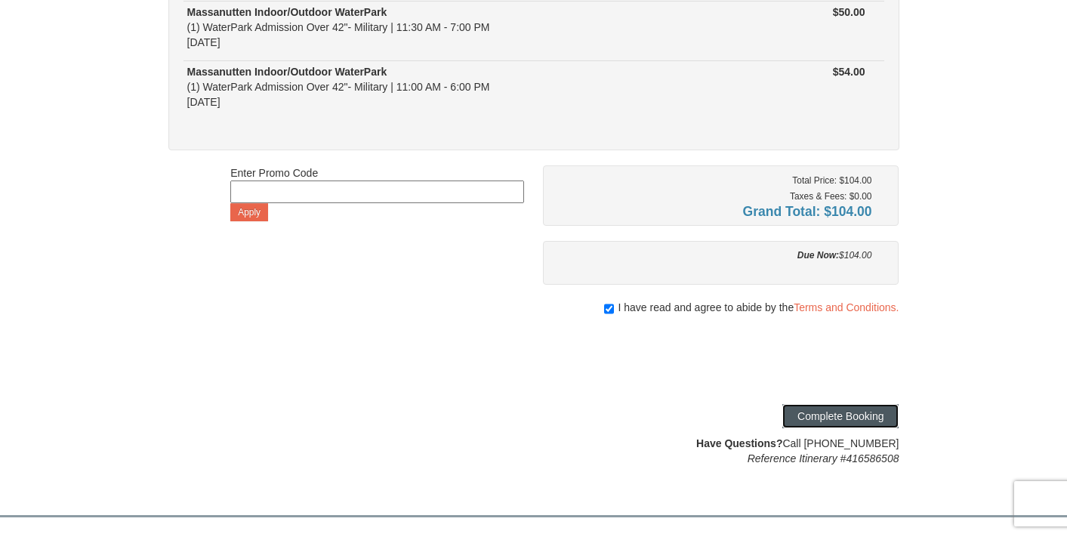
click at [817, 419] on button "Complete Booking" at bounding box center [840, 416] width 116 height 24
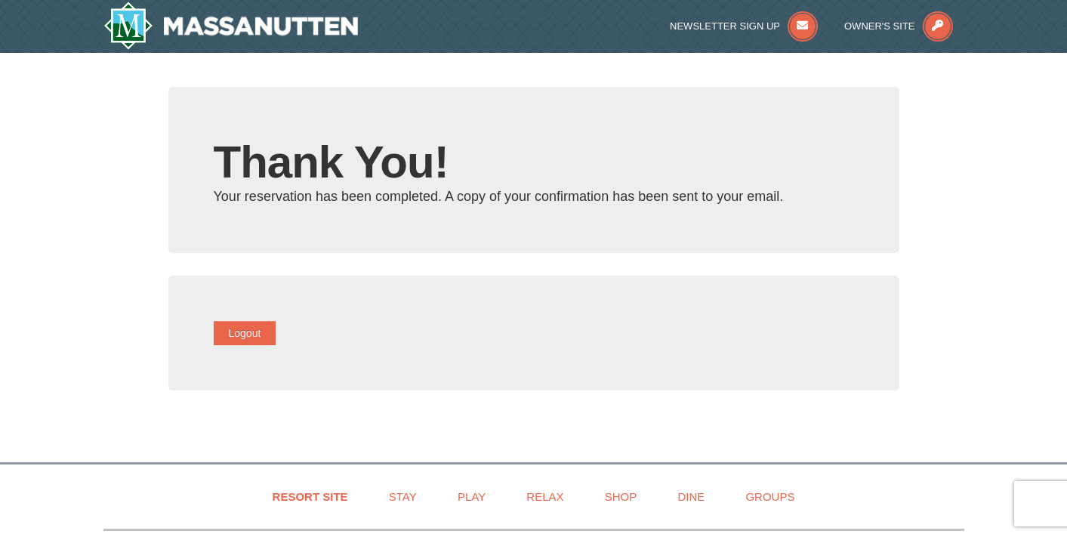
type input "[EMAIL_ADDRESS][DOMAIN_NAME]"
